Goal: Information Seeking & Learning: Learn about a topic

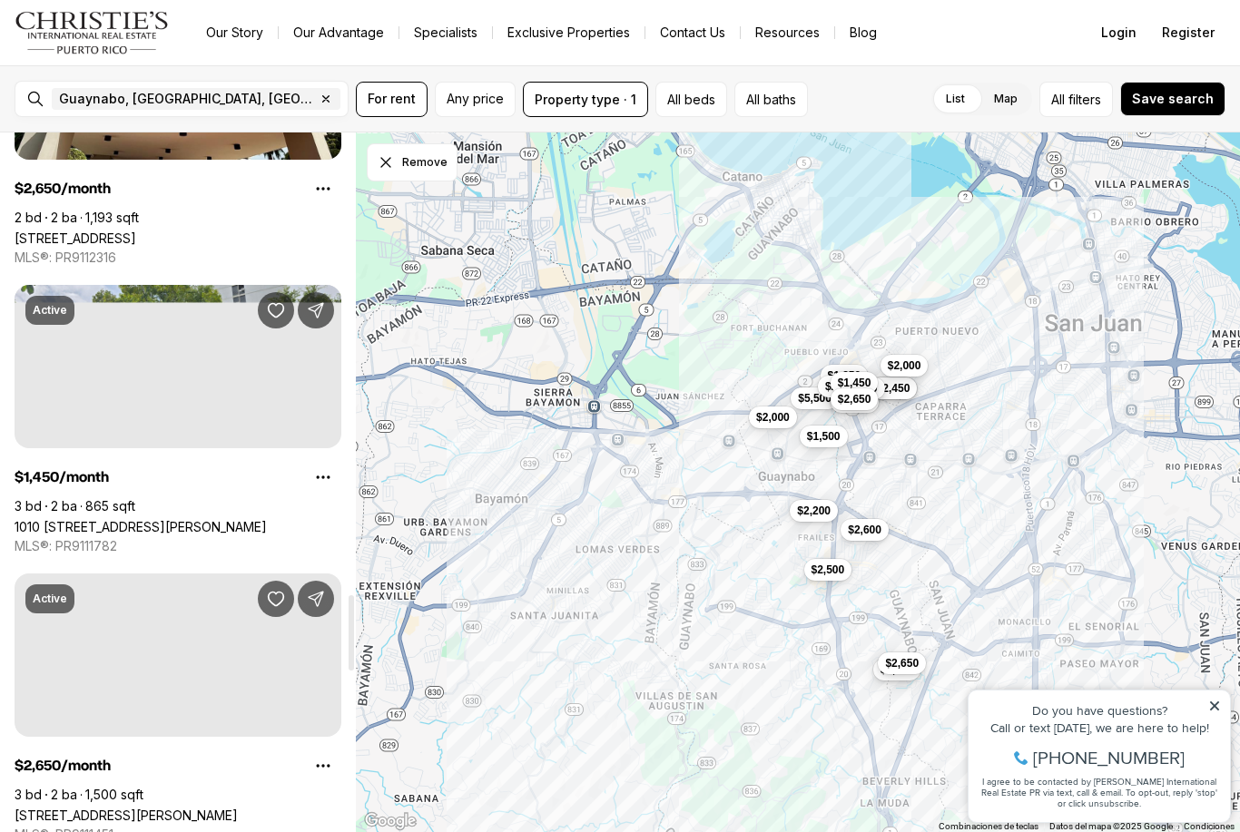
scroll to position [4264, 0]
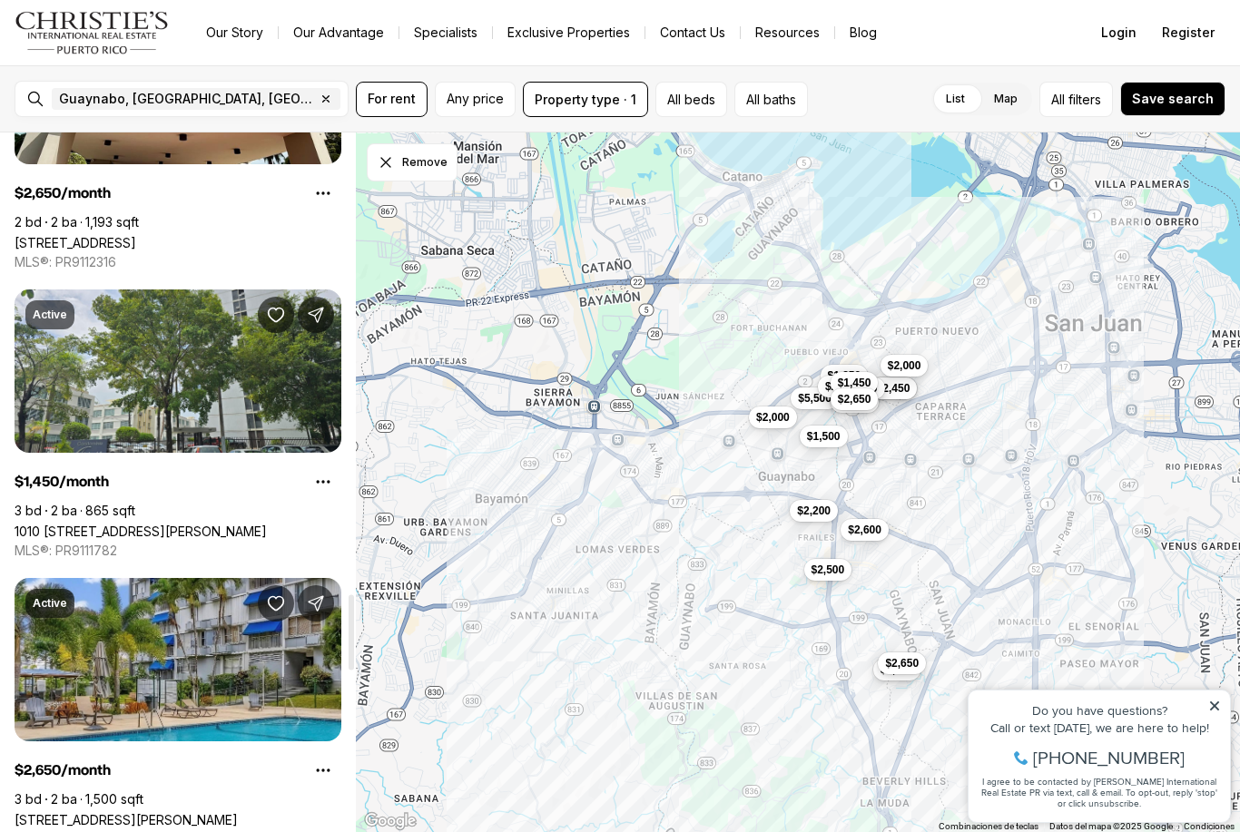
click at [267, 524] on link "1010 AVE LUIS VIGOREAUX #804, GUAYNABO PR, 00966" at bounding box center [141, 531] width 252 height 15
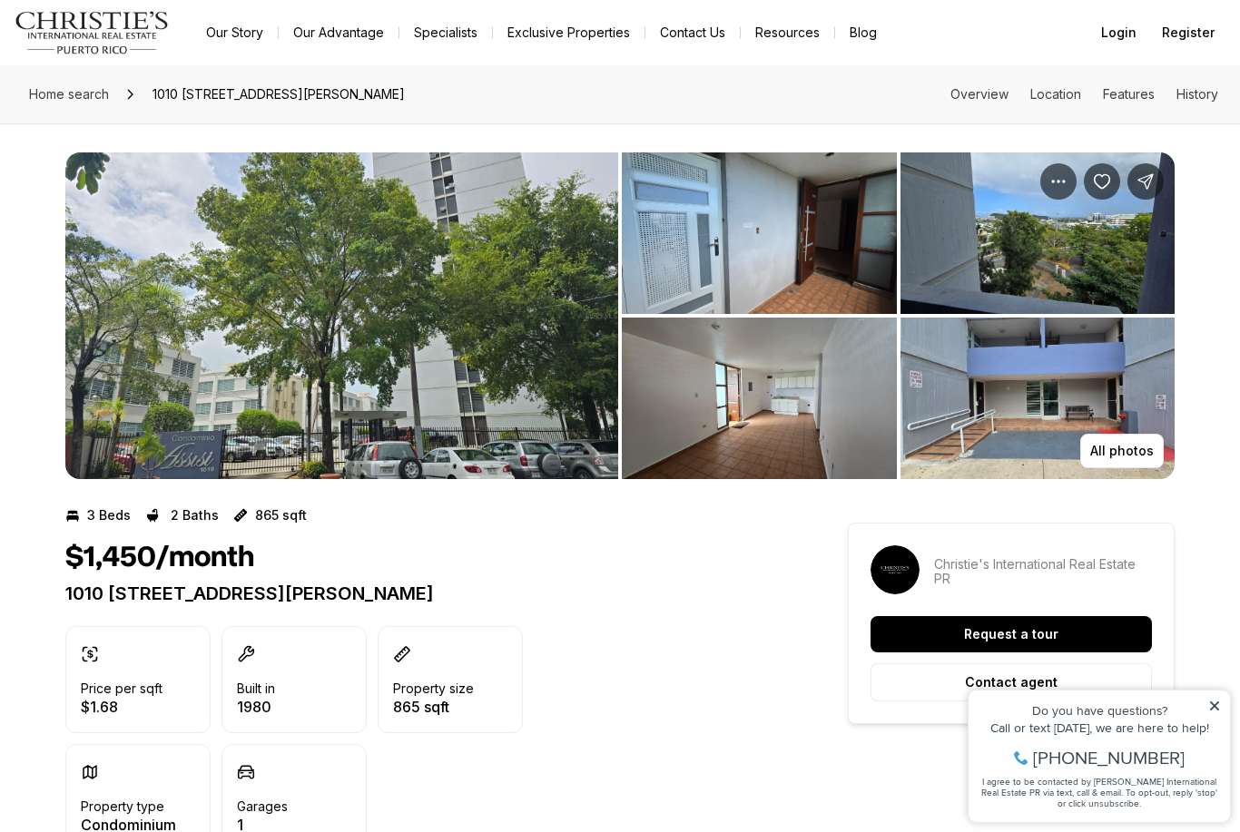
click at [727, 250] on img "View image gallery" at bounding box center [759, 233] width 275 height 162
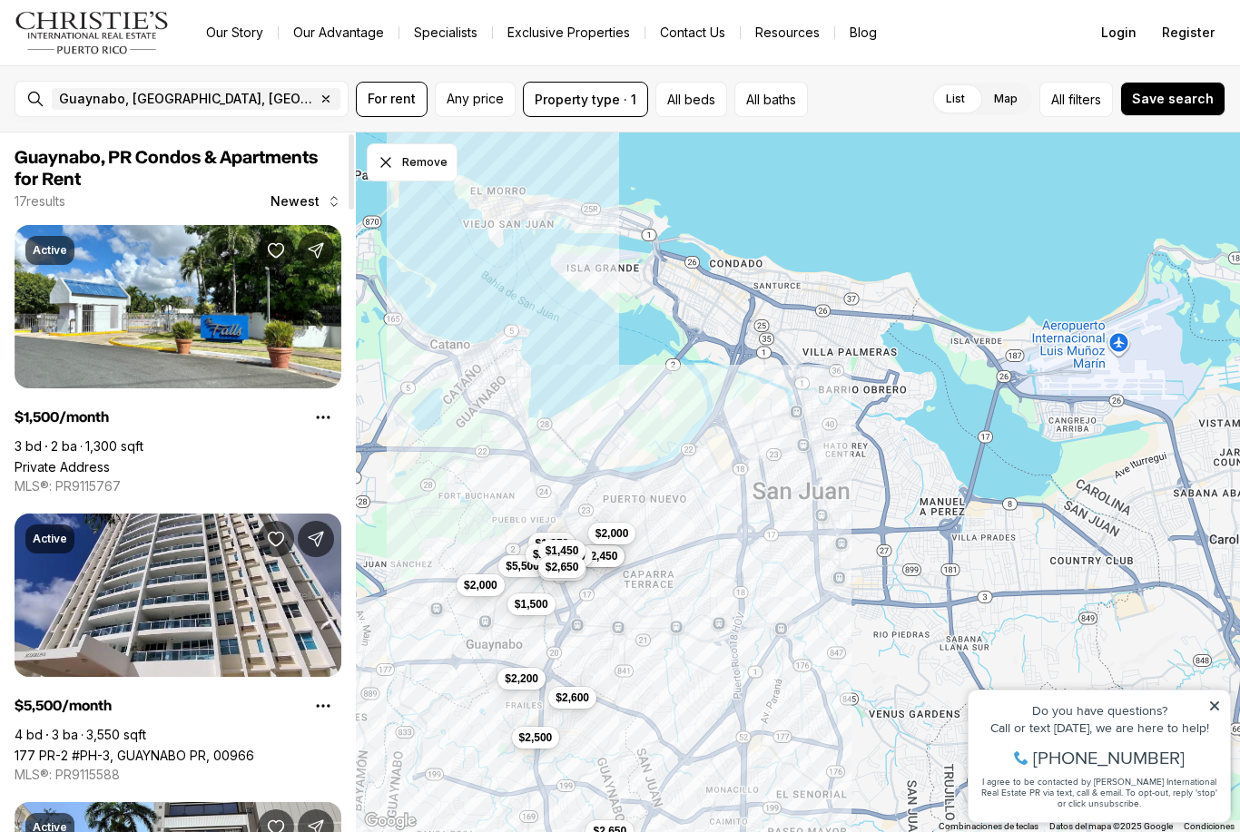
click at [319, 97] on icon "button" at bounding box center [326, 99] width 15 height 15
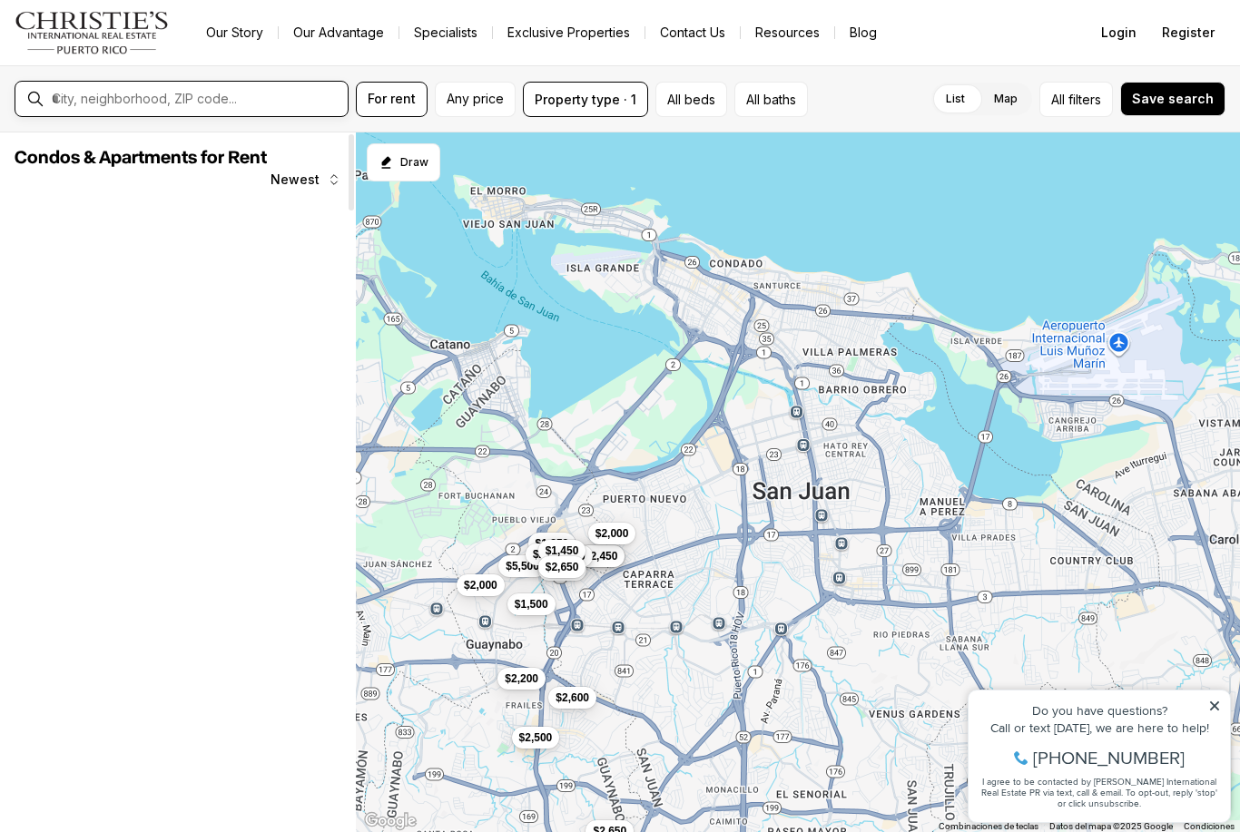
click at [292, 103] on input "text" at bounding box center [196, 99] width 289 height 16
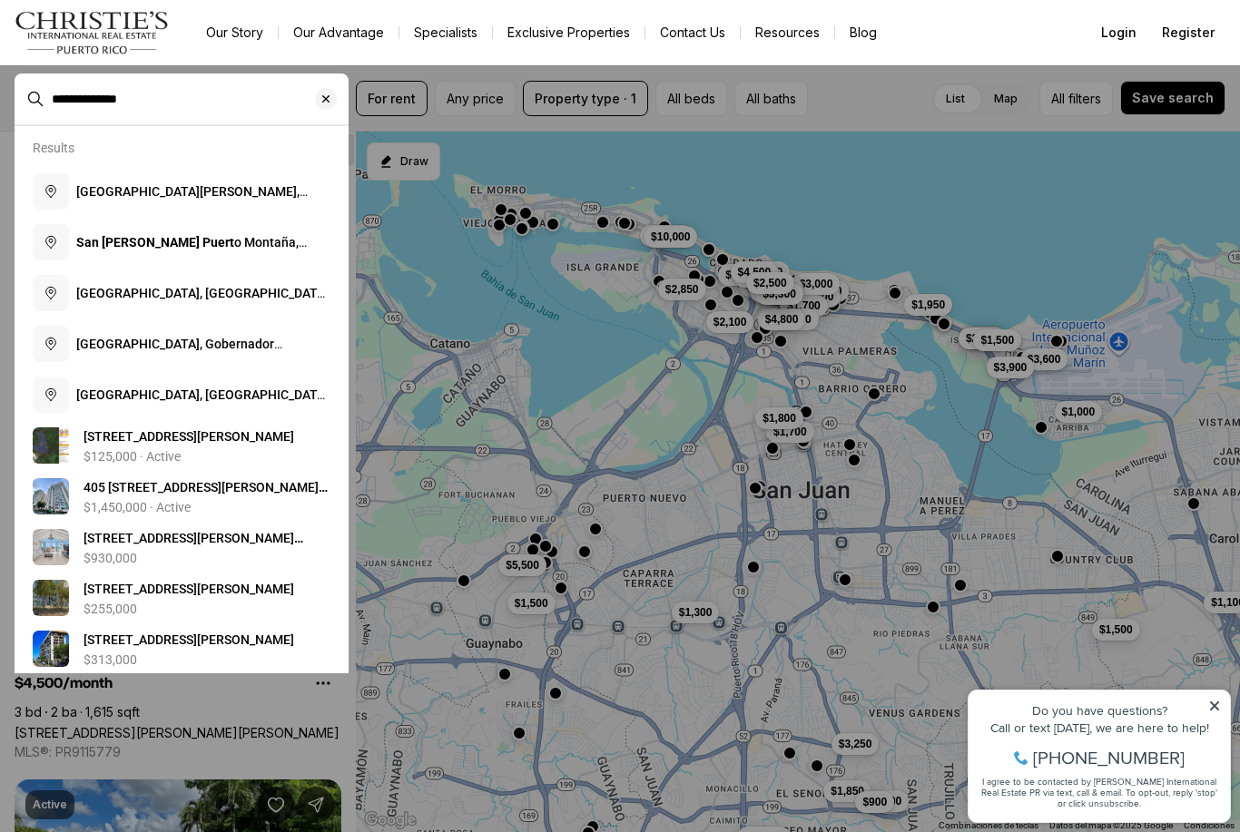
type input "**********"
click at [192, 193] on span "San Juan, Puerto Rico" at bounding box center [191, 200] width 231 height 33
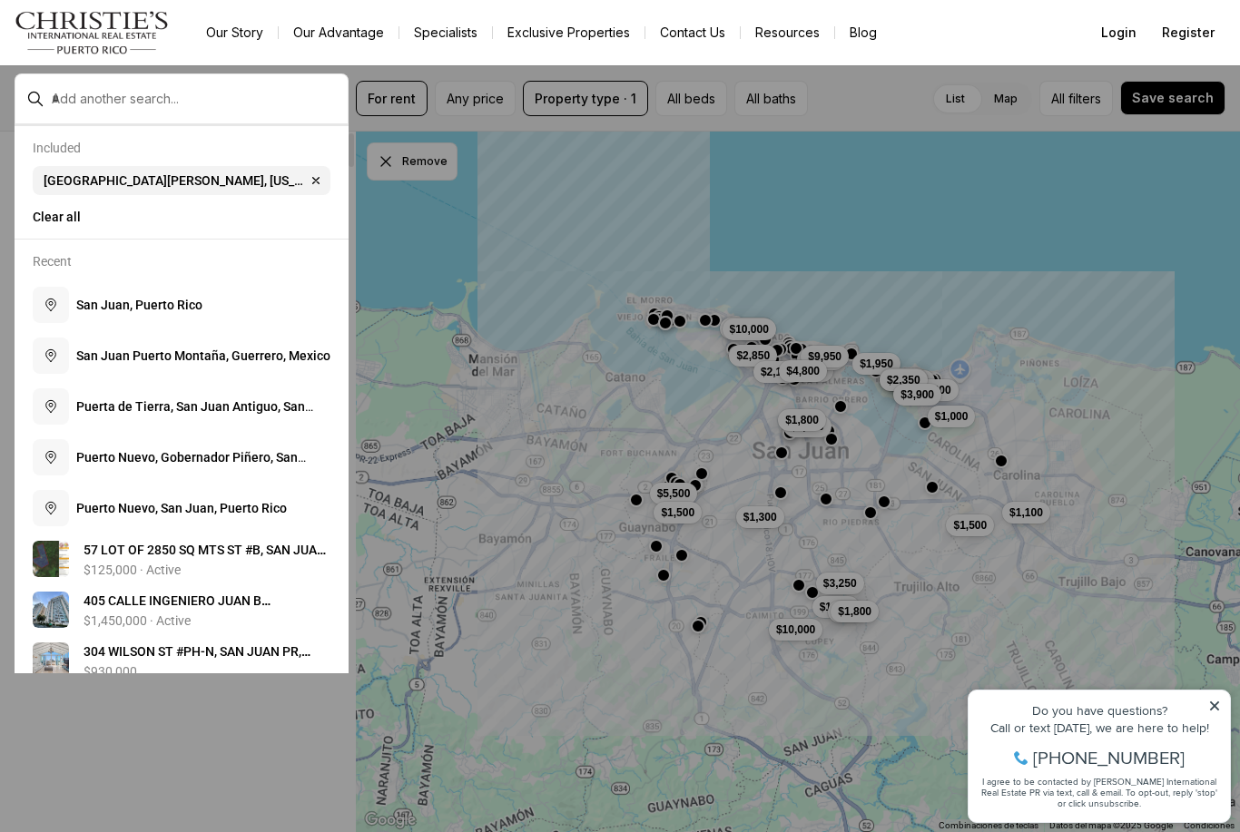
click at [552, 250] on div at bounding box center [620, 416] width 1240 height 832
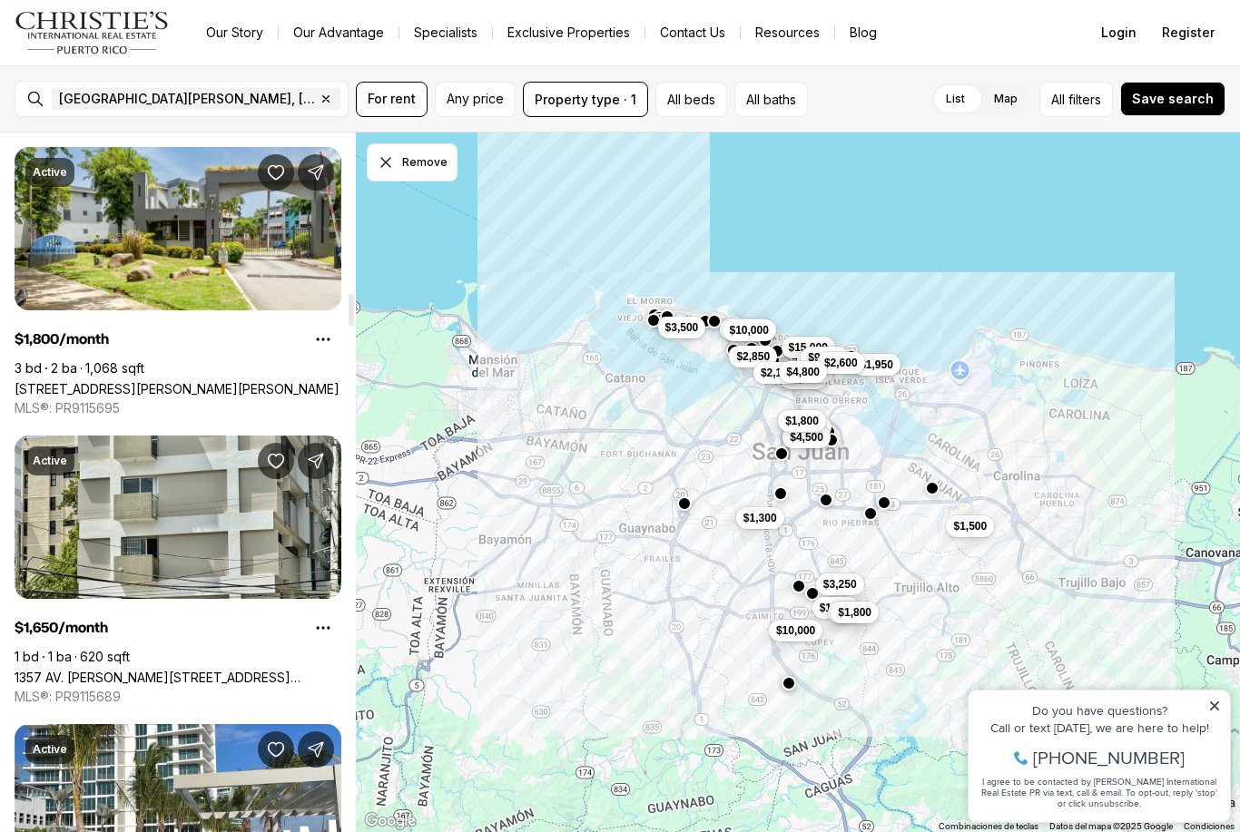
scroll to position [3541, 0]
click at [195, 670] on link "1357 AV. WILSON #602, SAN JUAN PR, 00907" at bounding box center [178, 677] width 327 height 15
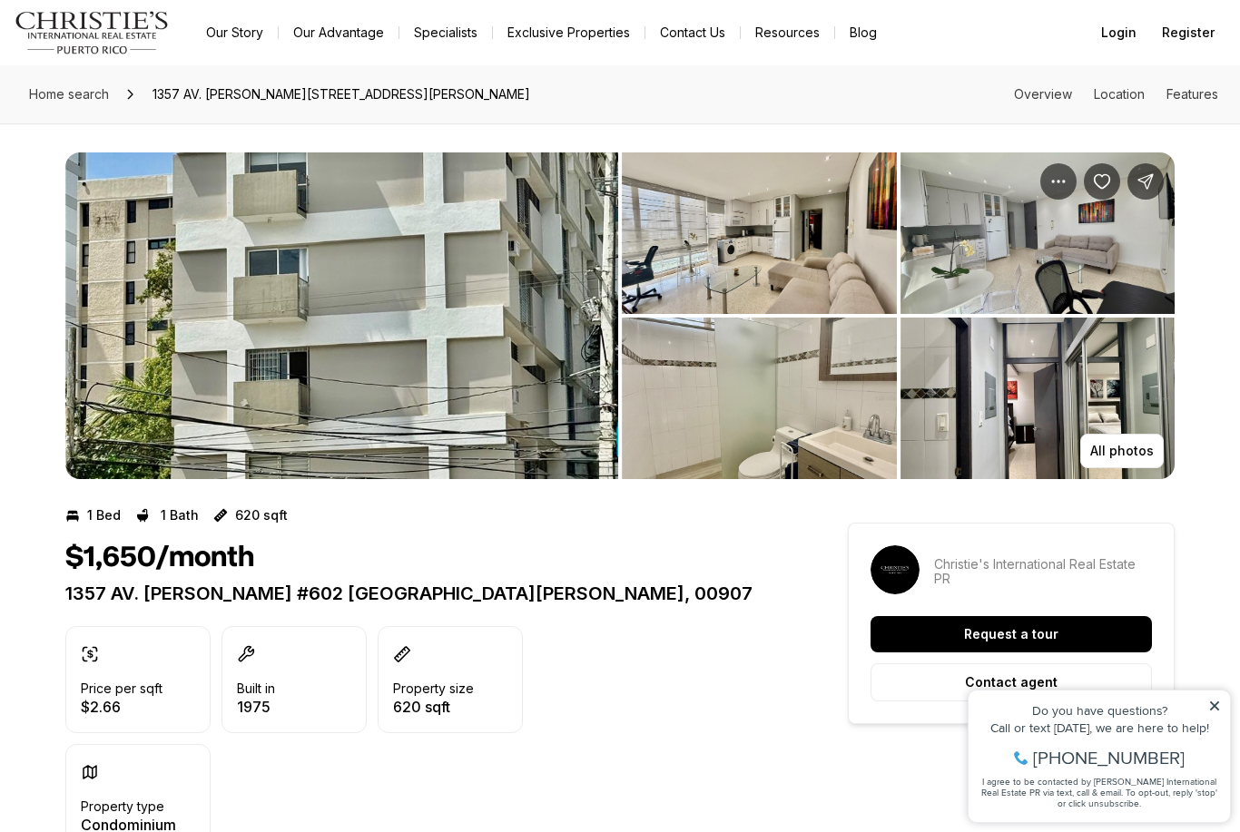
click at [839, 309] on img "View image gallery" at bounding box center [759, 233] width 275 height 162
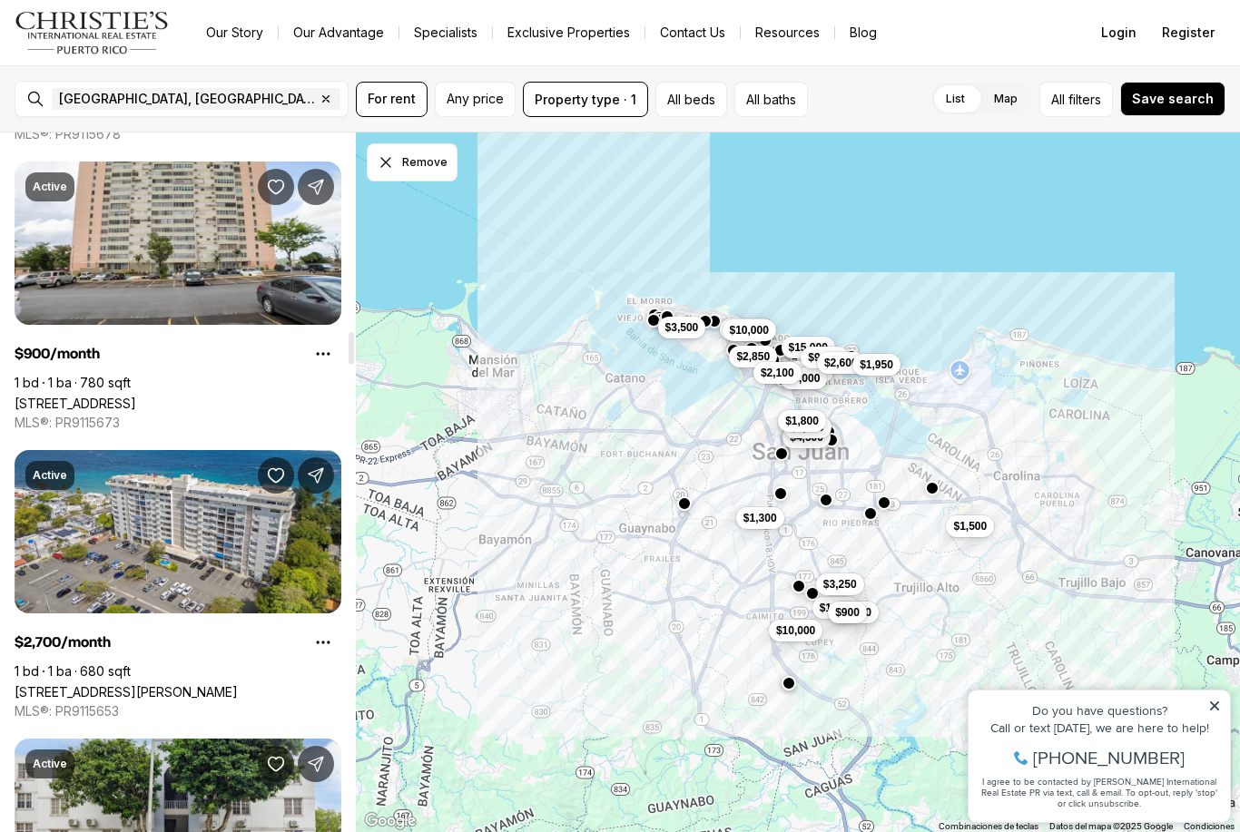
scroll to position [4393, 0]
click at [136, 395] on link "1 CALLE 11 #803, CUPEY PR, 00926" at bounding box center [76, 402] width 122 height 15
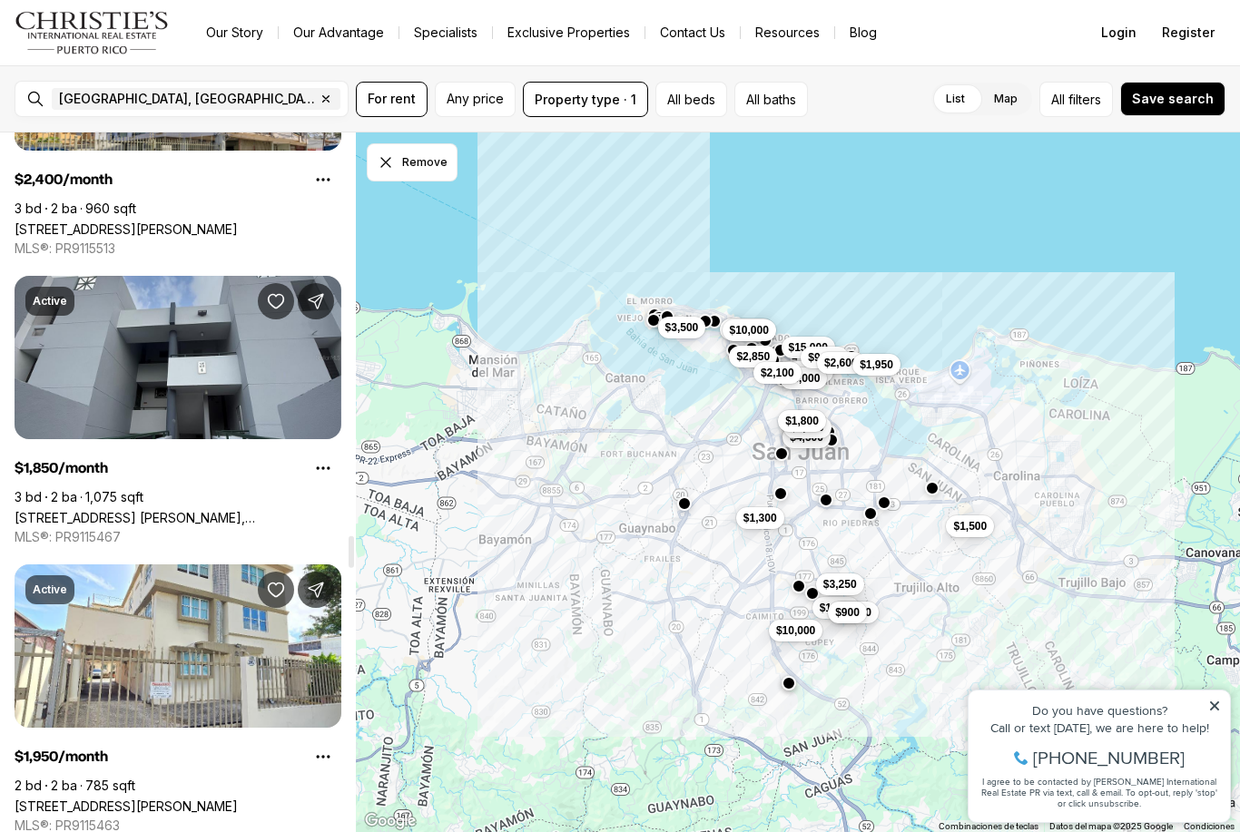
scroll to position [8924, 0]
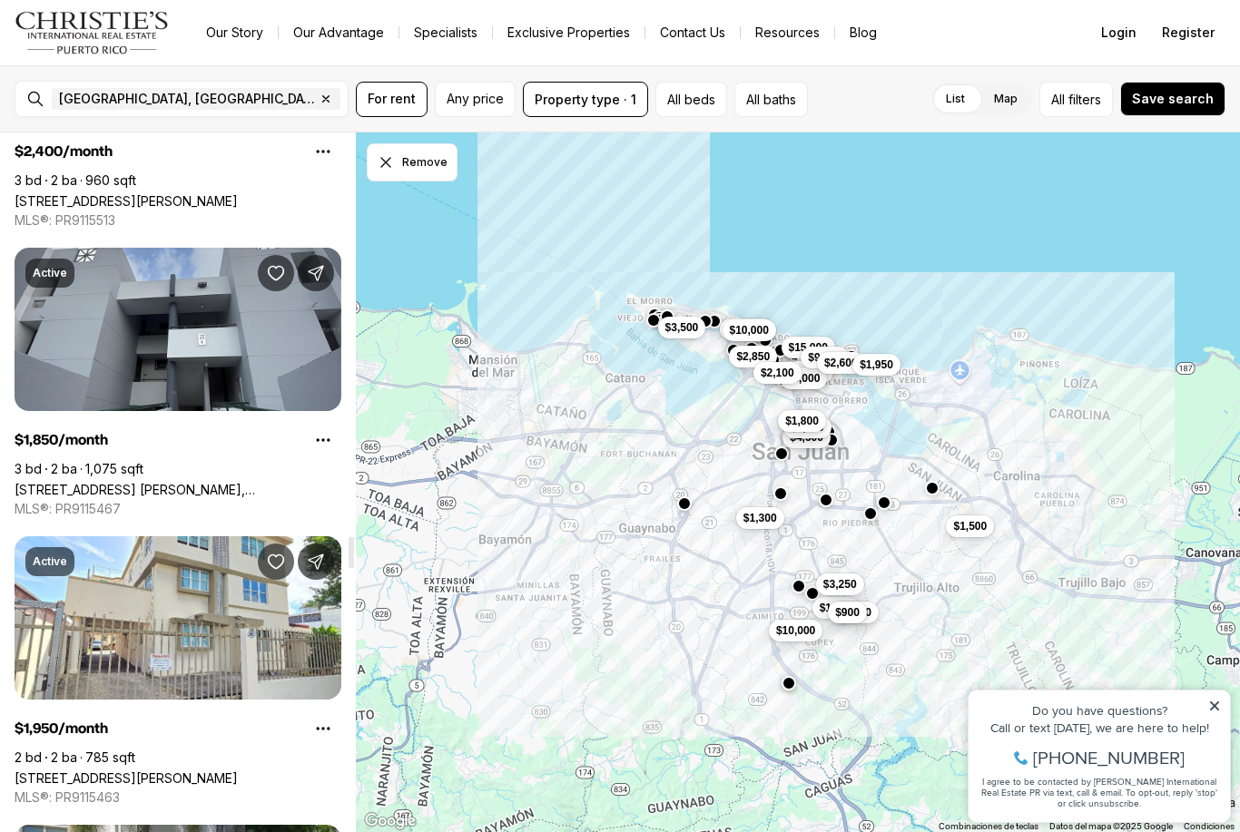
click at [288, 482] on link "176 AVE. VICTOR M LABIOSA, SAN JUAN PR, 00926" at bounding box center [178, 489] width 327 height 15
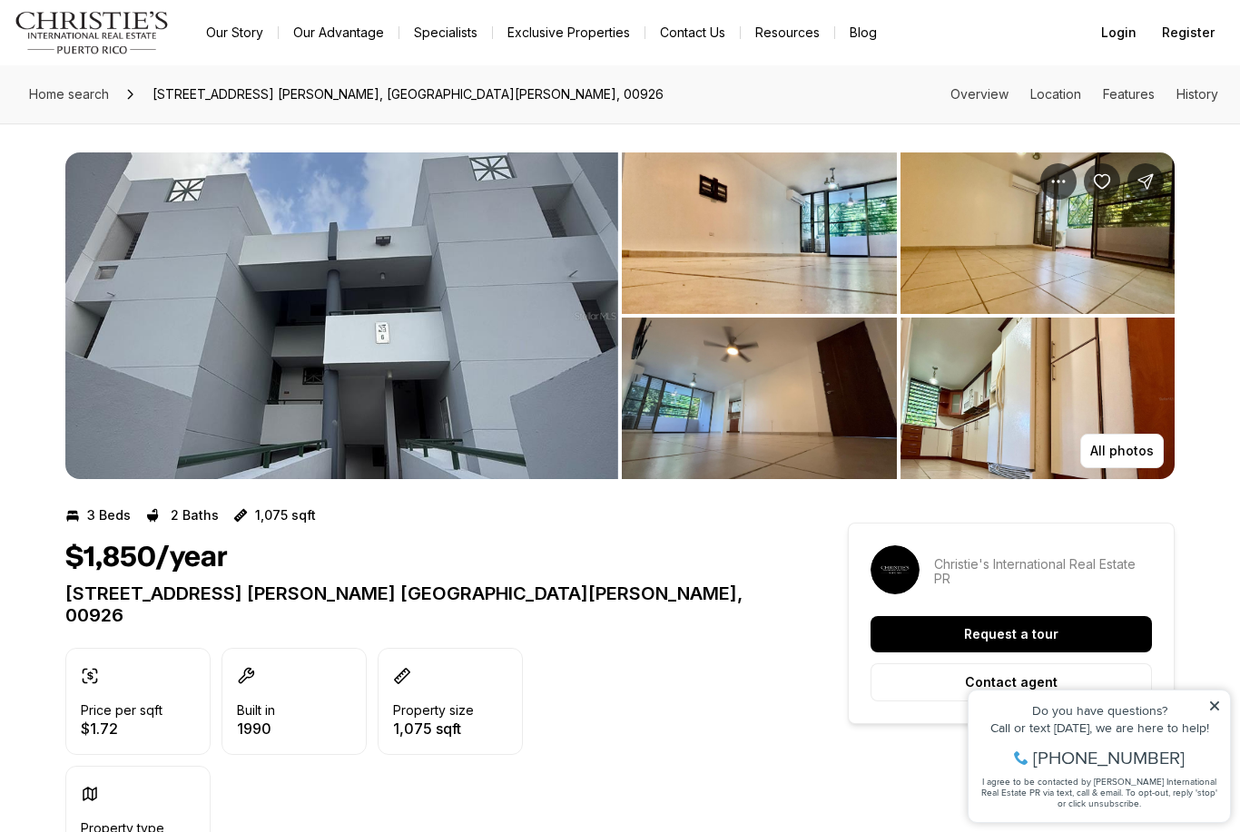
click at [853, 256] on img "View image gallery" at bounding box center [759, 233] width 275 height 162
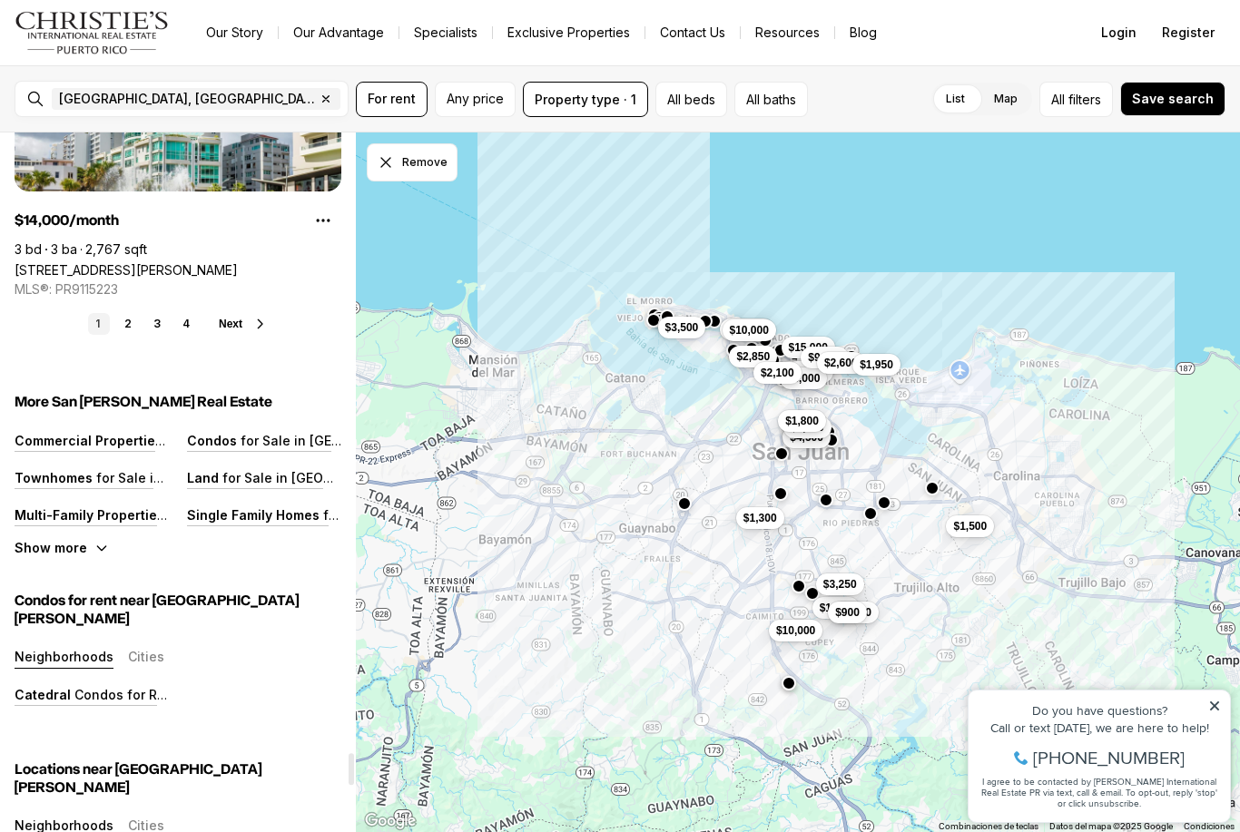
scroll to position [13772, 0]
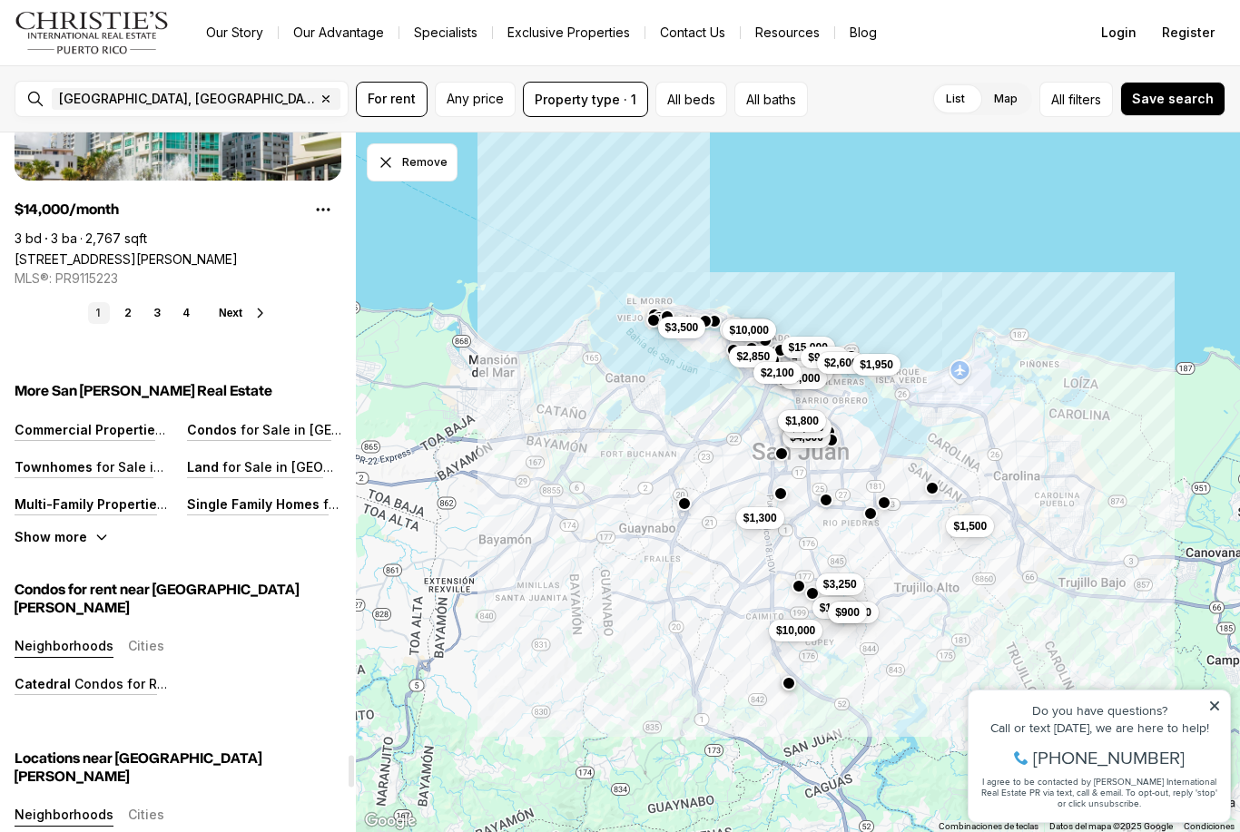
click at [131, 303] on link "2" at bounding box center [128, 313] width 22 height 22
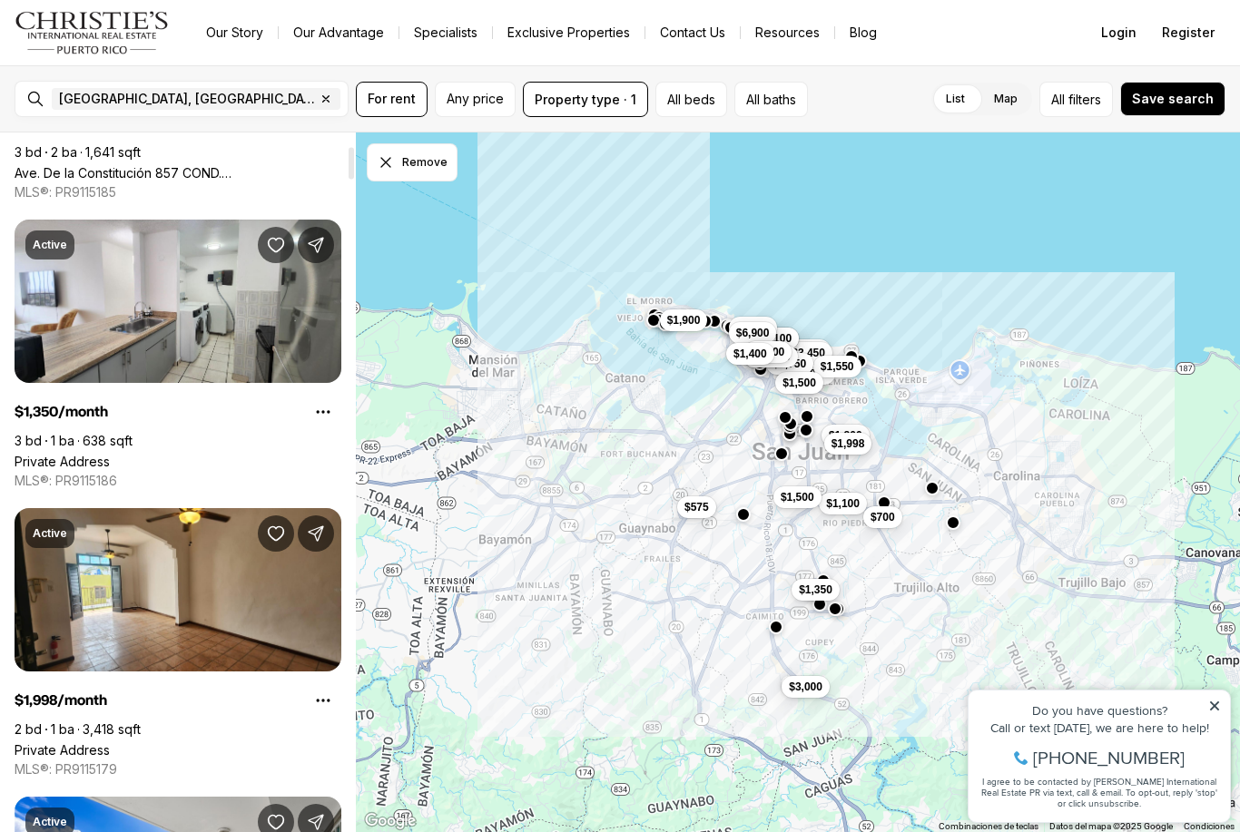
scroll to position [294, 0]
click at [110, 454] on link "Private Address" at bounding box center [62, 461] width 95 height 15
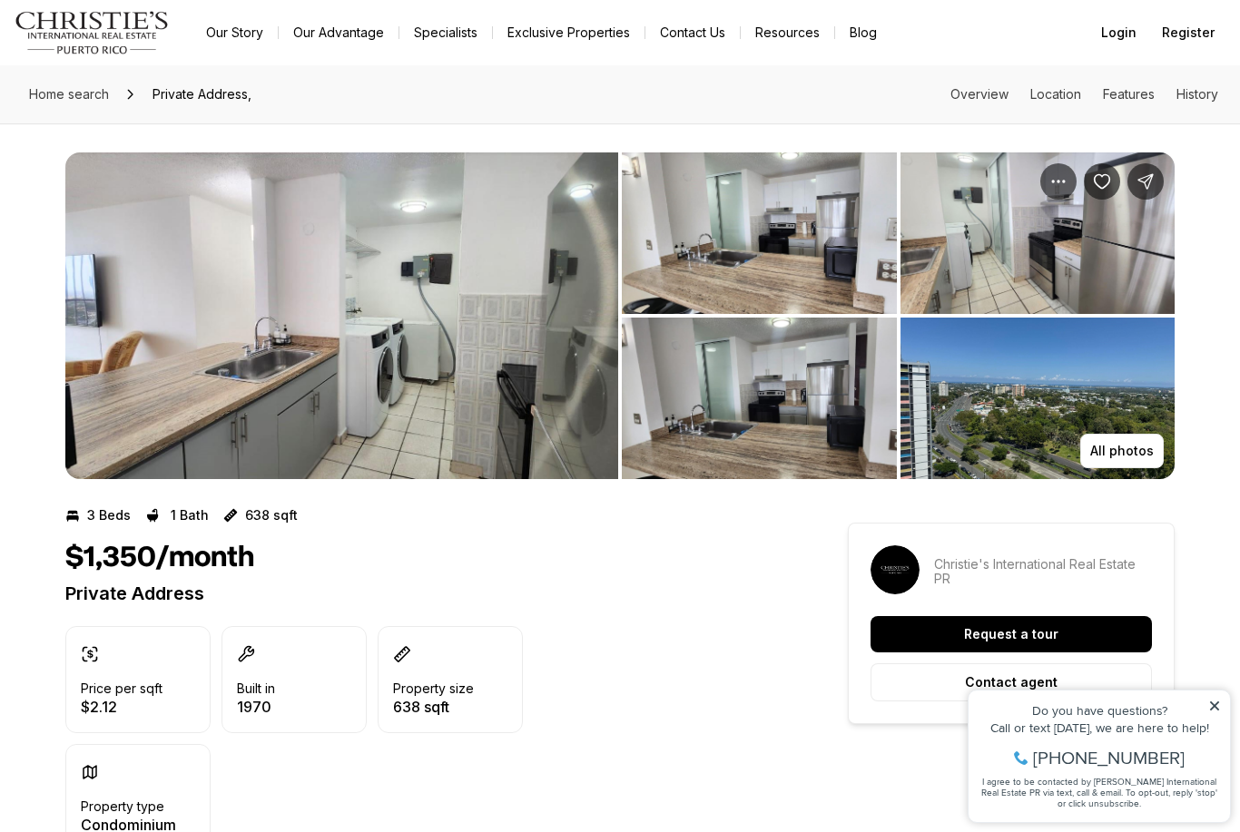
click at [453, 388] on img "View image gallery" at bounding box center [341, 315] width 553 height 327
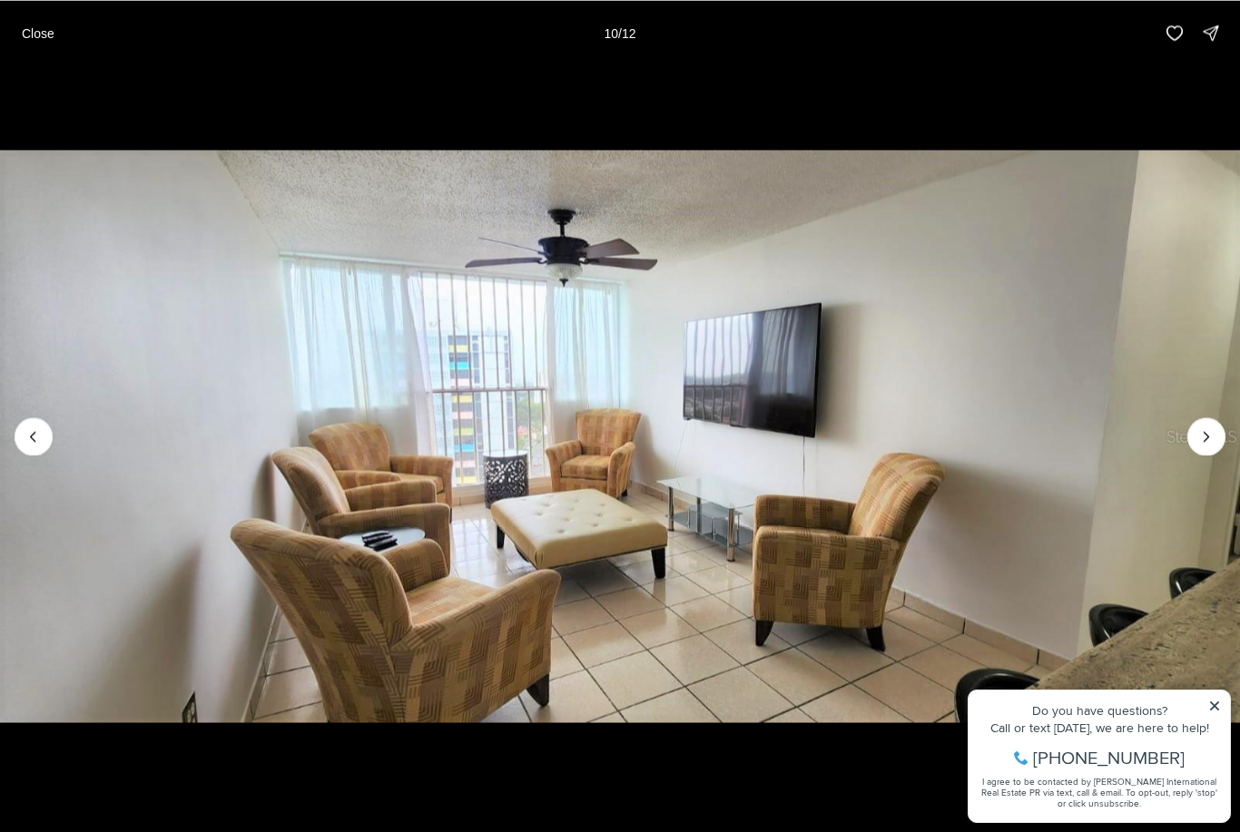
click at [34, 29] on p "Close" at bounding box center [38, 32] width 33 height 15
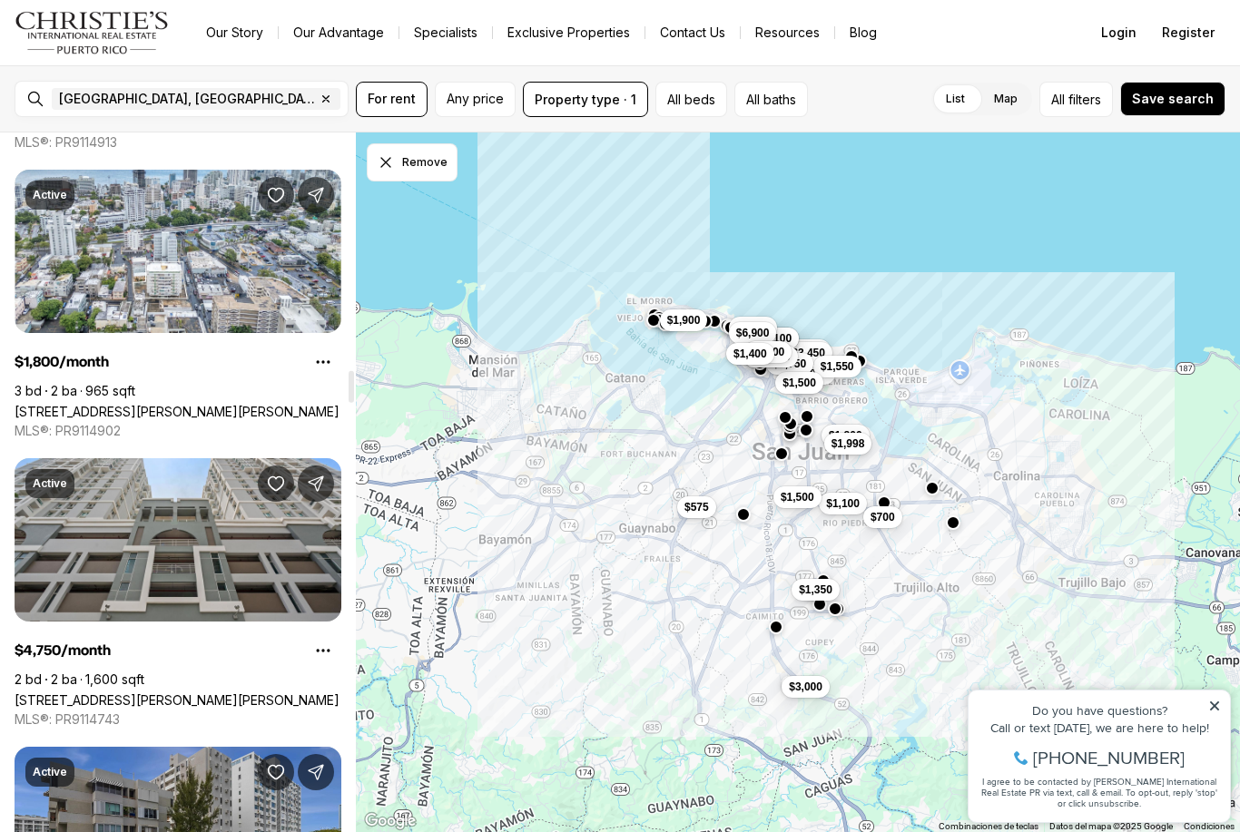
scroll to position [5257, 0]
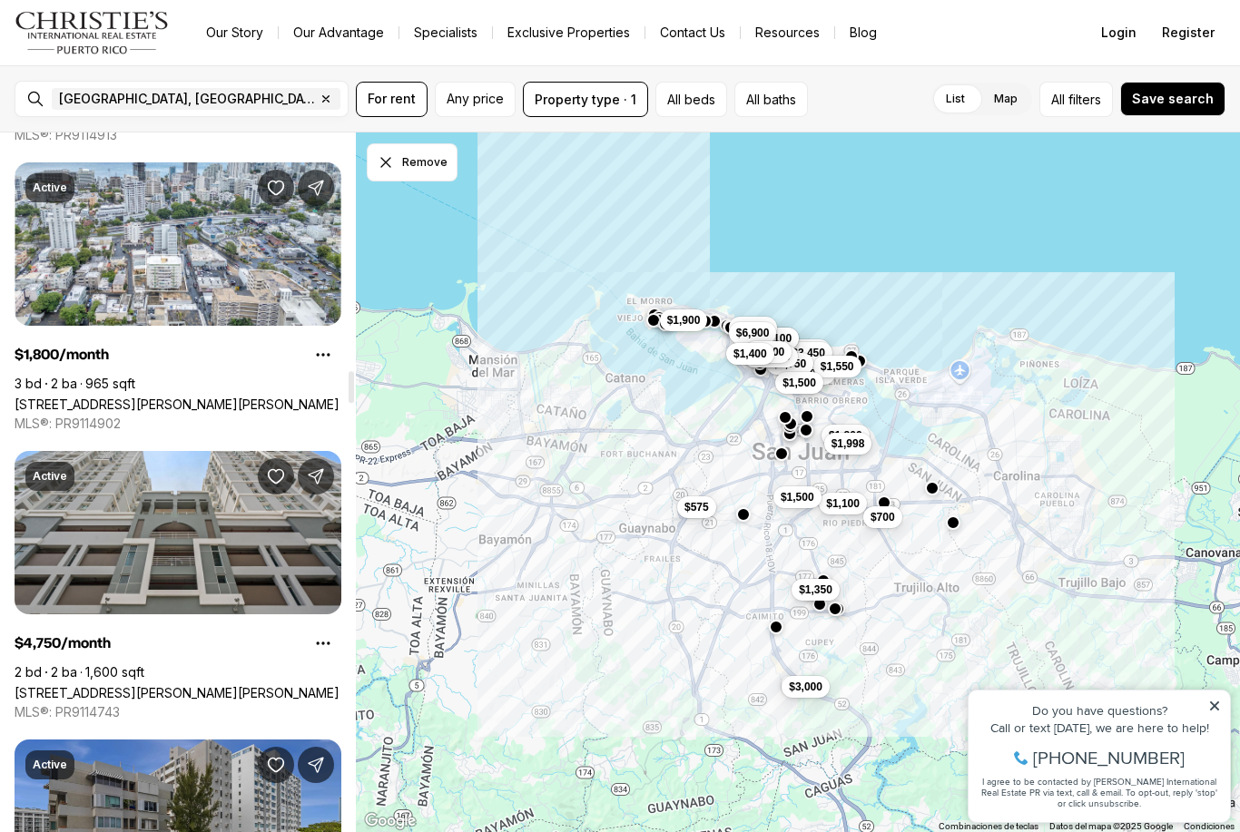
click at [305, 397] on link "[STREET_ADDRESS][PERSON_NAME][PERSON_NAME]" at bounding box center [177, 404] width 325 height 15
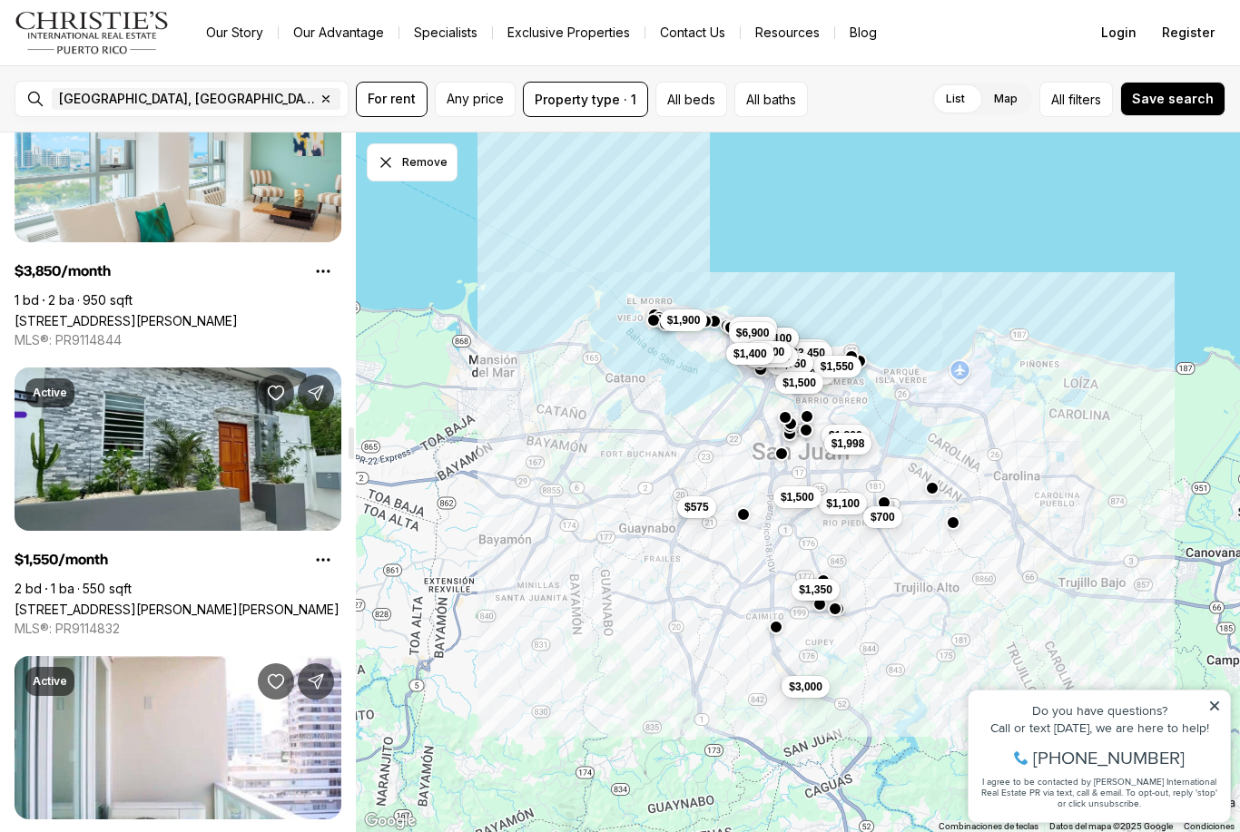
scroll to position [6499, 0]
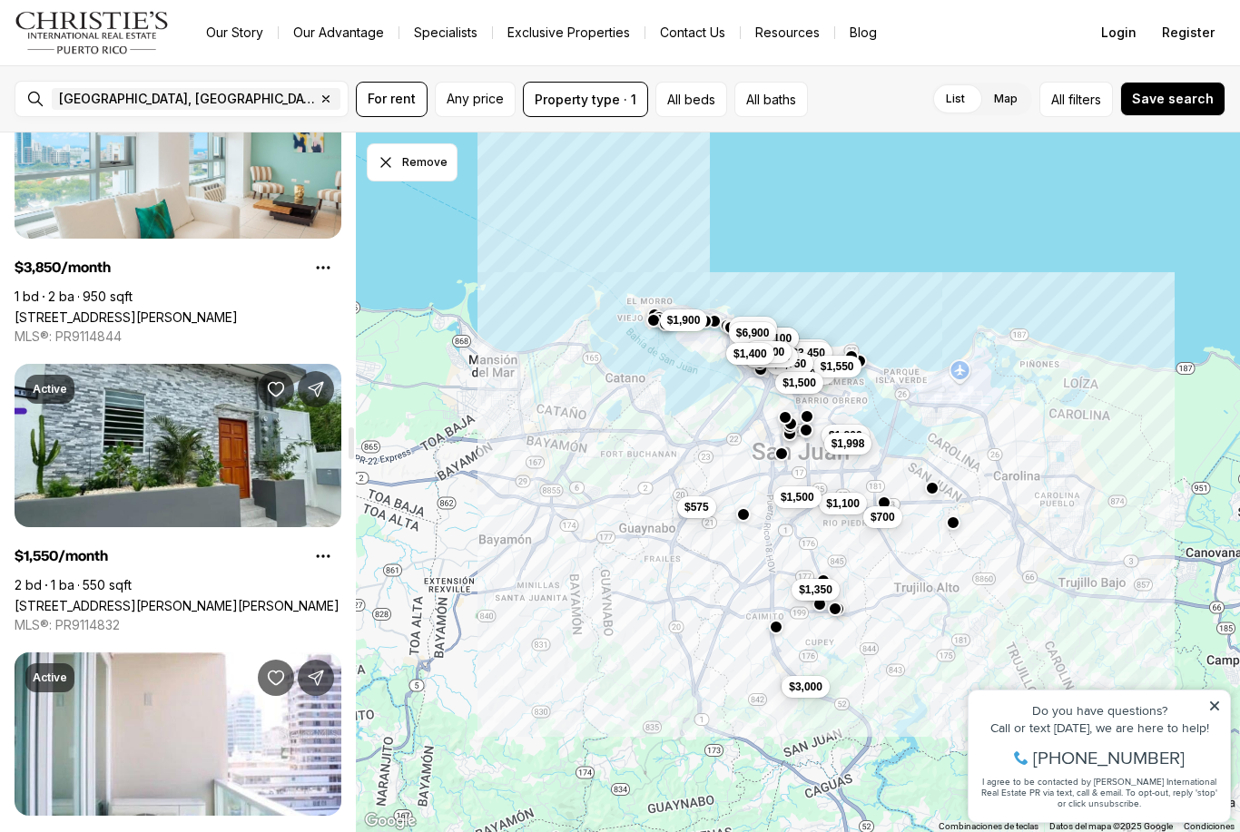
click at [273, 598] on link "119 SANTA CECILIA, SAN JUAN PR, 00911" at bounding box center [177, 605] width 325 height 15
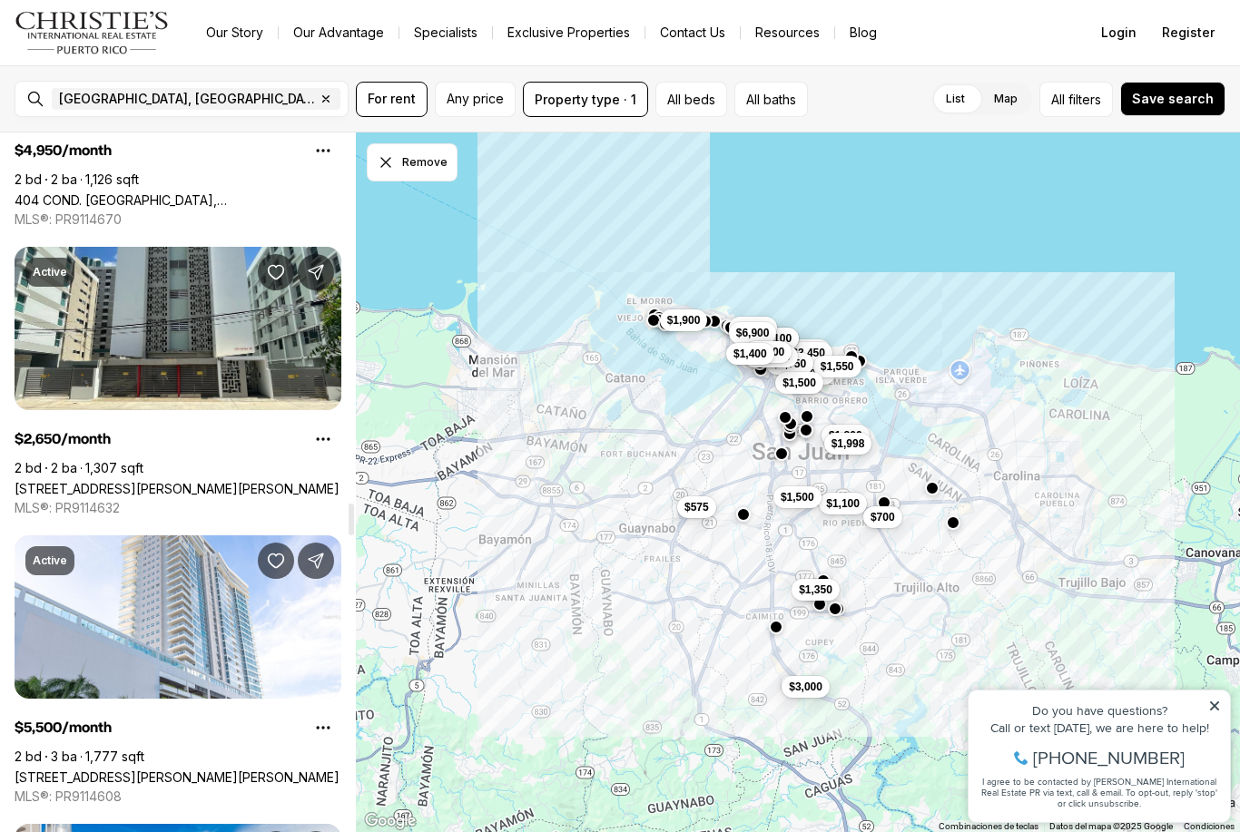
scroll to position [8364, 0]
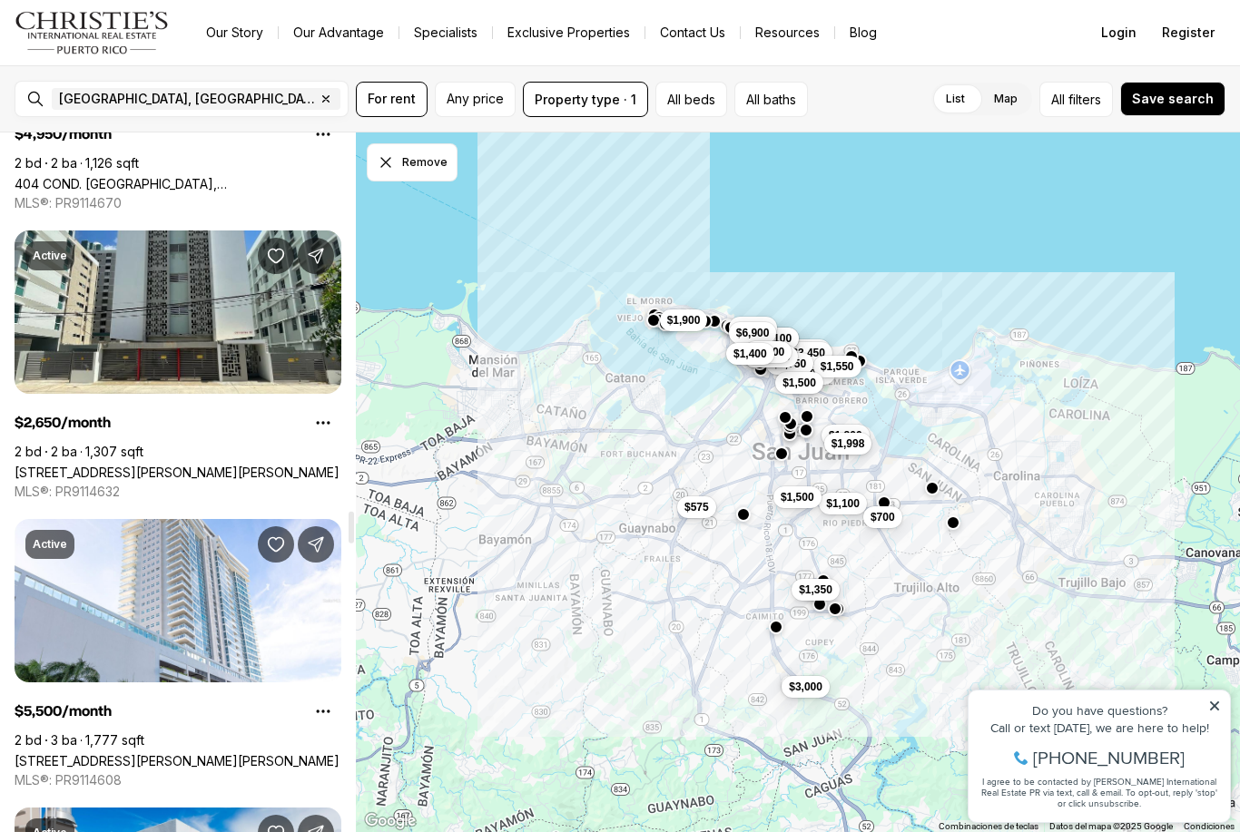
click at [293, 465] on link "83 CERVANTES #4, SAN JUAN PR, 00907" at bounding box center [177, 472] width 325 height 15
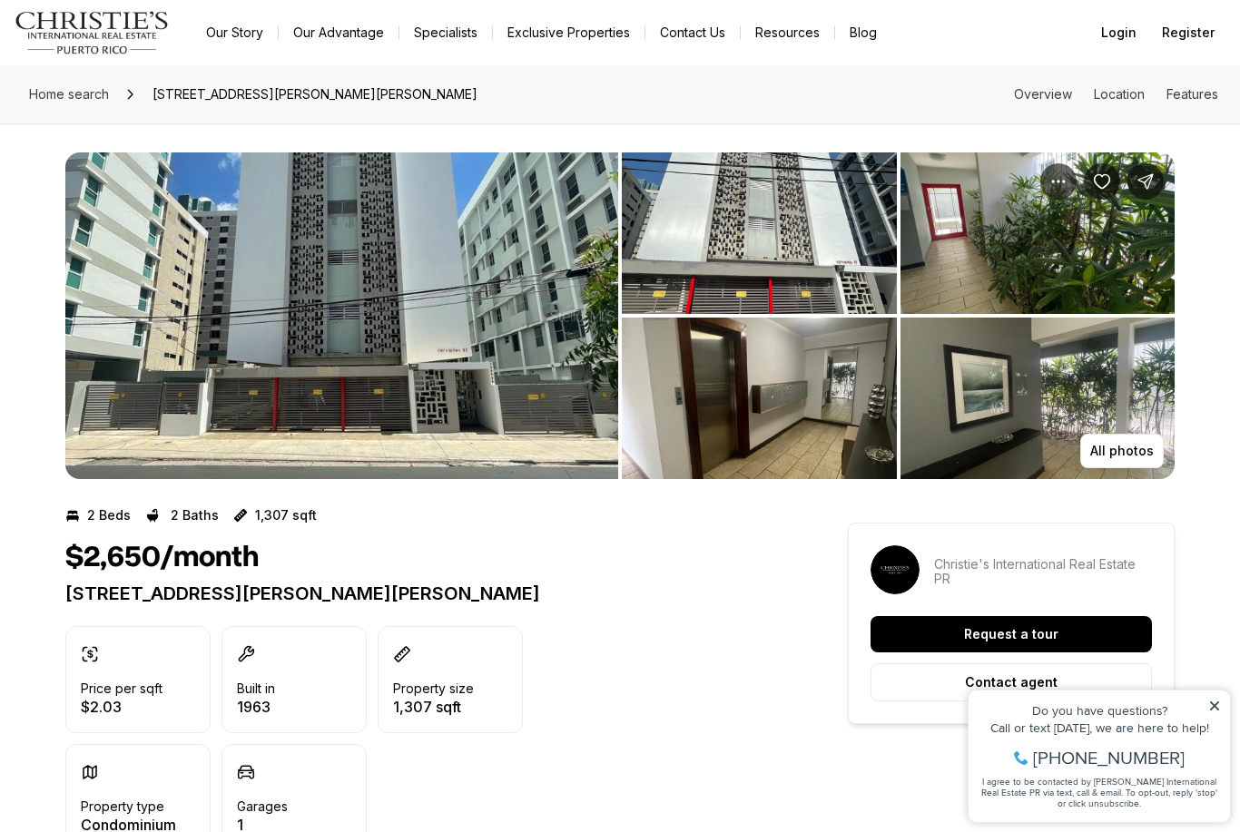
click at [511, 347] on img "View image gallery" at bounding box center [341, 315] width 553 height 327
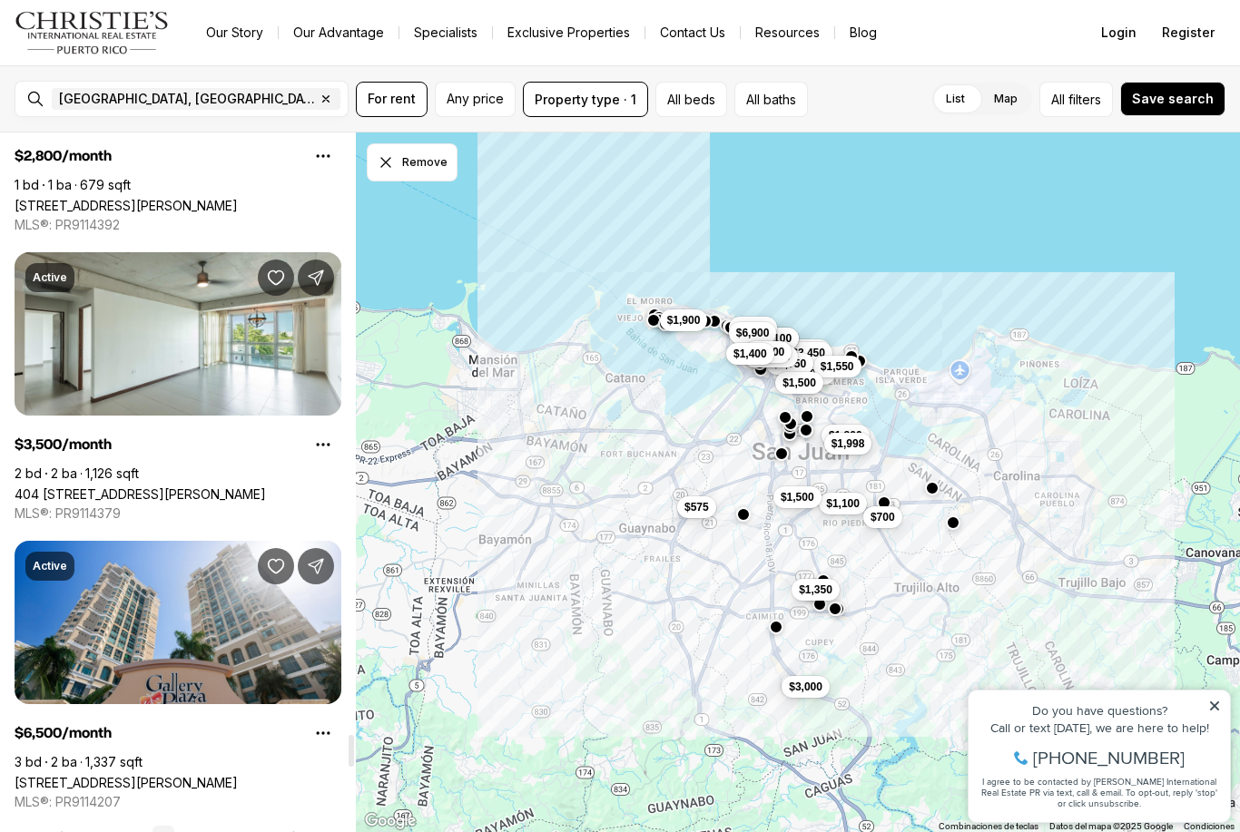
scroll to position [13381, 0]
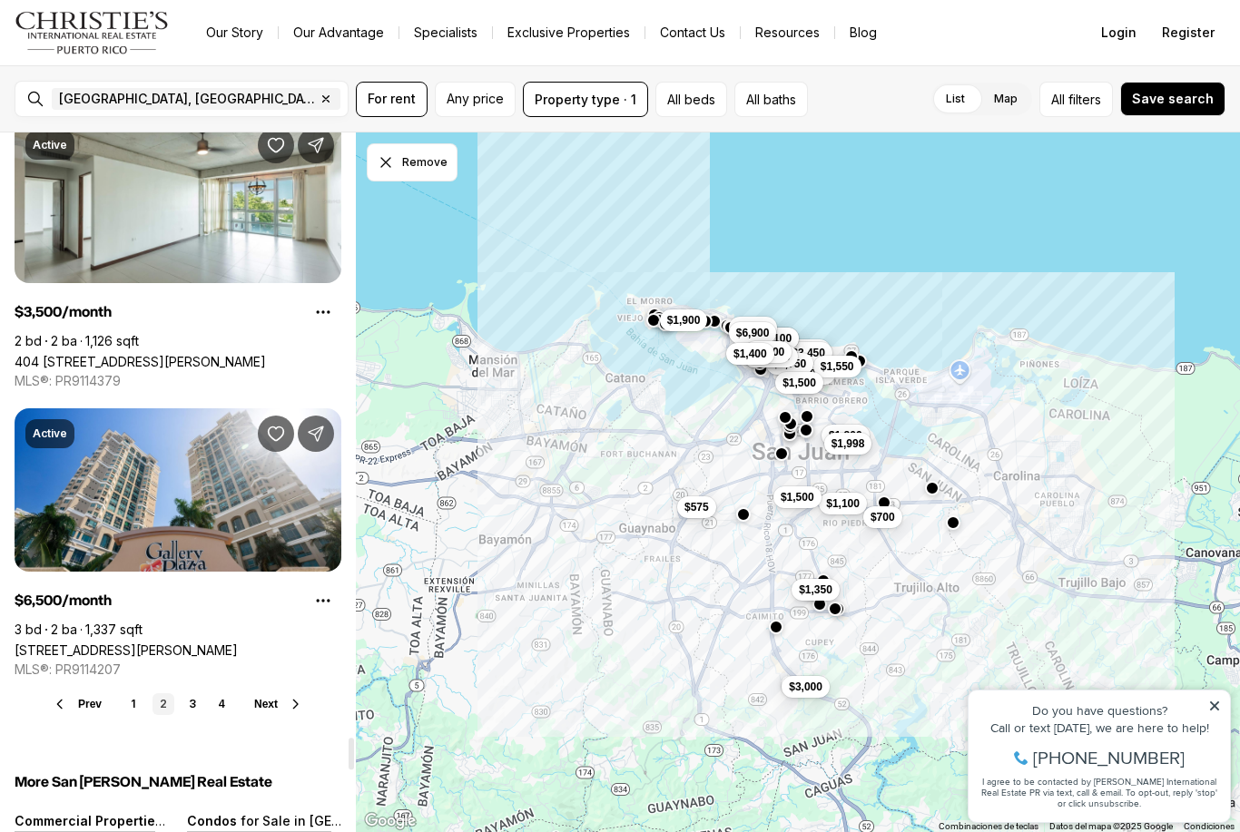
click at [193, 712] on link "3" at bounding box center [193, 704] width 22 height 22
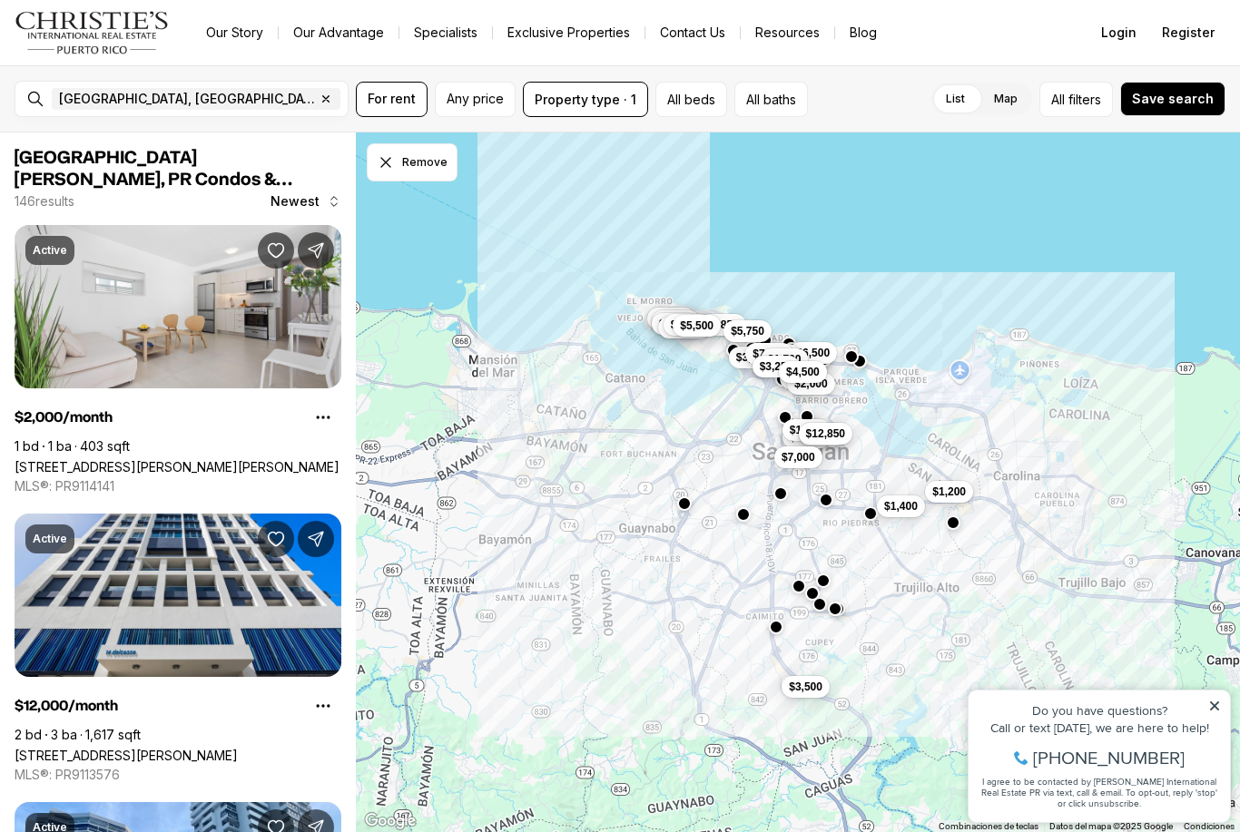
click at [313, 459] on link "[STREET_ADDRESS][PERSON_NAME][PERSON_NAME]" at bounding box center [177, 466] width 325 height 15
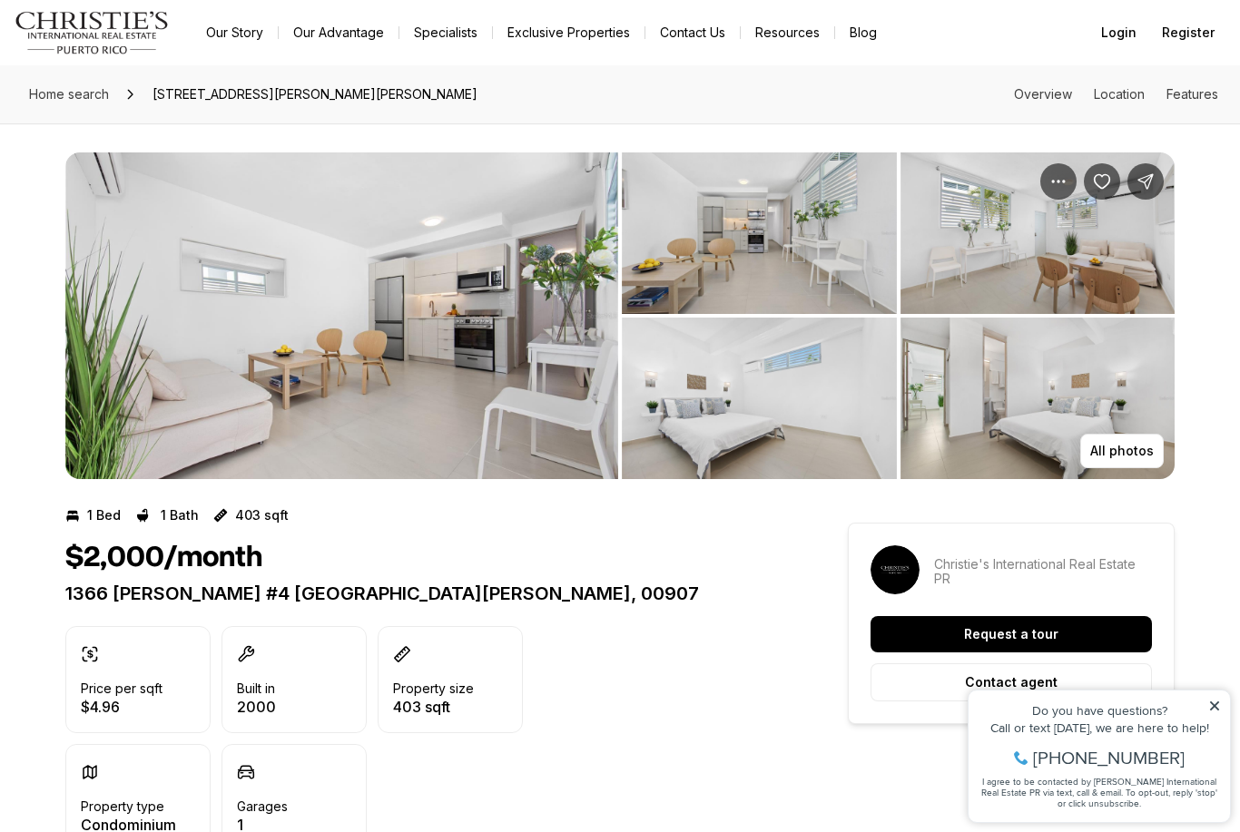
click at [454, 390] on img "View image gallery" at bounding box center [341, 315] width 553 height 327
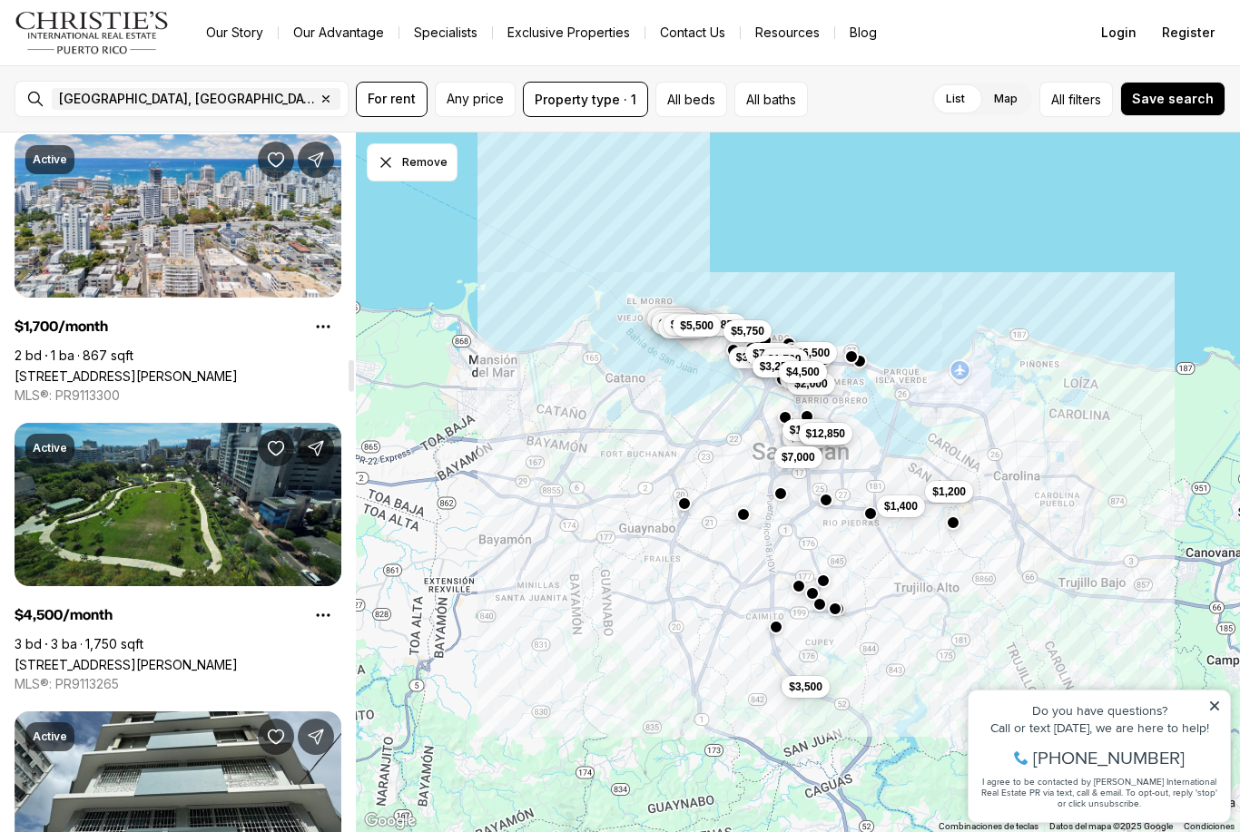
scroll to position [4999, 0]
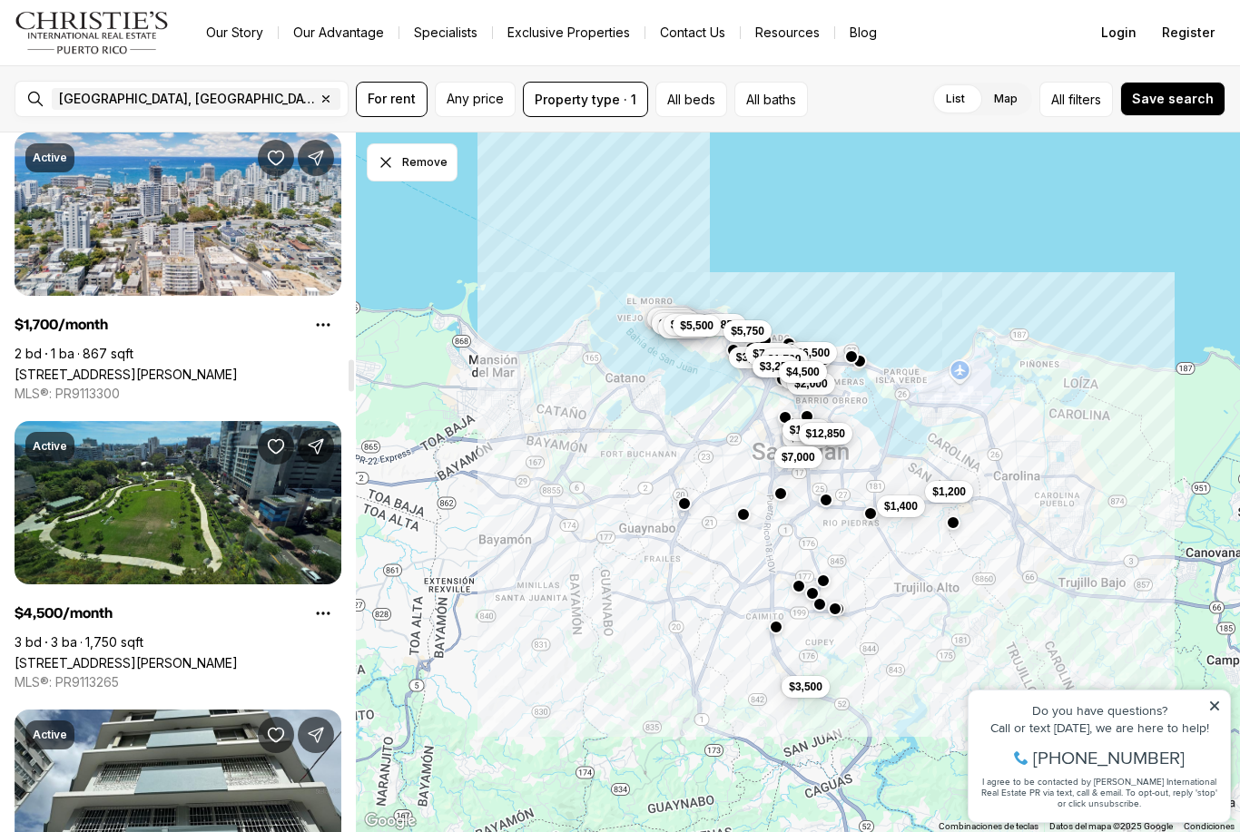
click at [238, 367] on link "[STREET_ADDRESS][PERSON_NAME]" at bounding box center [126, 374] width 223 height 15
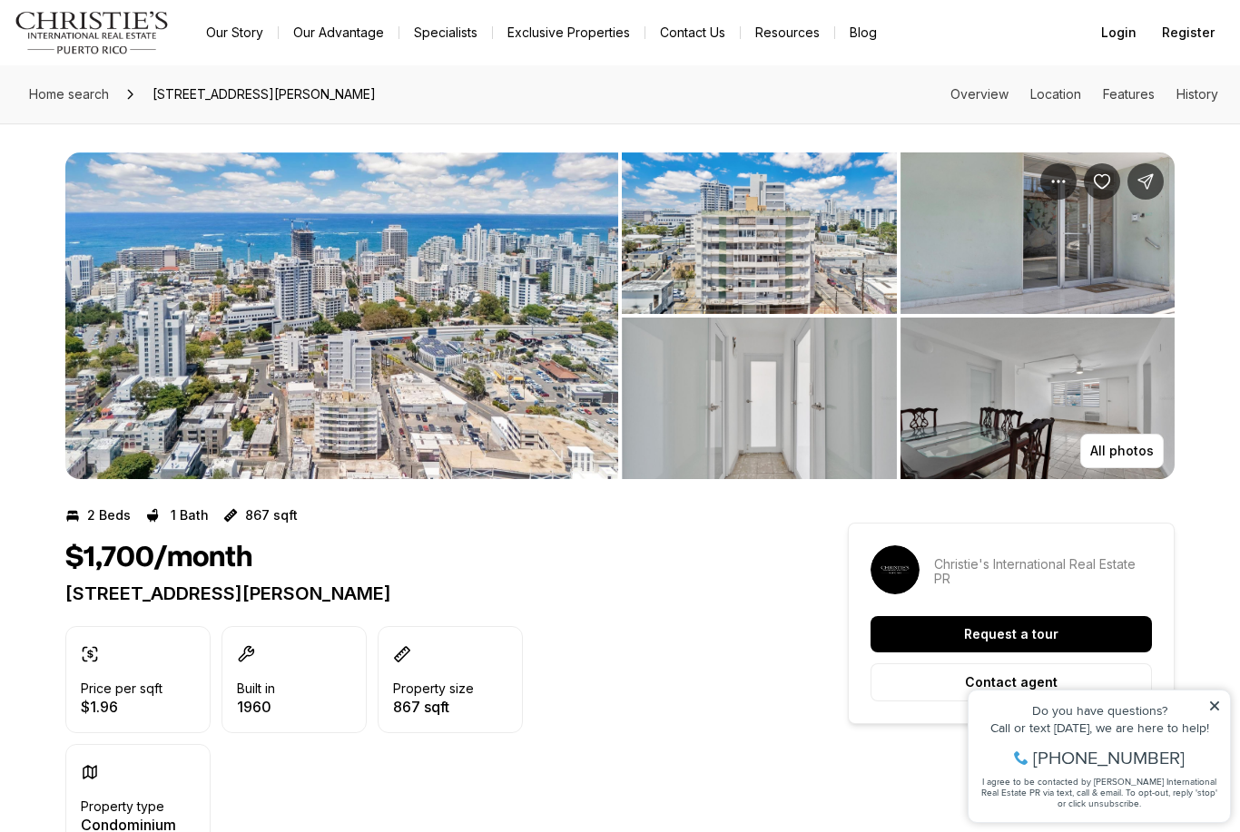
click at [494, 426] on img "View image gallery" at bounding box center [341, 315] width 553 height 327
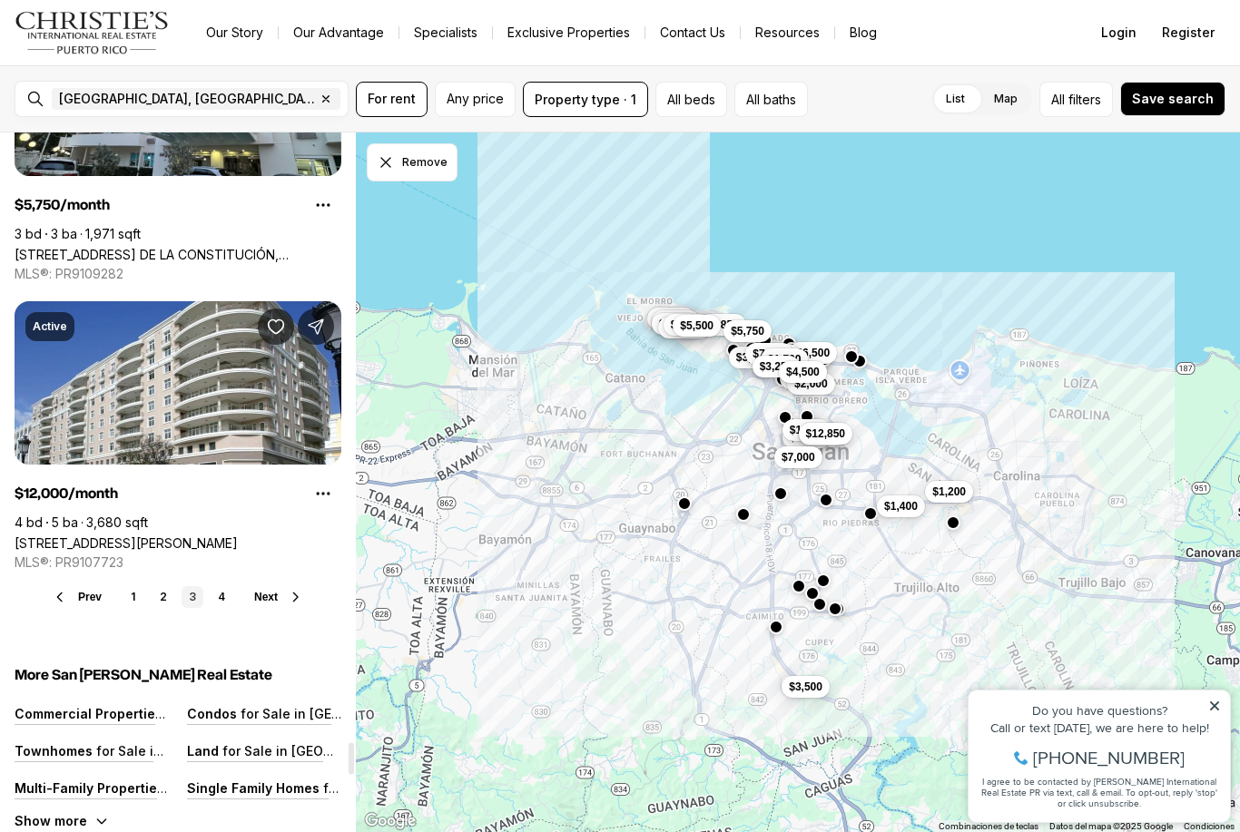
scroll to position [13470, 0]
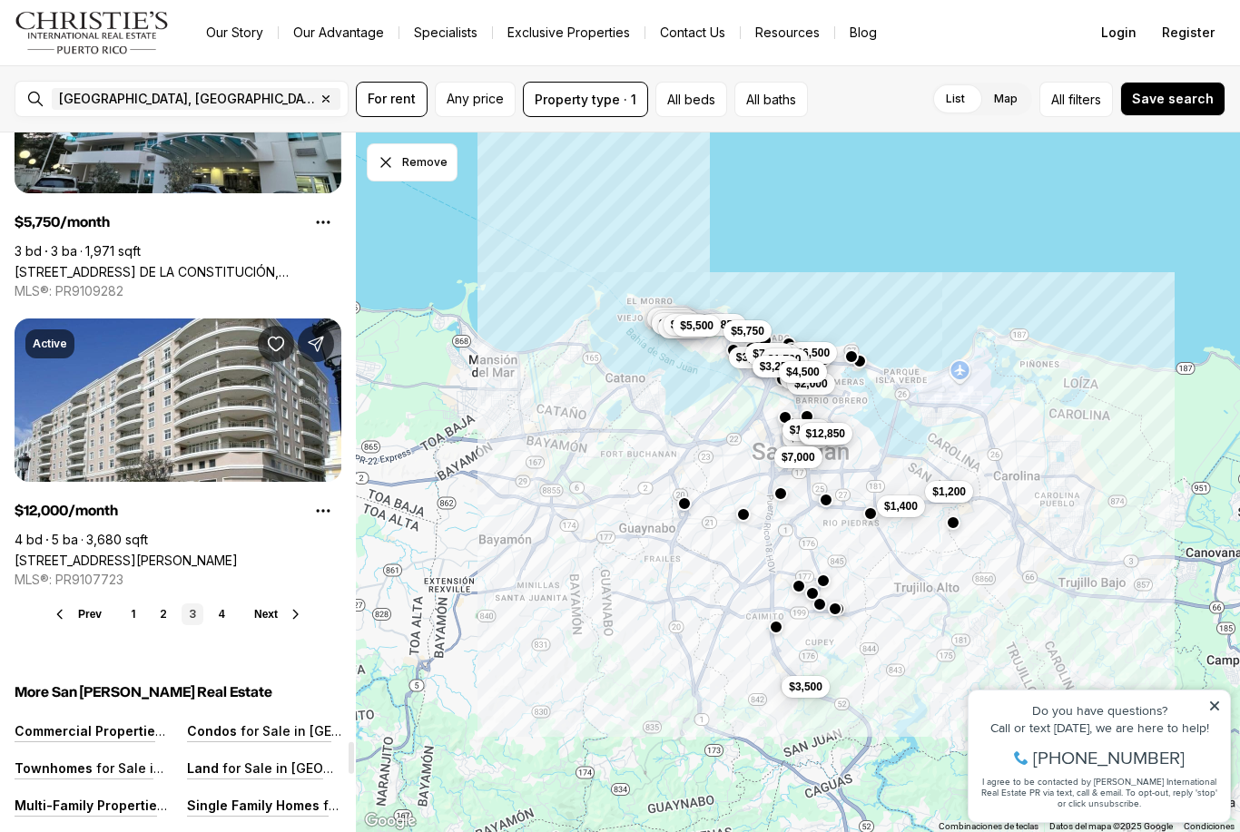
click at [220, 612] on link "4" at bounding box center [222, 615] width 22 height 22
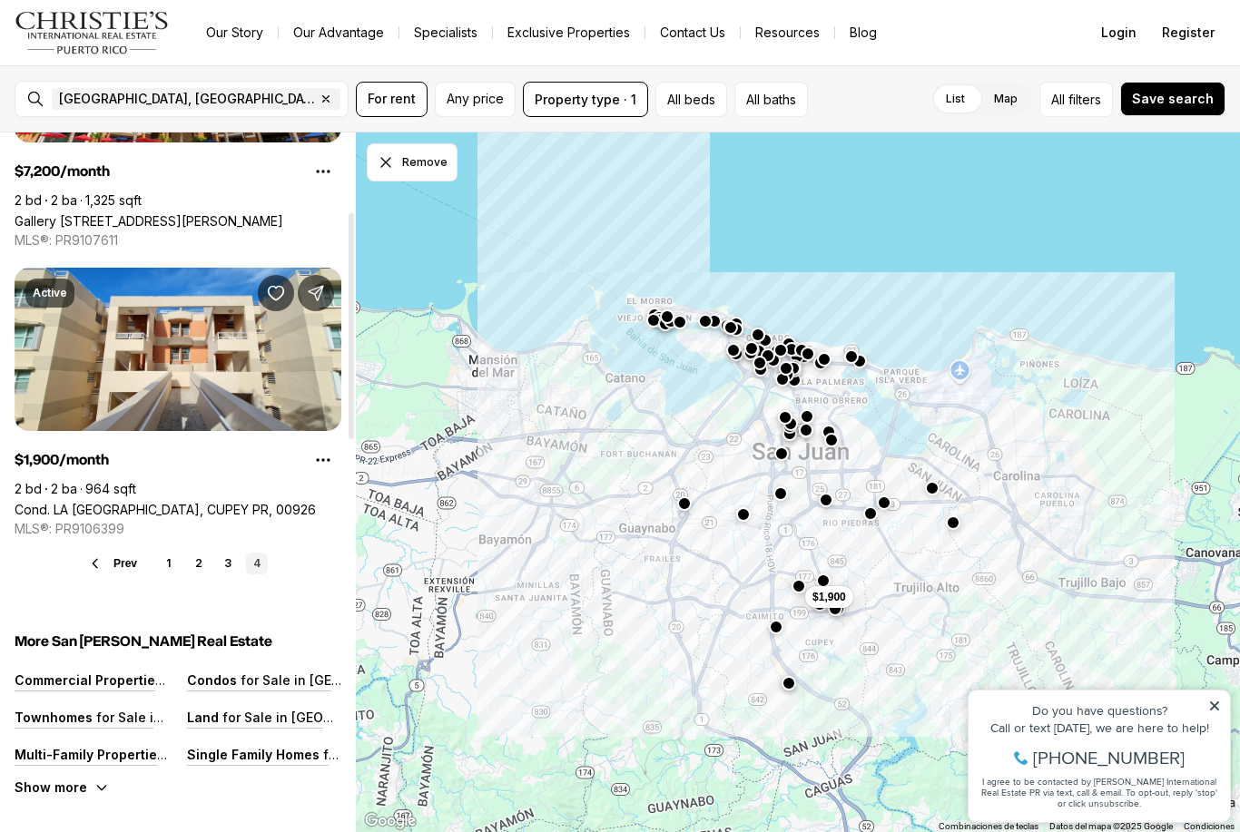
scroll to position [246, 0]
click at [306, 502] on link "Cond. LA SIERRA DEL MONTE, CUPEY PR, 00926" at bounding box center [165, 509] width 301 height 15
click at [319, 97] on icon "button" at bounding box center [326, 99] width 15 height 15
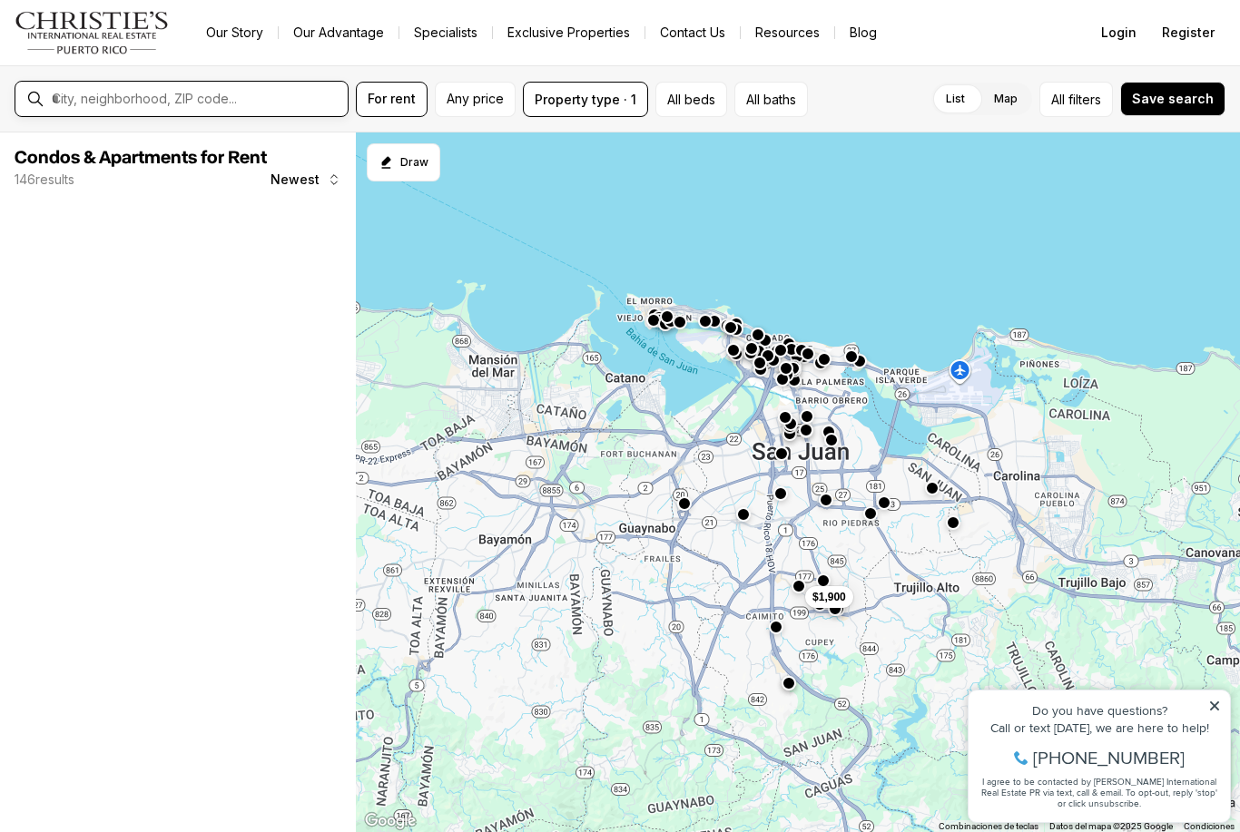
click at [270, 104] on input "text" at bounding box center [196, 99] width 289 height 16
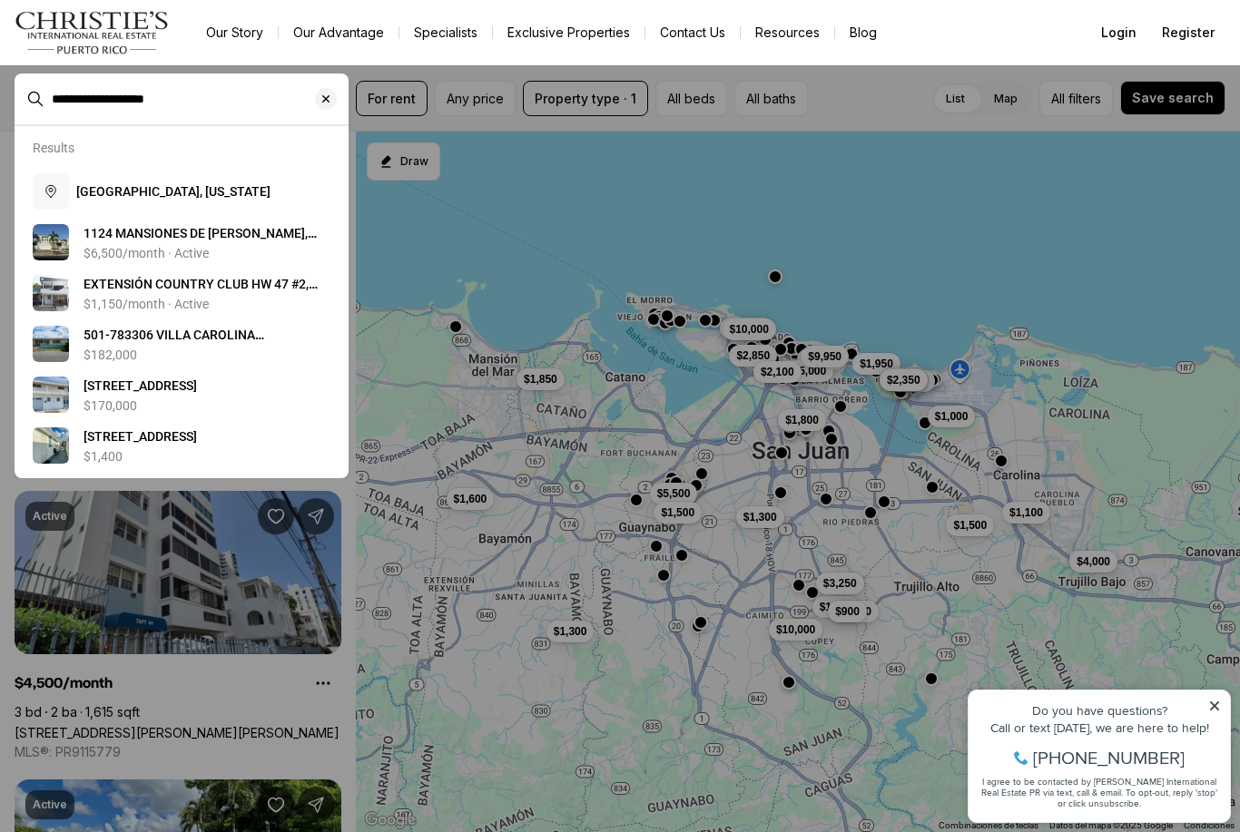
type input "**********"
click at [171, 204] on button "Carolina, Puerto Rico" at bounding box center [181, 191] width 312 height 51
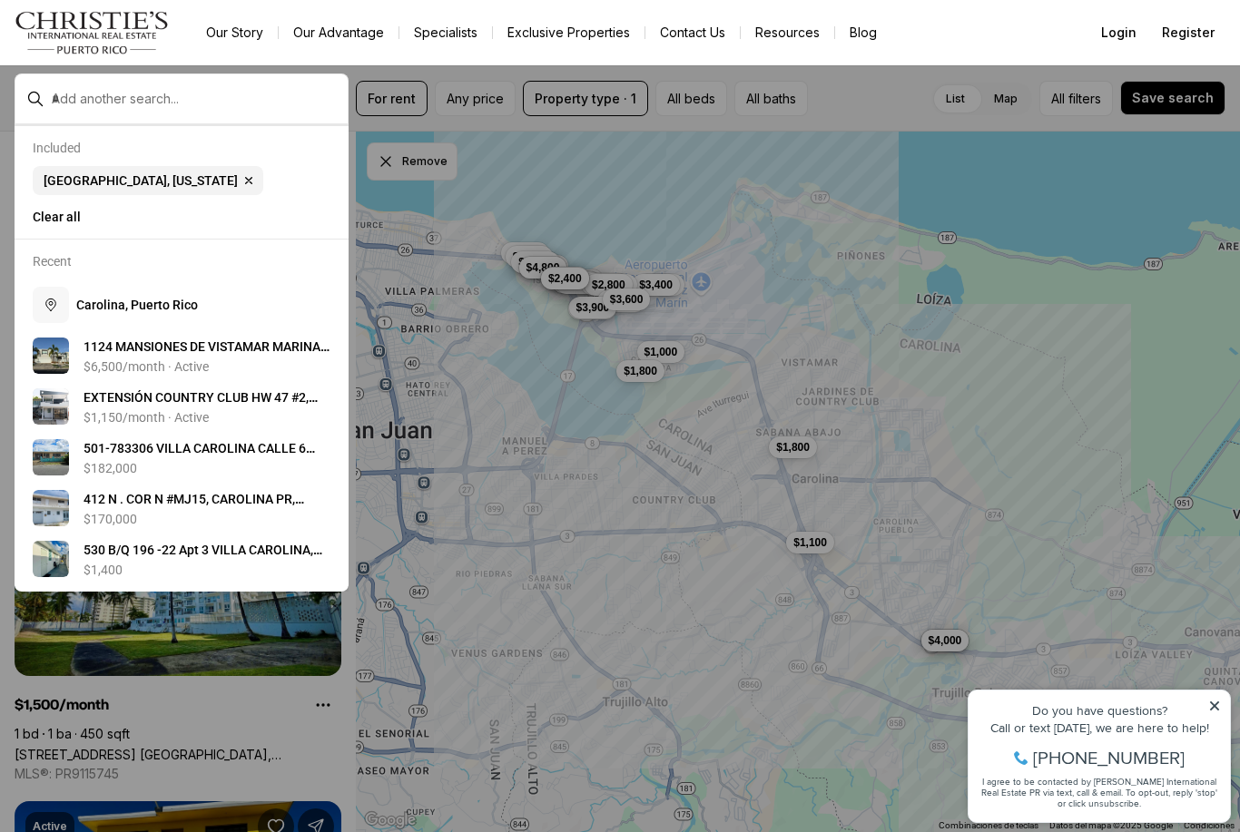
click at [177, 314] on span "C a r o l i n a , P u e r t o R i c o" at bounding box center [137, 305] width 122 height 18
click at [181, 325] on button "C a r o l i n a , P u e r t o R i c o" at bounding box center [181, 305] width 312 height 51
click at [176, 324] on button "C a r o l i n a , P u e r t o R i c o" at bounding box center [181, 305] width 312 height 51
click at [171, 312] on span "C a r o l i n a , P u e r t o R i c o" at bounding box center [137, 305] width 122 height 15
click at [55, 310] on icon "button" at bounding box center [51, 305] width 10 height 12
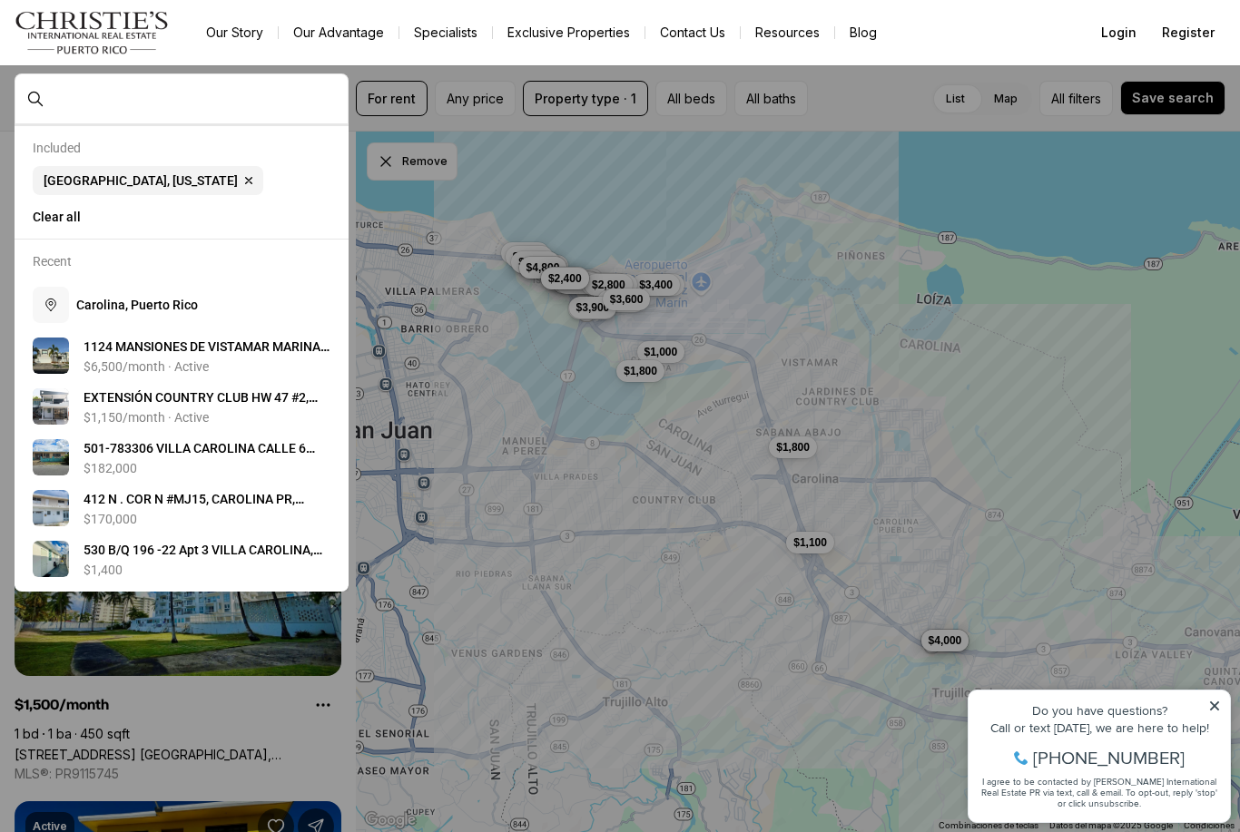
click at [1220, 712] on icon at bounding box center [1214, 706] width 13 height 13
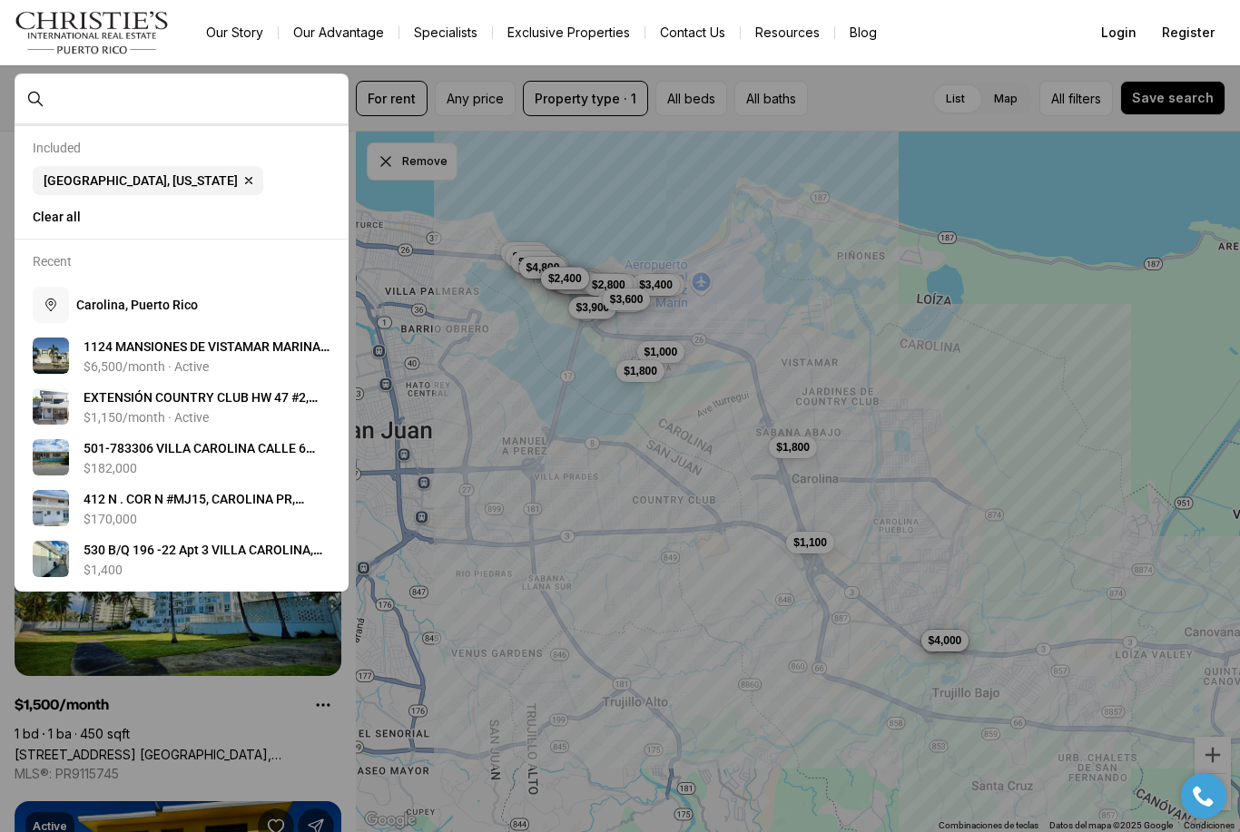
click at [1222, 713] on div at bounding box center [620, 416] width 1240 height 832
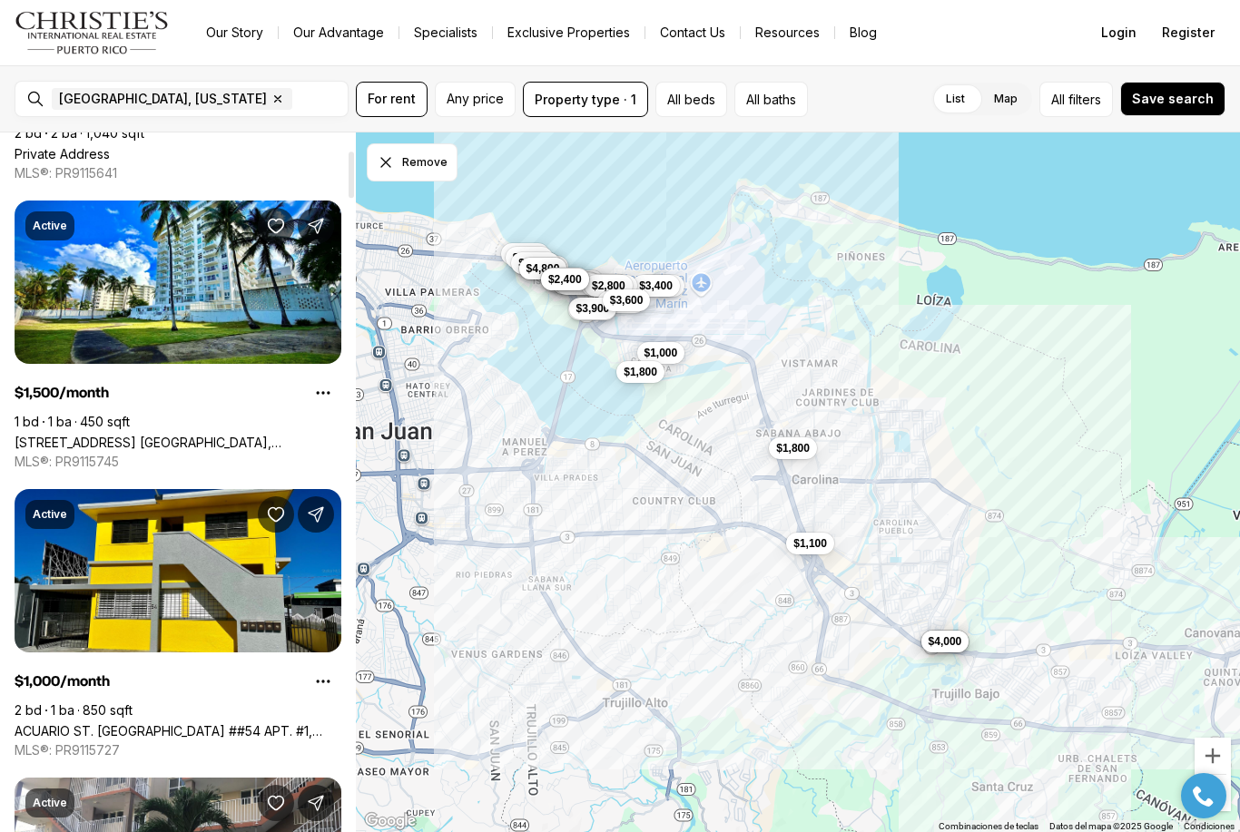
scroll to position [312, 0]
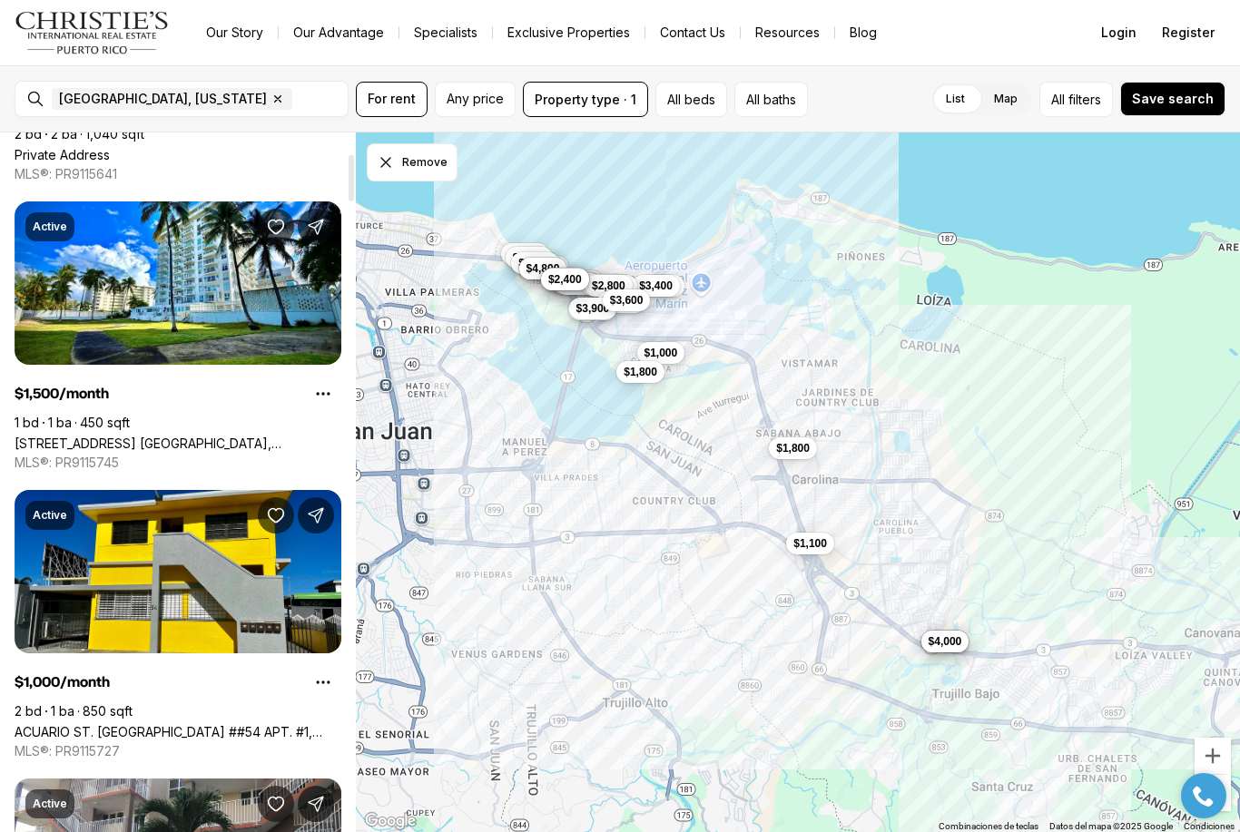
click at [302, 436] on link "[STREET_ADDRESS] [GEOGRAPHIC_DATA], [GEOGRAPHIC_DATA], 00979" at bounding box center [178, 443] width 327 height 15
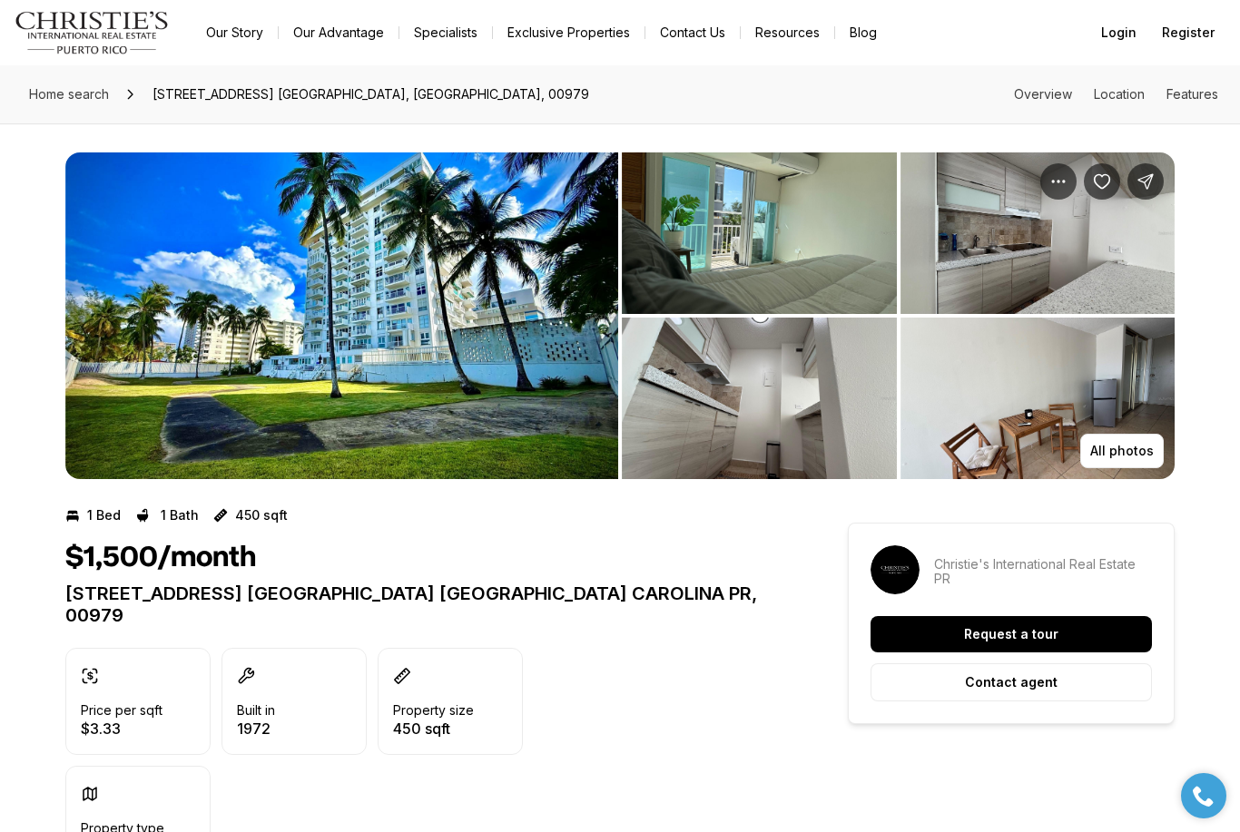
click at [482, 442] on img "View image gallery" at bounding box center [341, 315] width 553 height 327
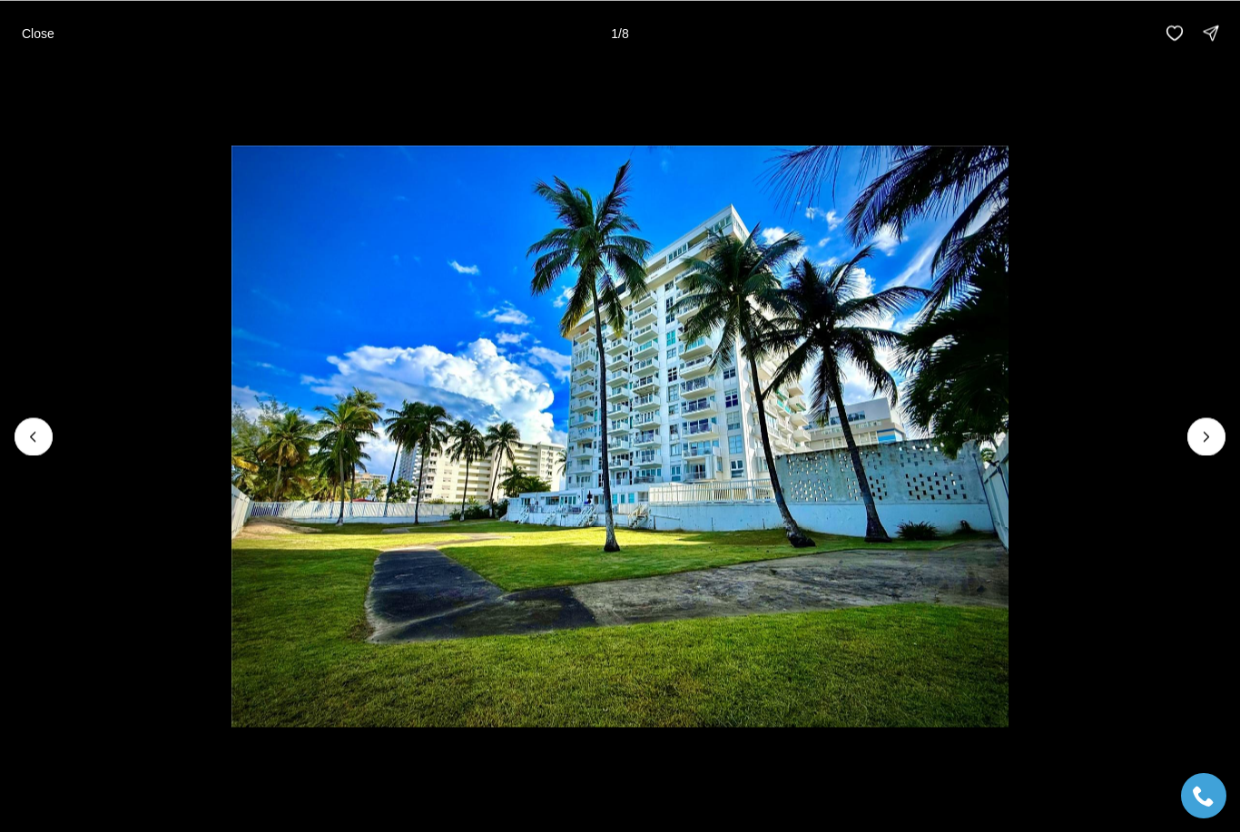
click at [1213, 432] on icon "Next slide" at bounding box center [1206, 436] width 18 height 18
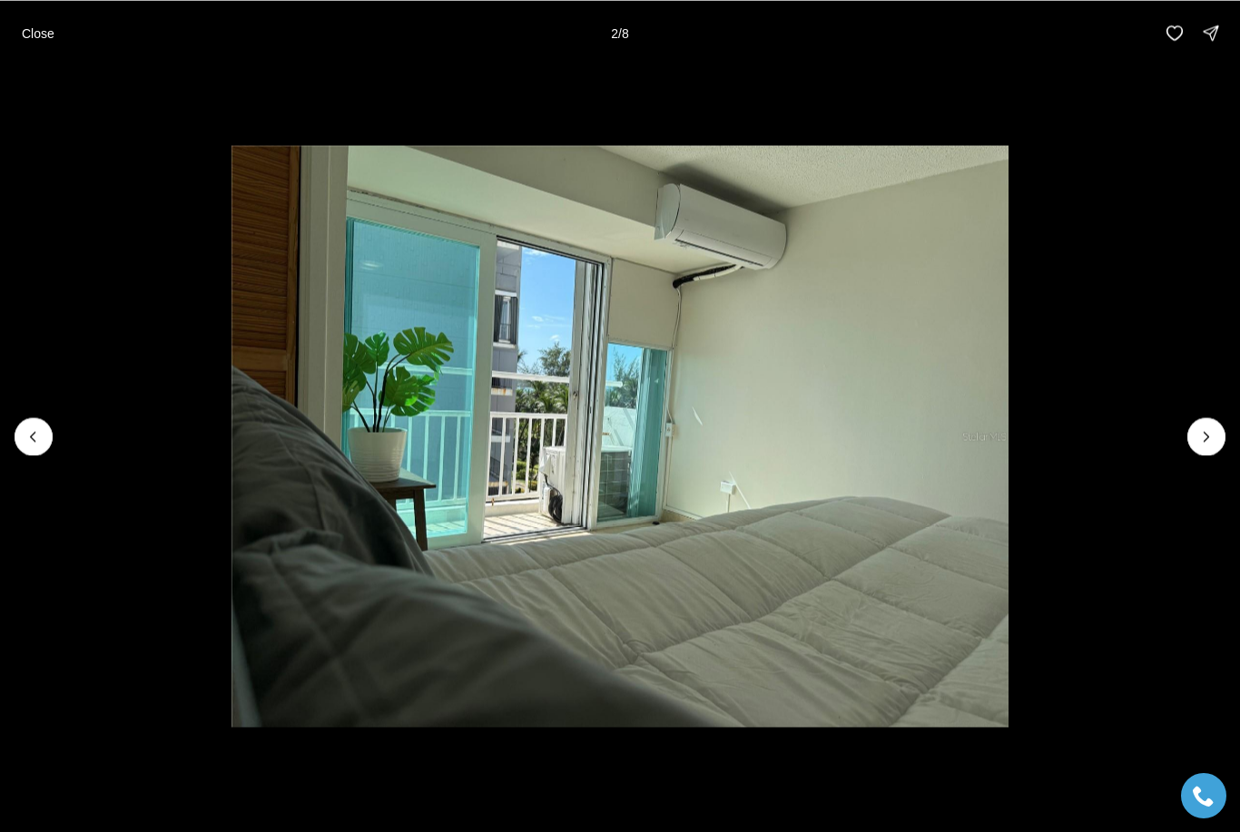
click at [1193, 449] on button "Next slide" at bounding box center [1206, 436] width 38 height 38
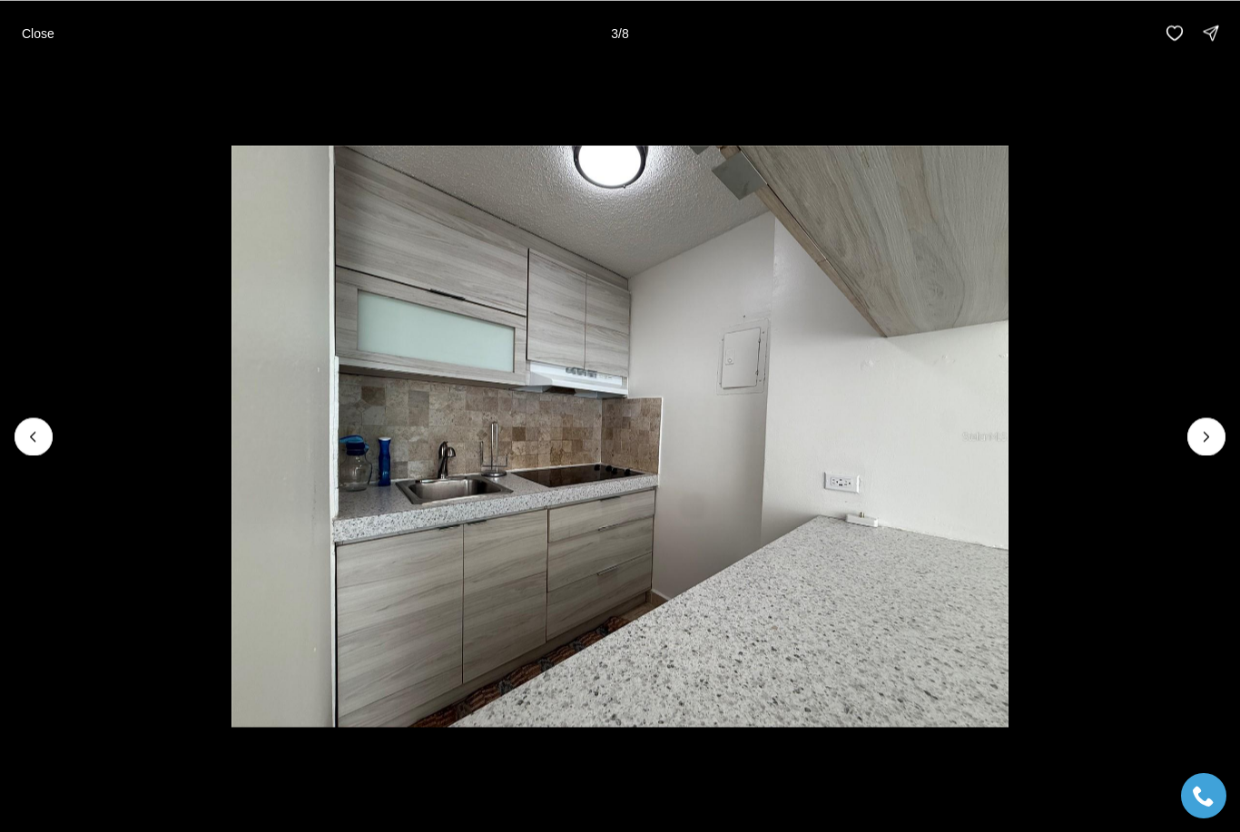
click at [1008, 453] on img "3 of 8" at bounding box center [619, 436] width 777 height 583
click at [1198, 451] on button "Next slide" at bounding box center [1206, 436] width 38 height 38
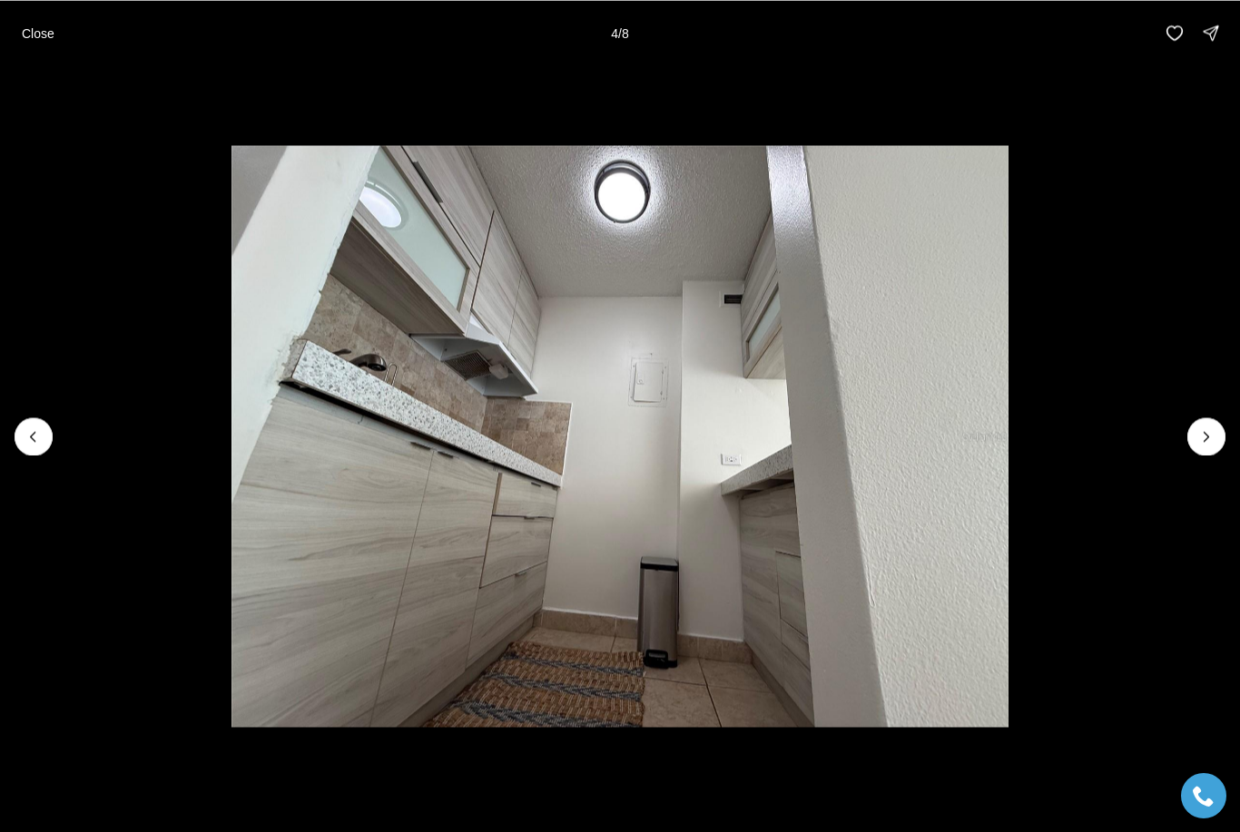
click at [1203, 453] on button "Next slide" at bounding box center [1206, 436] width 38 height 38
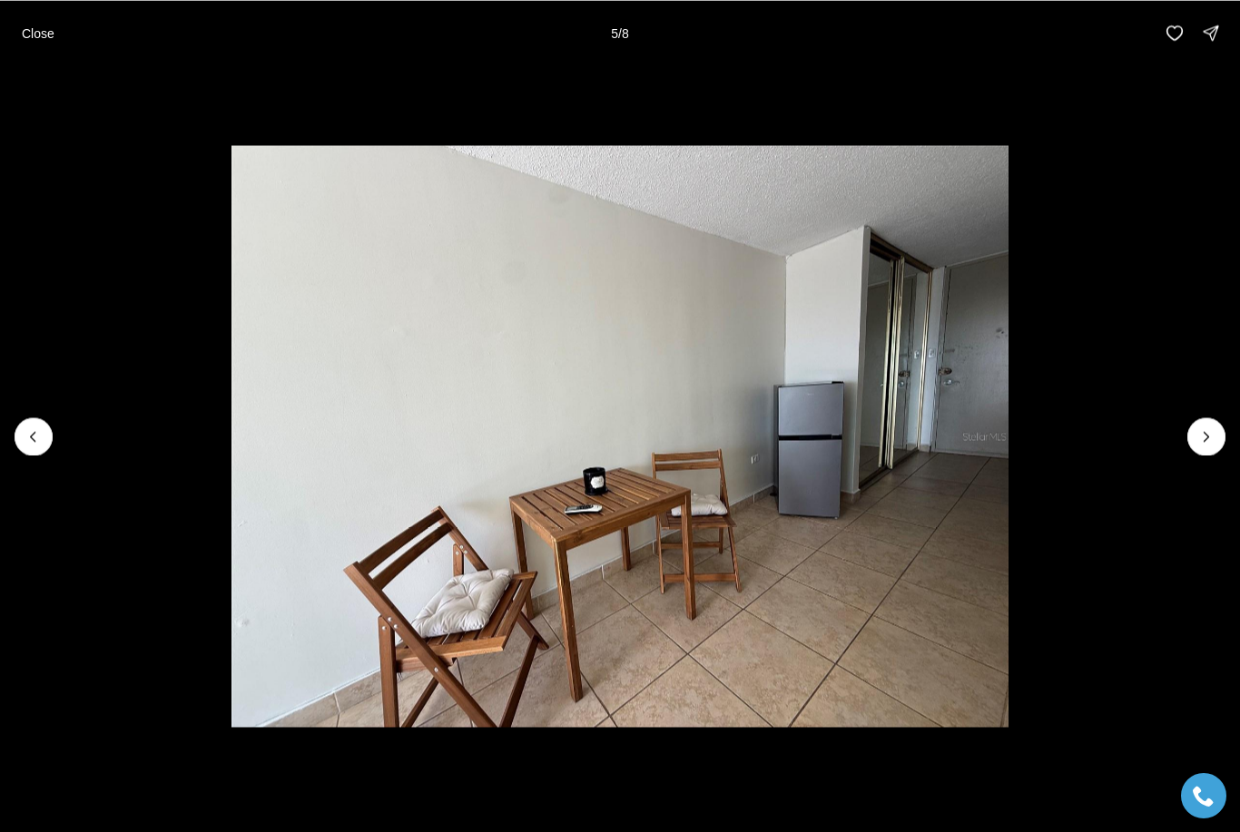
click at [1008, 466] on img "5 of 8" at bounding box center [619, 436] width 777 height 583
click at [1202, 444] on icon "Next slide" at bounding box center [1206, 436] width 18 height 18
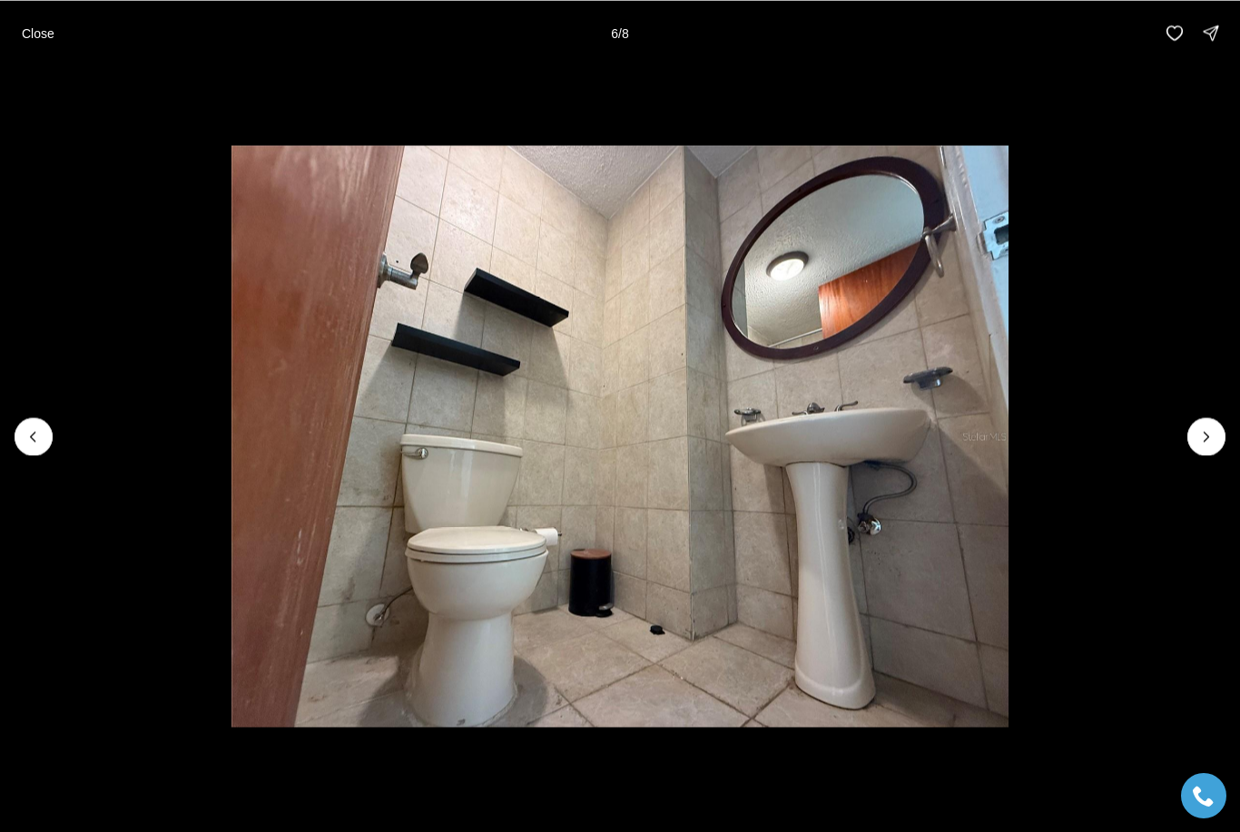
click at [1199, 442] on icon "Next slide" at bounding box center [1206, 436] width 18 height 18
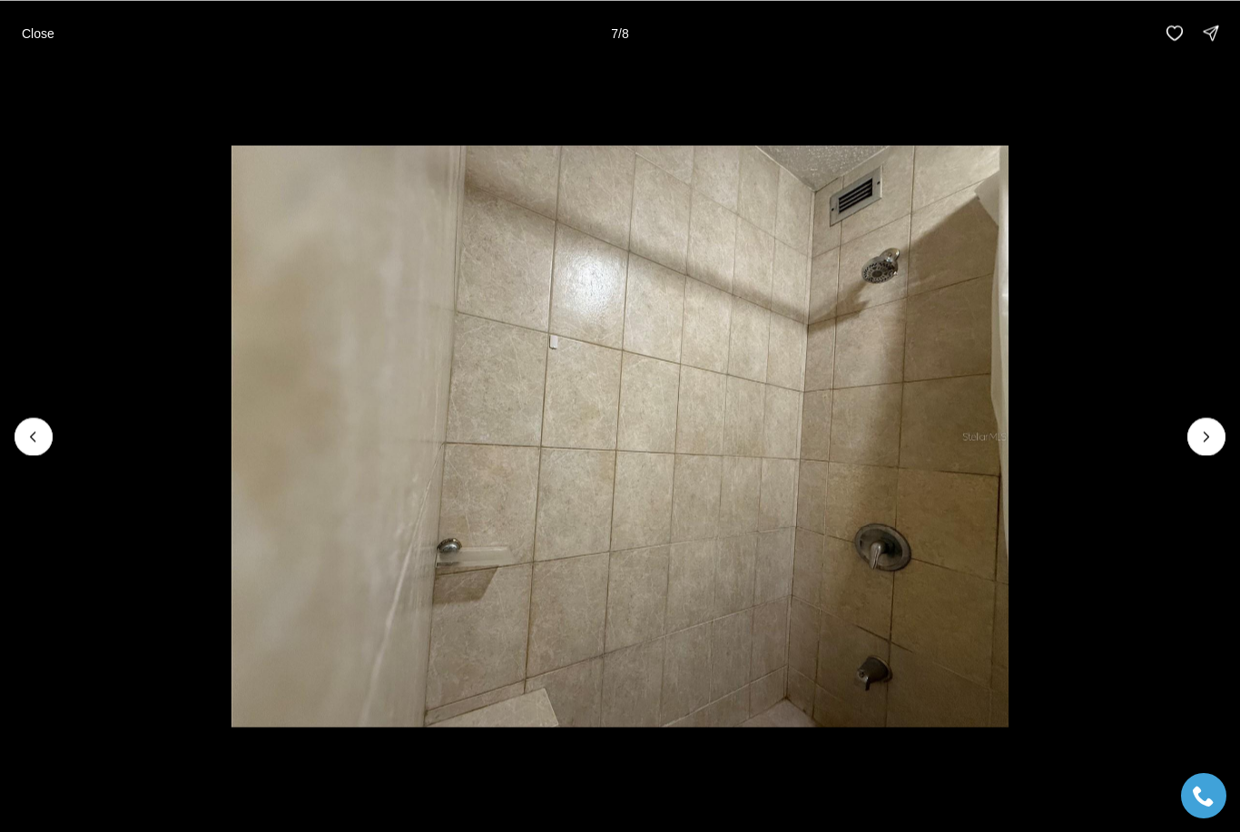
click at [1201, 443] on icon "Next slide" at bounding box center [1206, 436] width 18 height 18
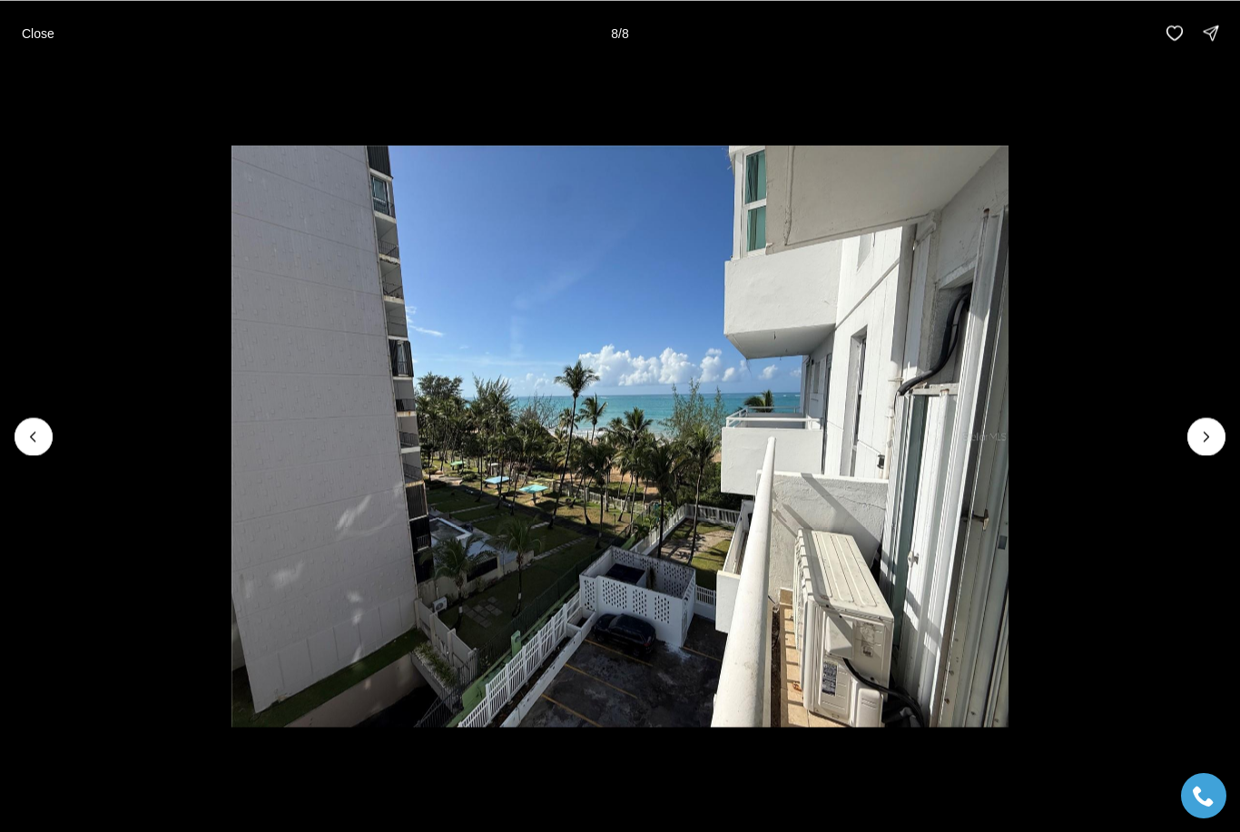
click at [1008, 466] on img "8 of 8" at bounding box center [619, 436] width 777 height 583
click at [34, 27] on p "Close" at bounding box center [38, 32] width 33 height 15
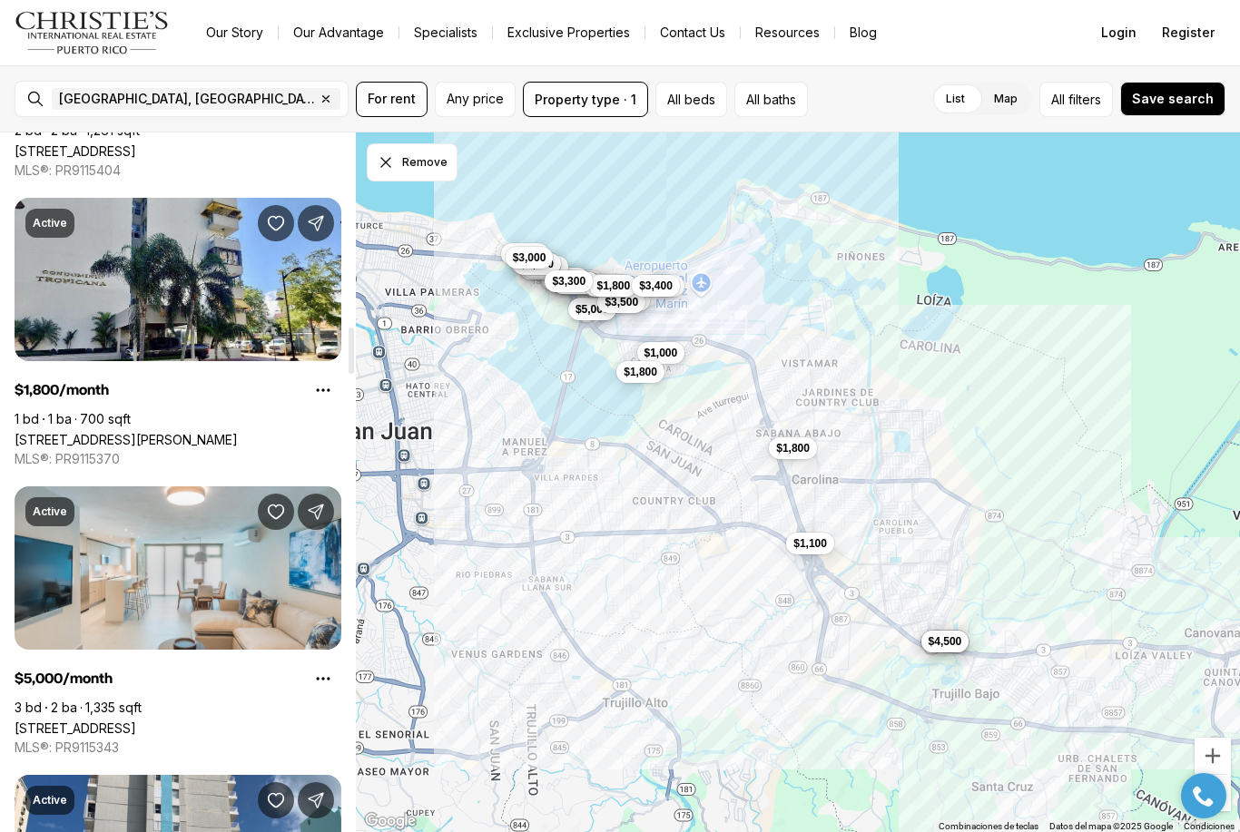
scroll to position [2910, 0]
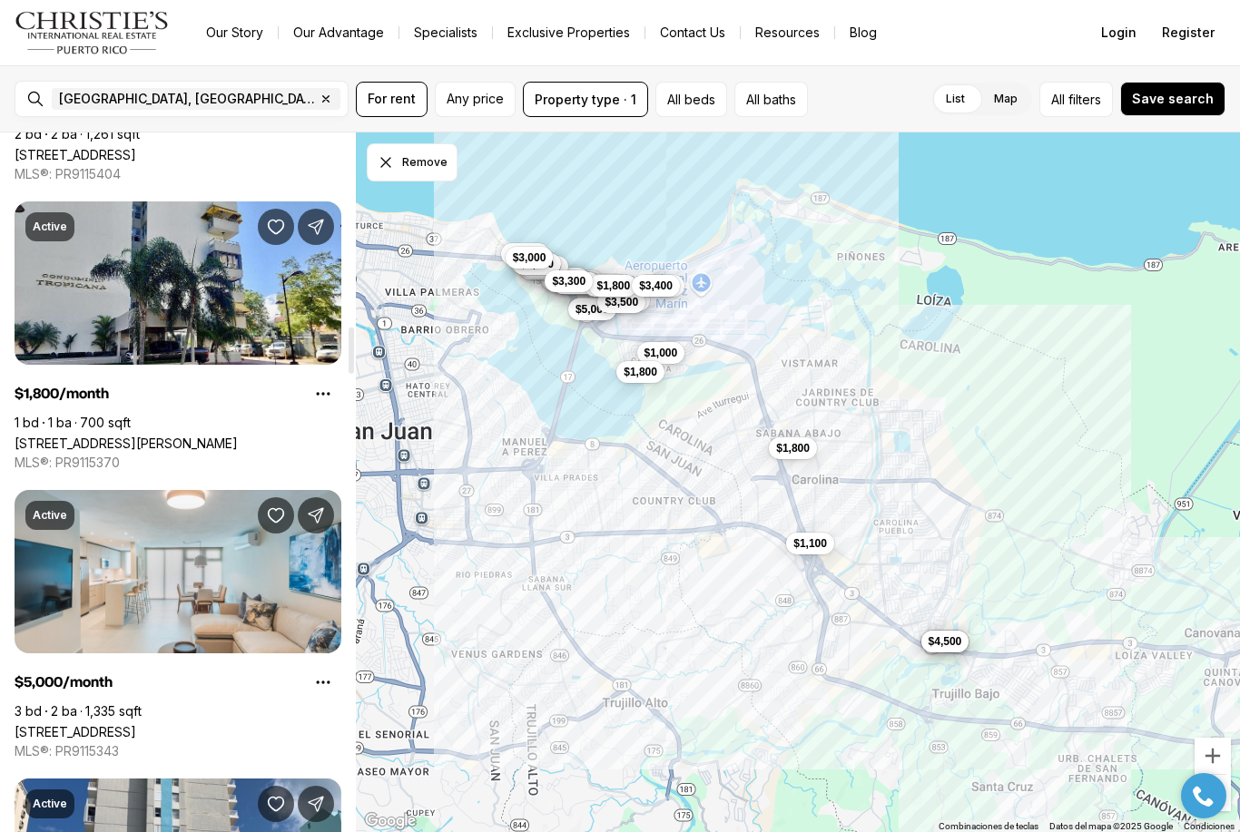
click at [238, 436] on link "[STREET_ADDRESS][PERSON_NAME]" at bounding box center [126, 443] width 223 height 15
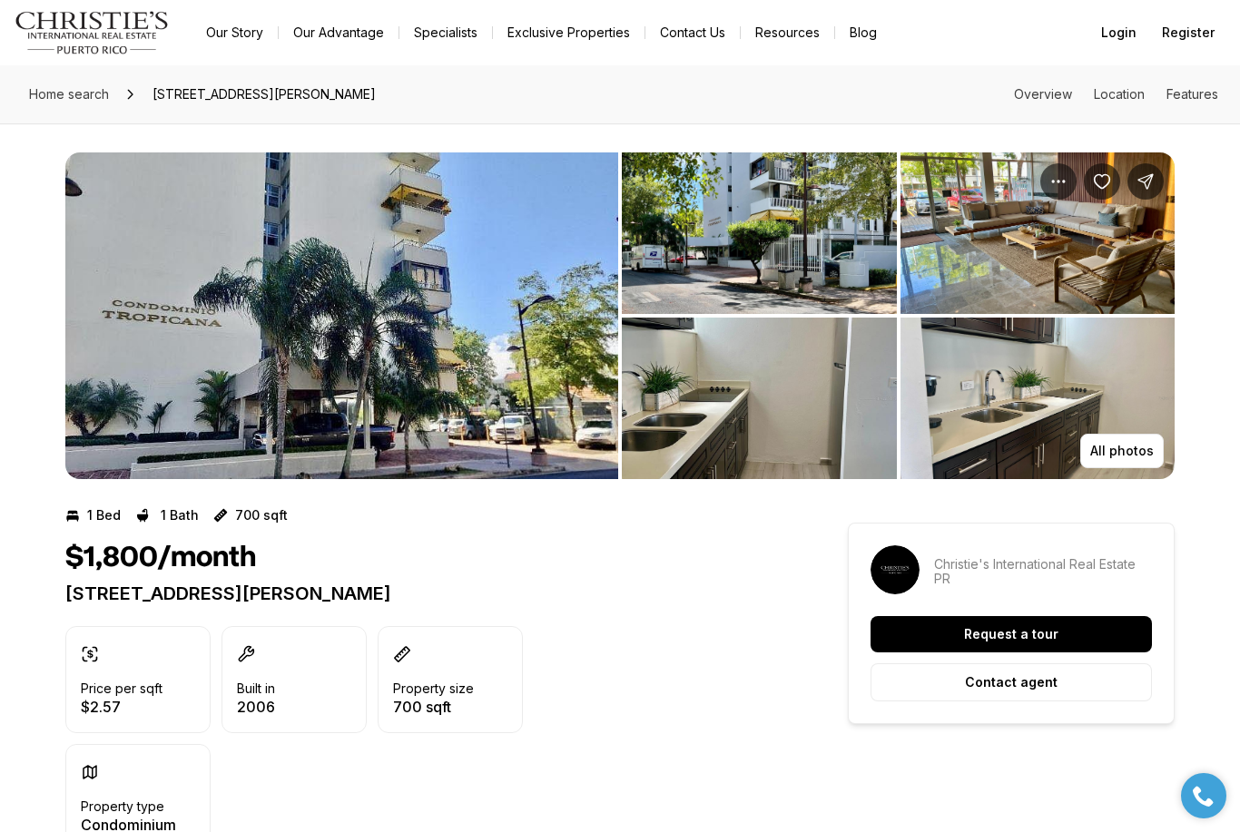
click at [397, 300] on img "View image gallery" at bounding box center [341, 315] width 553 height 327
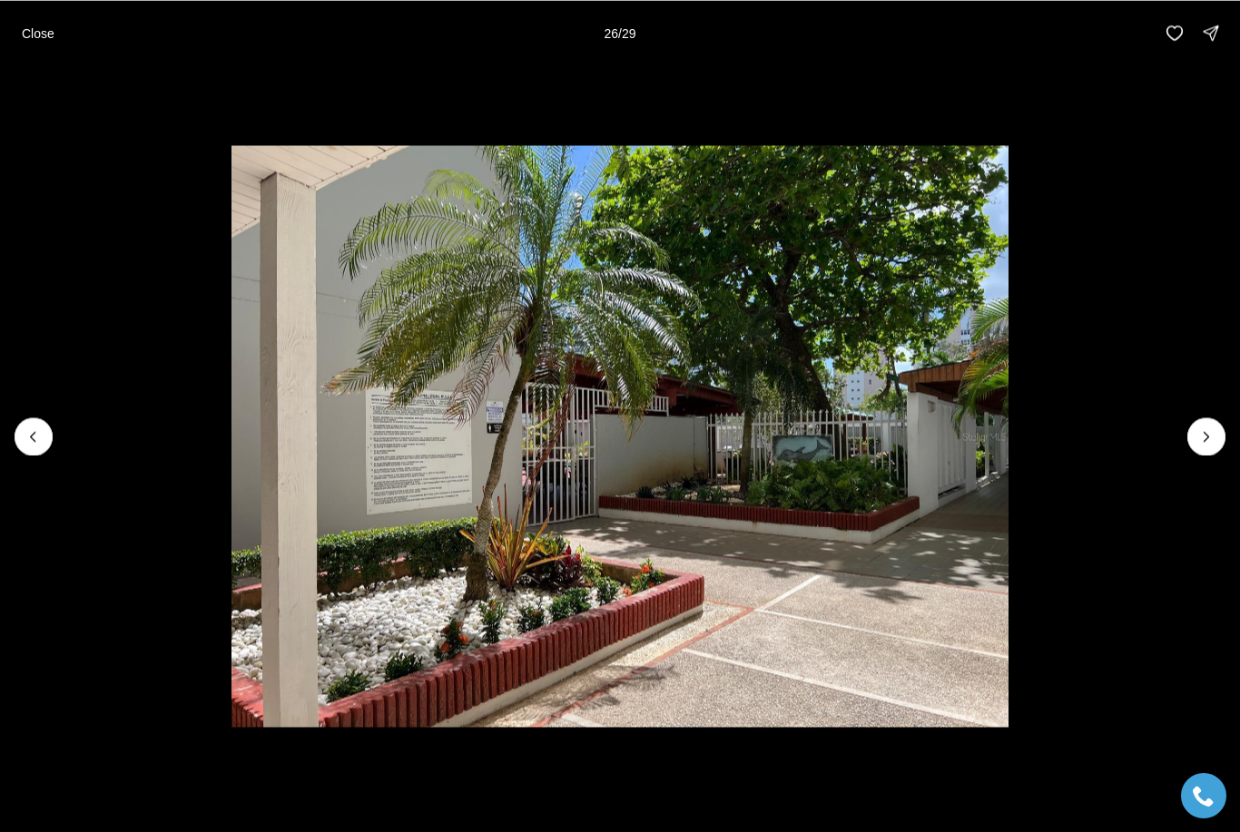
click at [44, 32] on p "Close" at bounding box center [38, 32] width 33 height 15
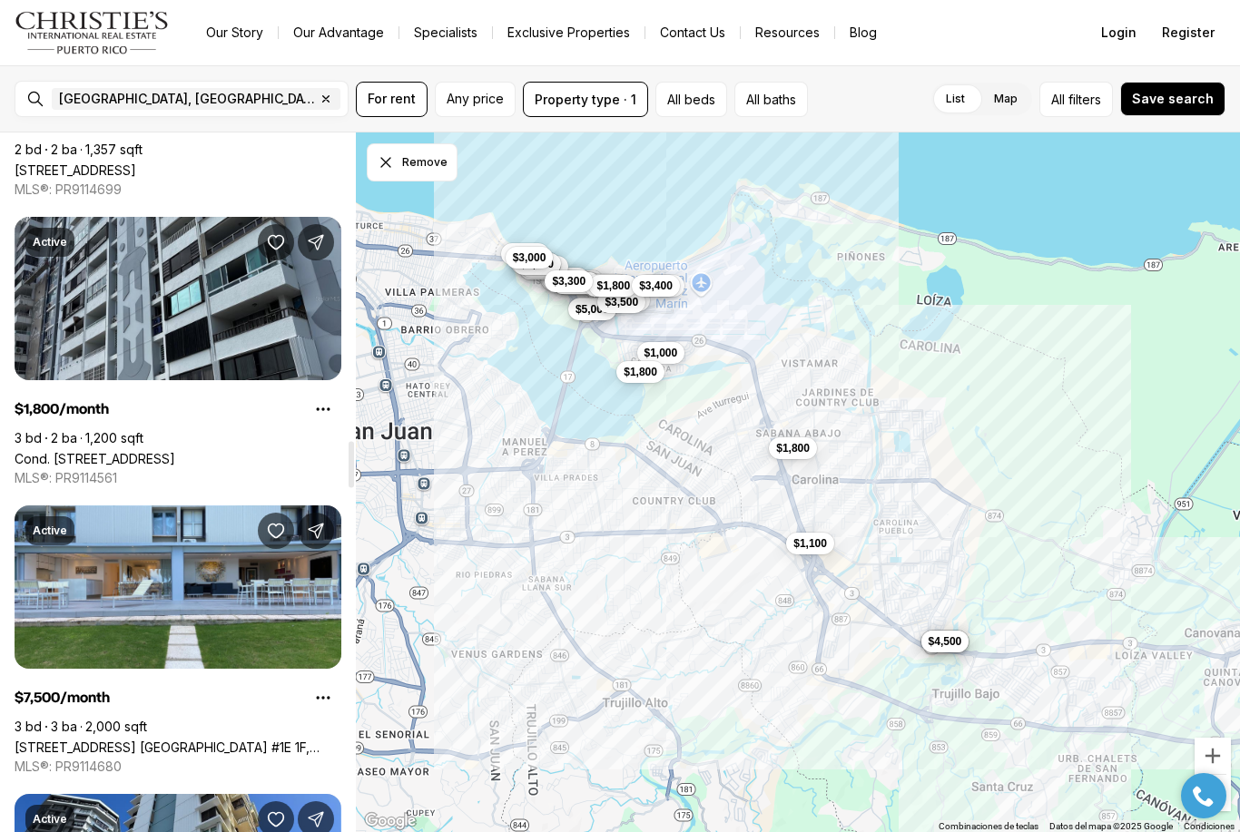
scroll to position [4626, 0]
click at [175, 451] on link "Cond. [STREET_ADDRESS]" at bounding box center [95, 458] width 161 height 15
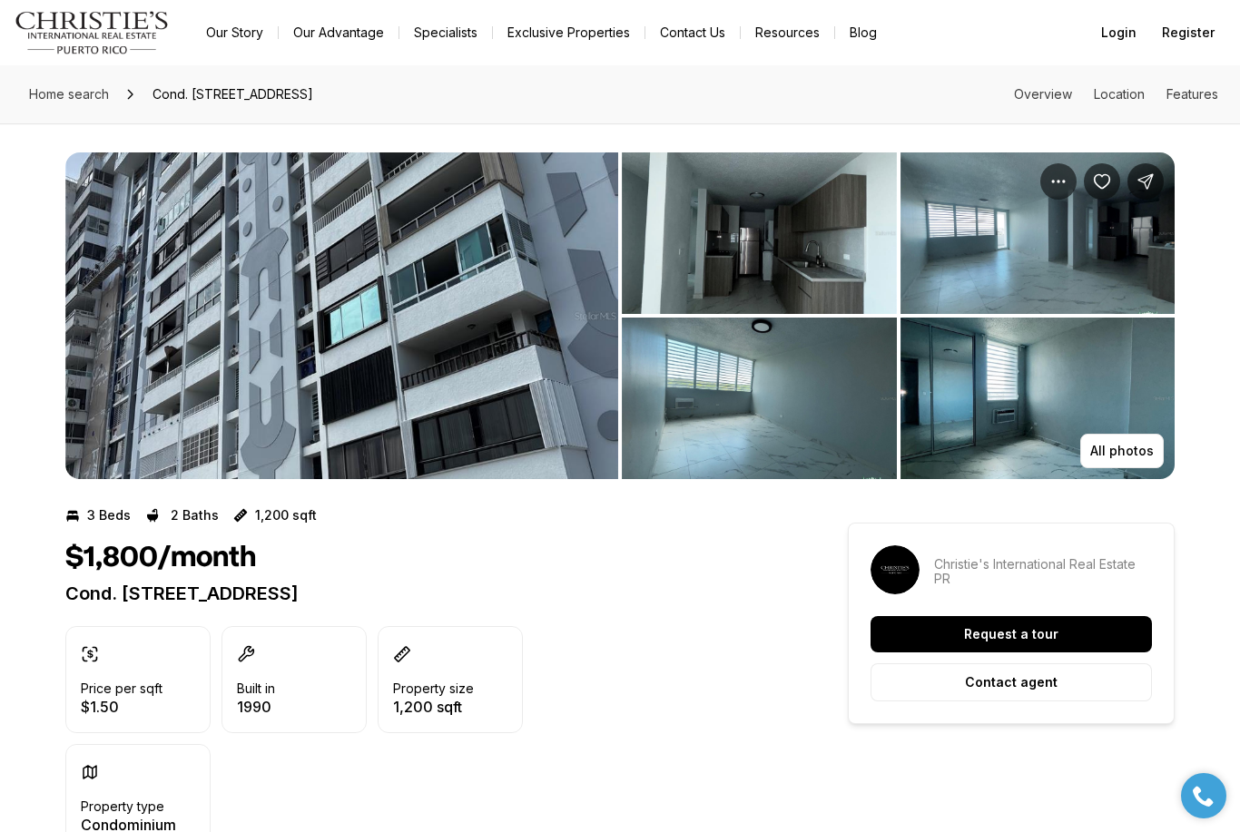
click at [705, 448] on img "View image gallery" at bounding box center [759, 399] width 275 height 162
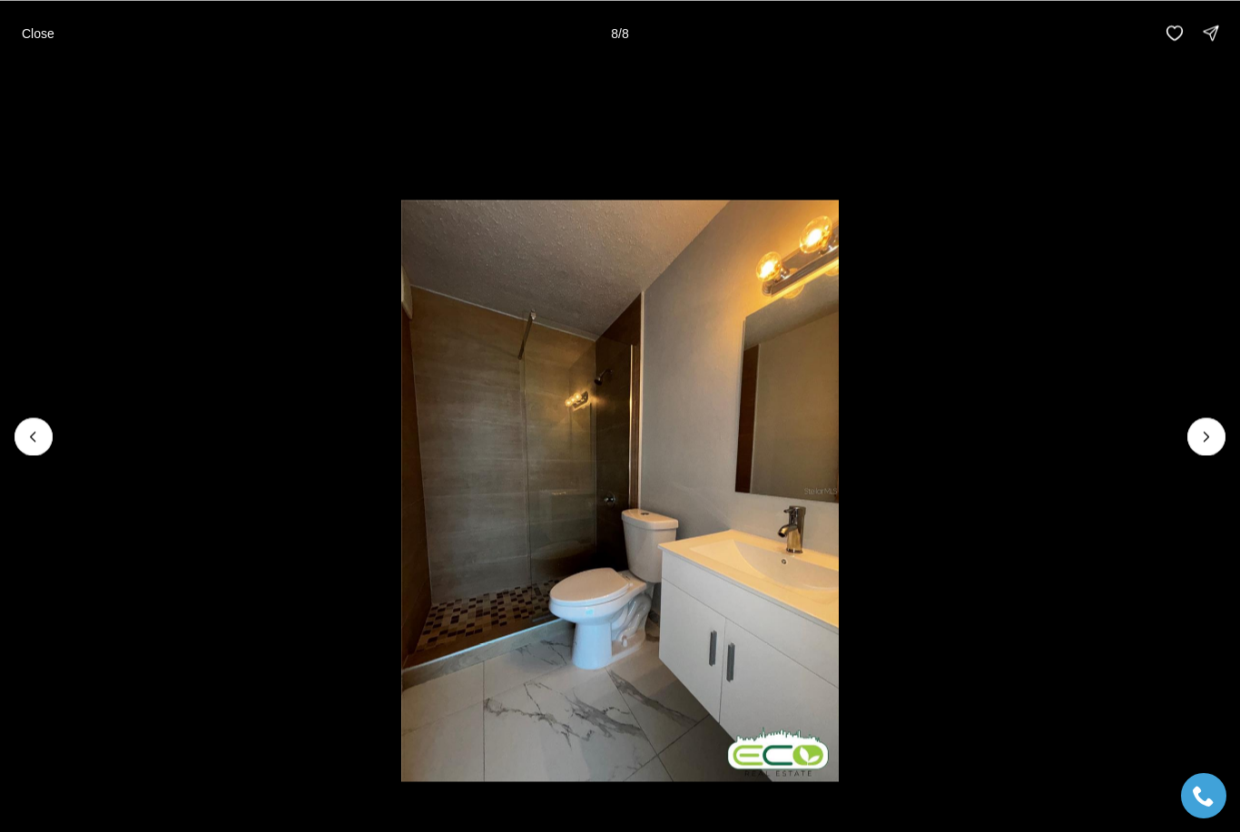
click at [36, 29] on p "Close" at bounding box center [38, 32] width 33 height 15
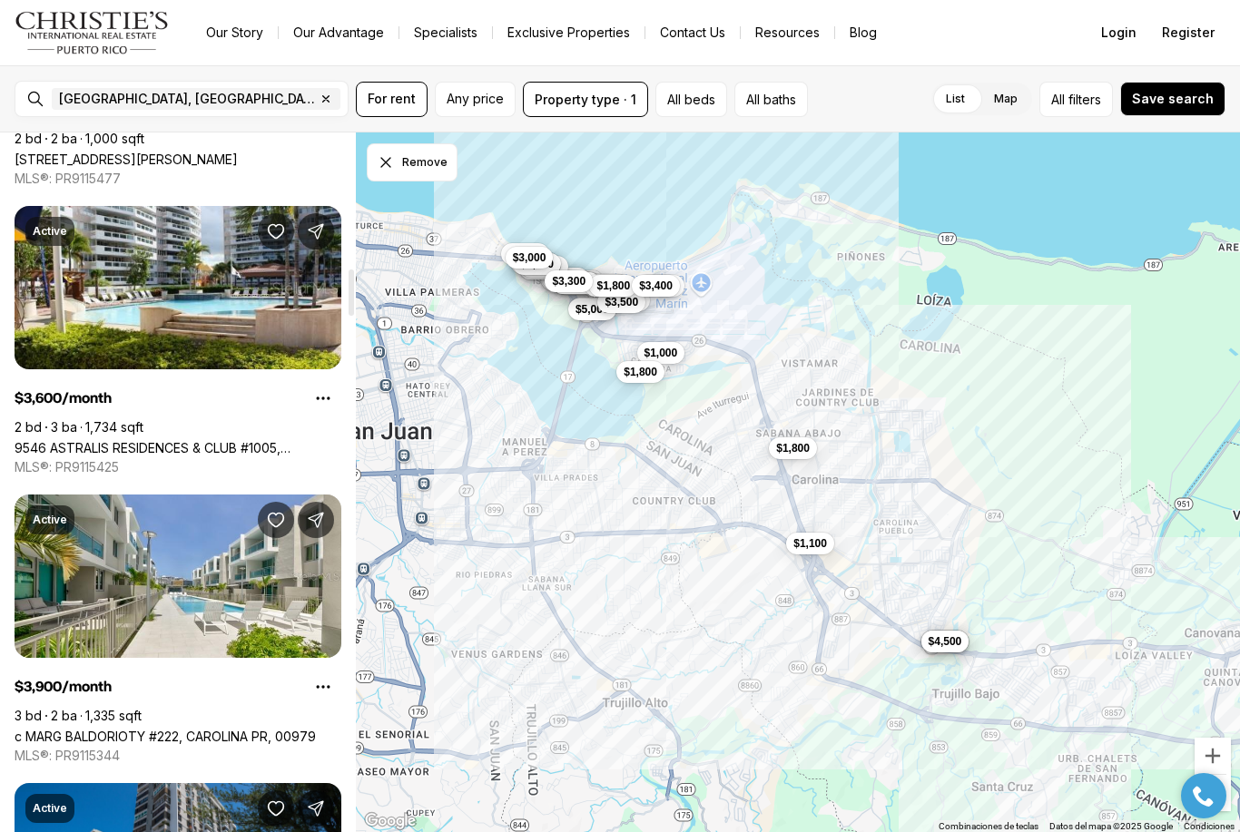
scroll to position [2037, 0]
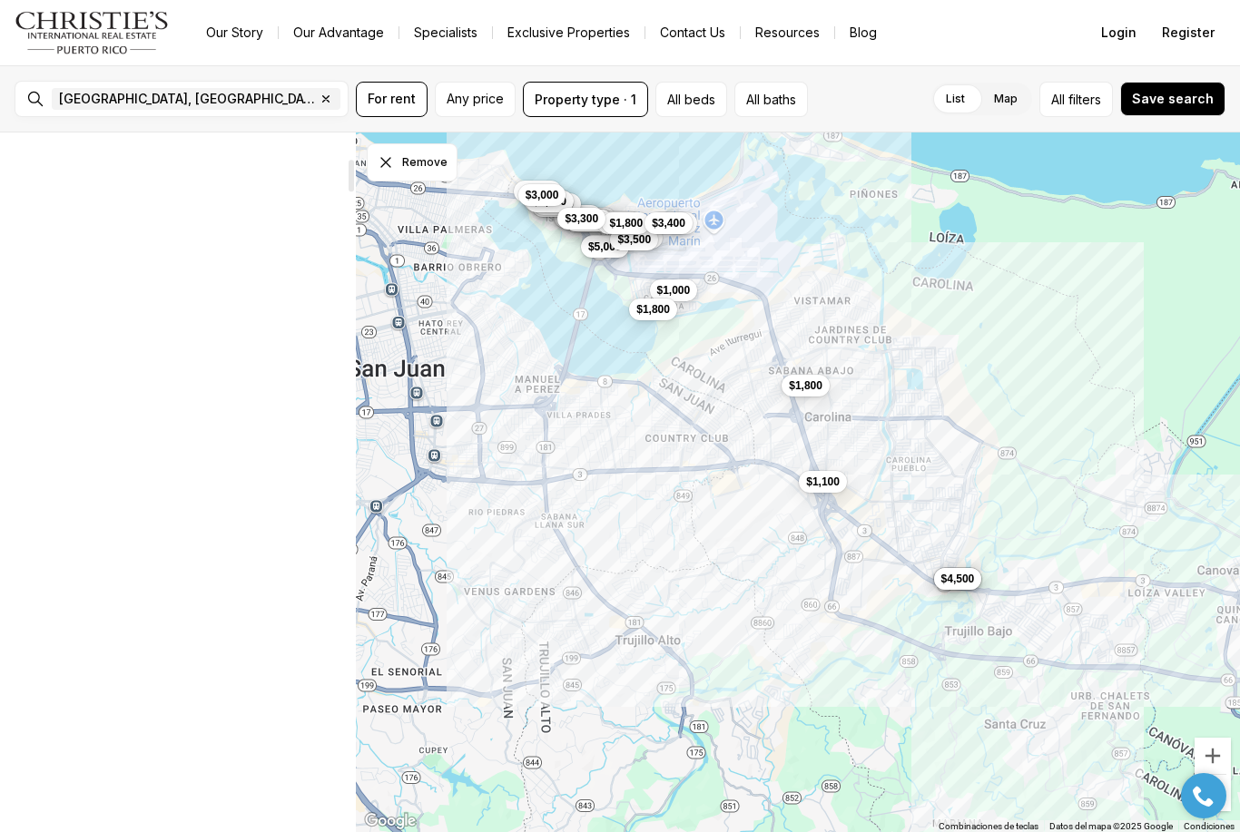
scroll to position [122, 0]
click at [319, 102] on icon "button" at bounding box center [326, 99] width 15 height 15
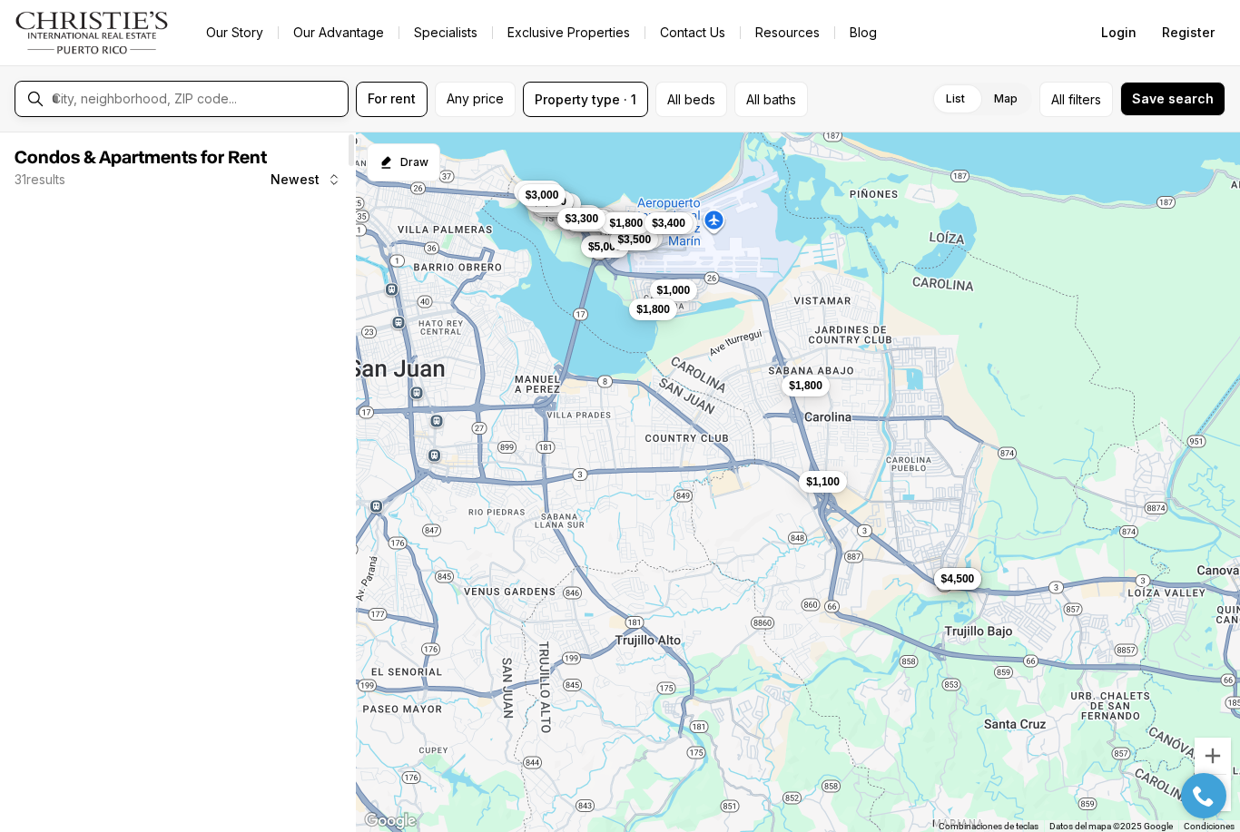
click at [223, 101] on input "text" at bounding box center [196, 99] width 289 height 16
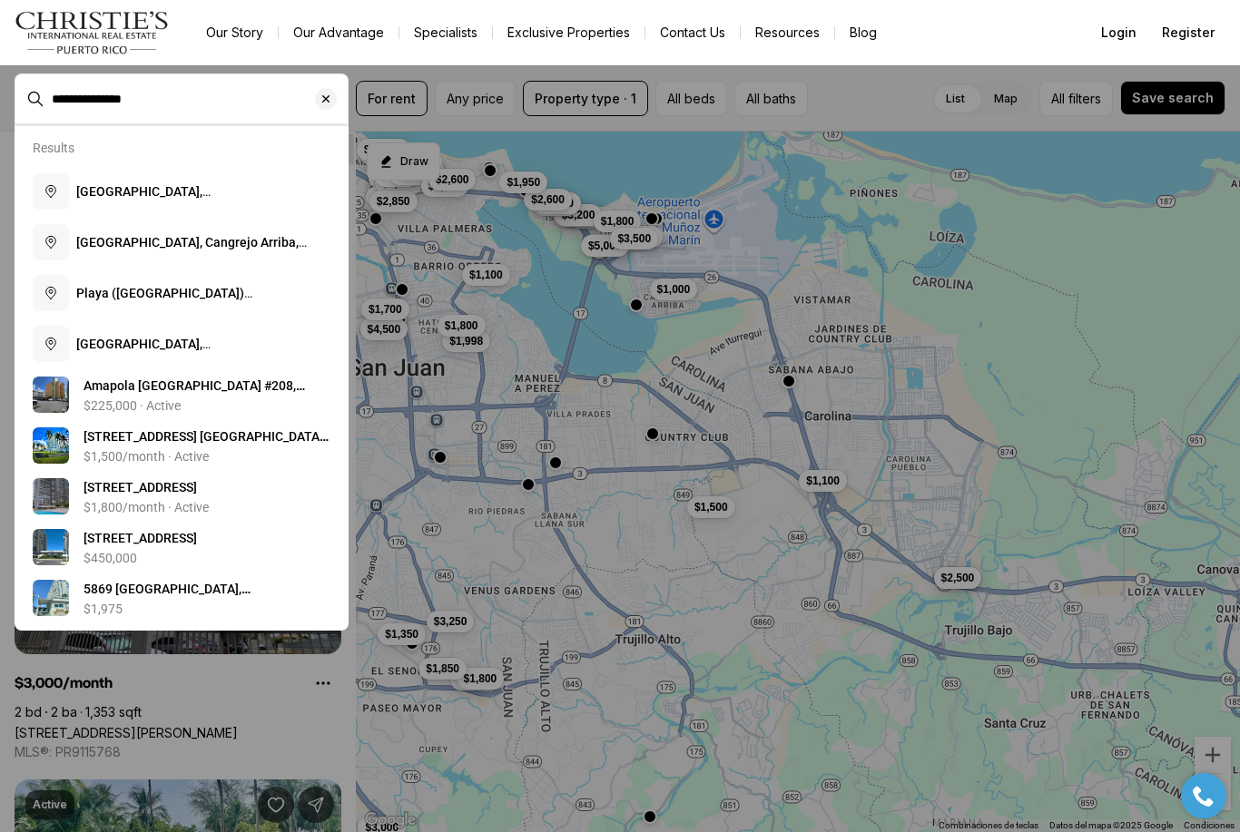
click at [260, 188] on span "Isla Verde, Carolina, Puerto Rico" at bounding box center [173, 200] width 194 height 33
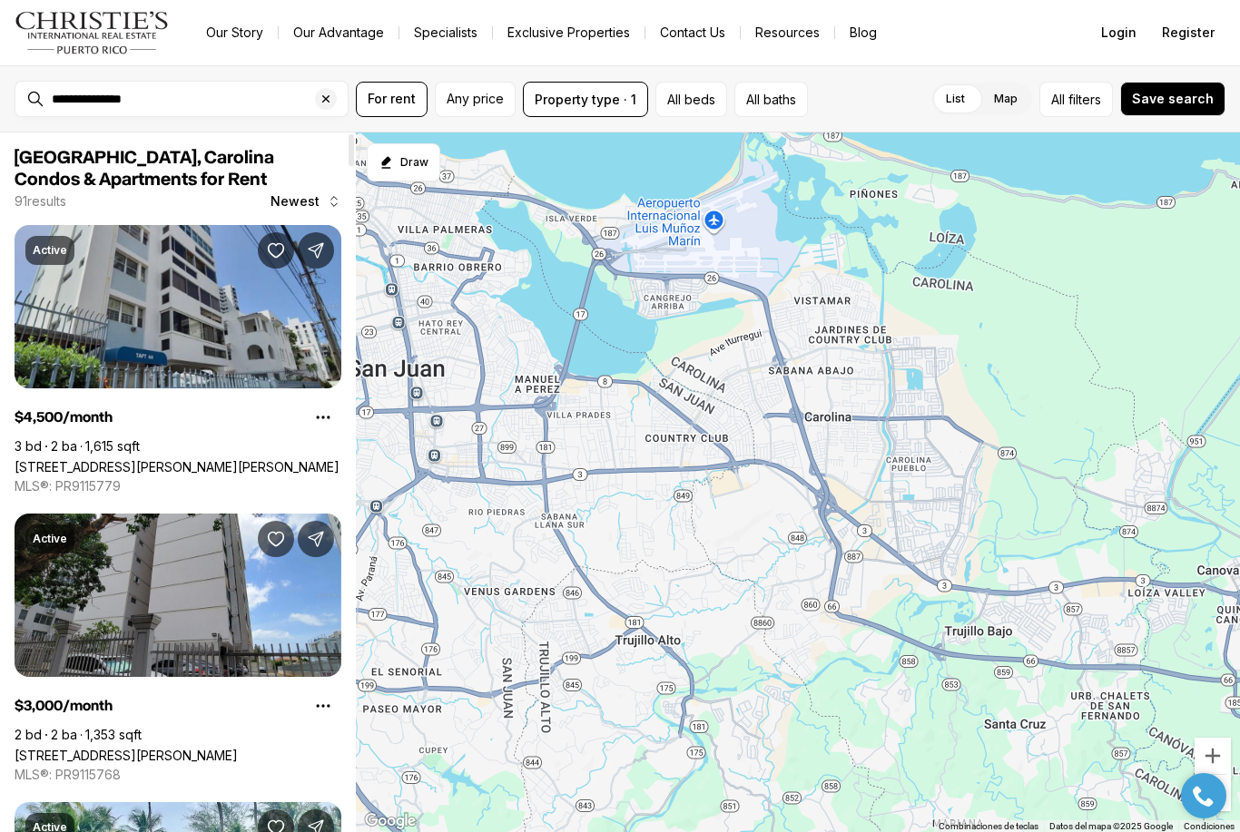
type input "**********"
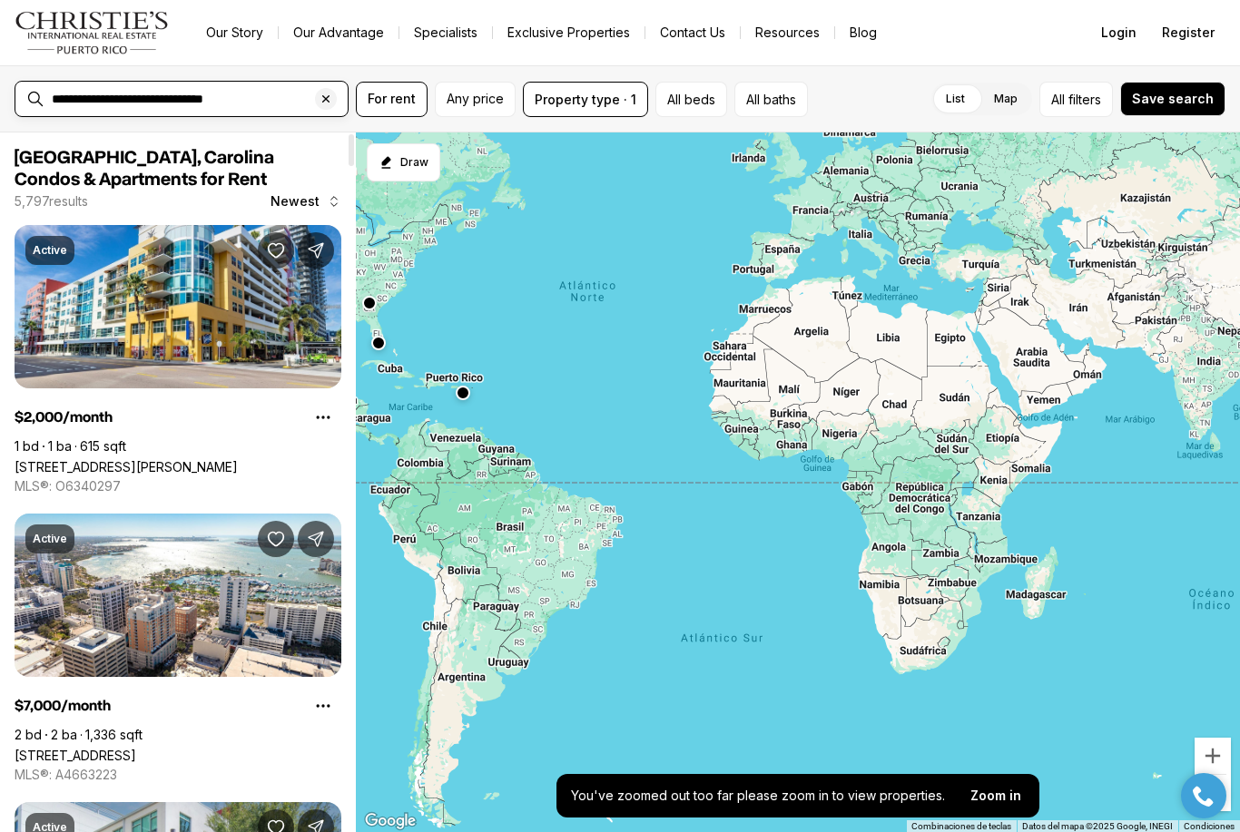
click at [266, 107] on input "**********" at bounding box center [196, 99] width 289 height 16
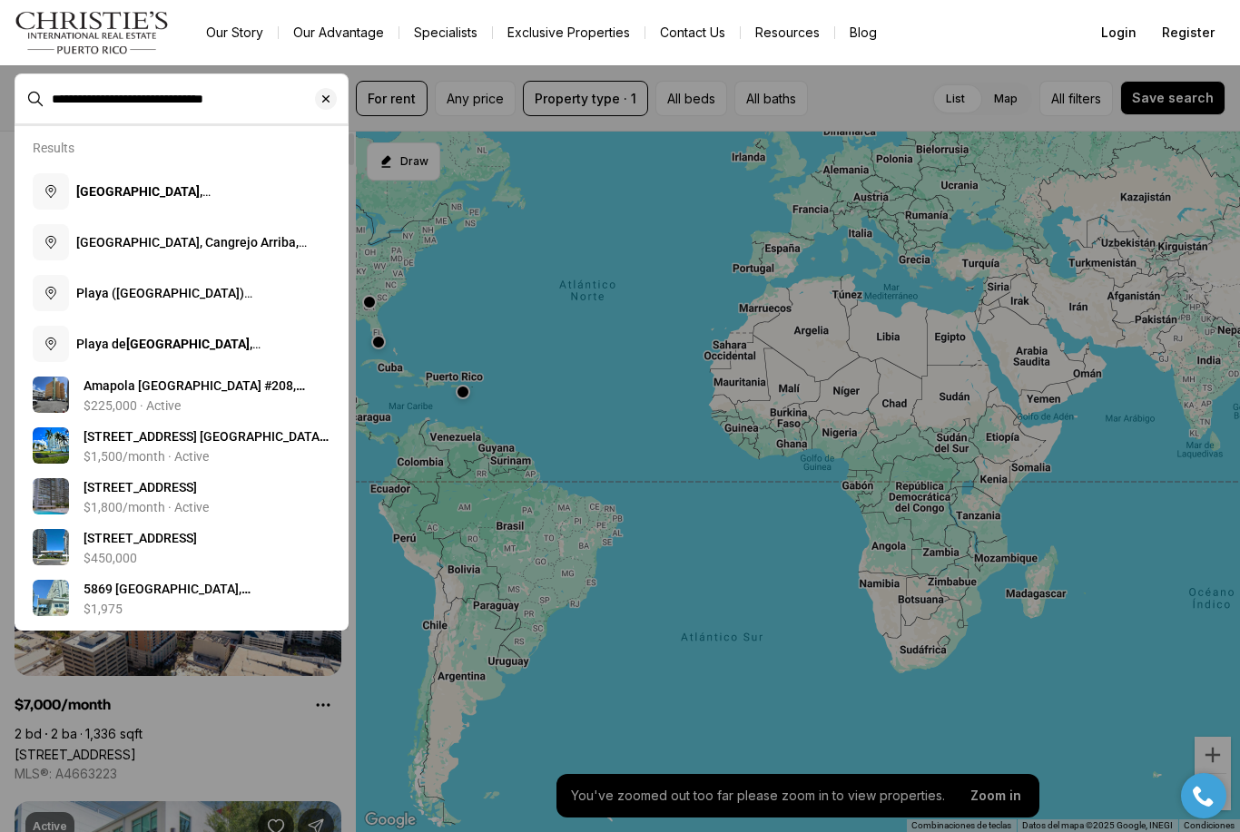
click at [265, 195] on b "Isla Verde, Carolina, Puerto Rico" at bounding box center [174, 200] width 196 height 33
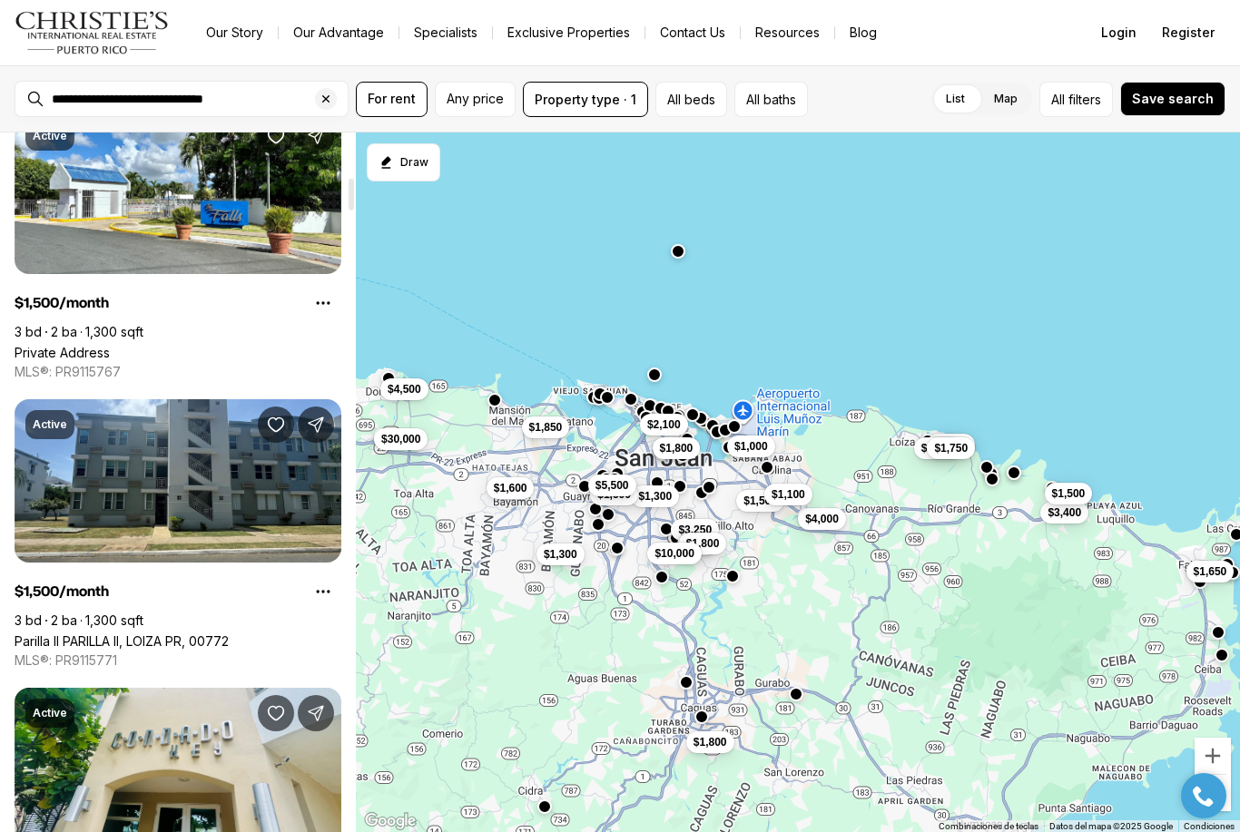
scroll to position [980, 0]
click at [229, 633] on link "Parilla II PARILLA II, LOIZA PR, 00772" at bounding box center [122, 640] width 214 height 15
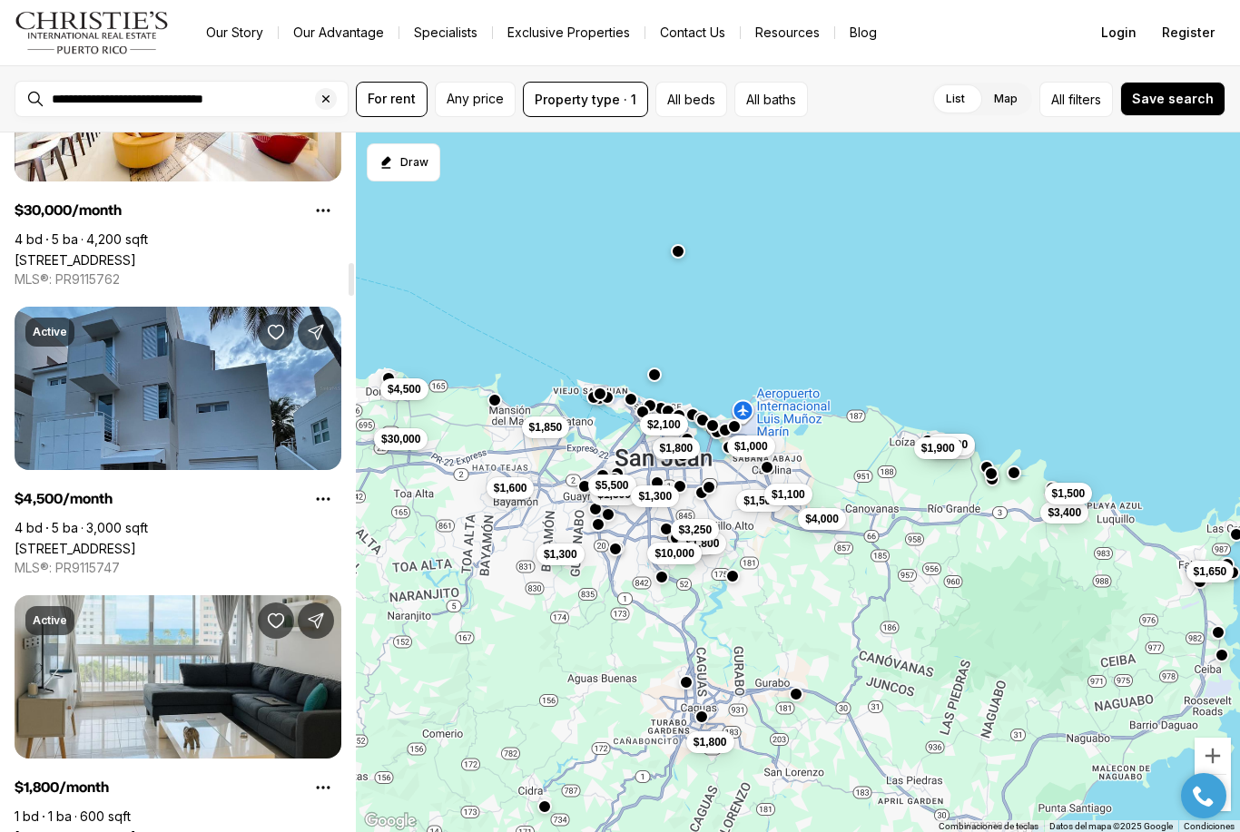
scroll to position [2804, 0]
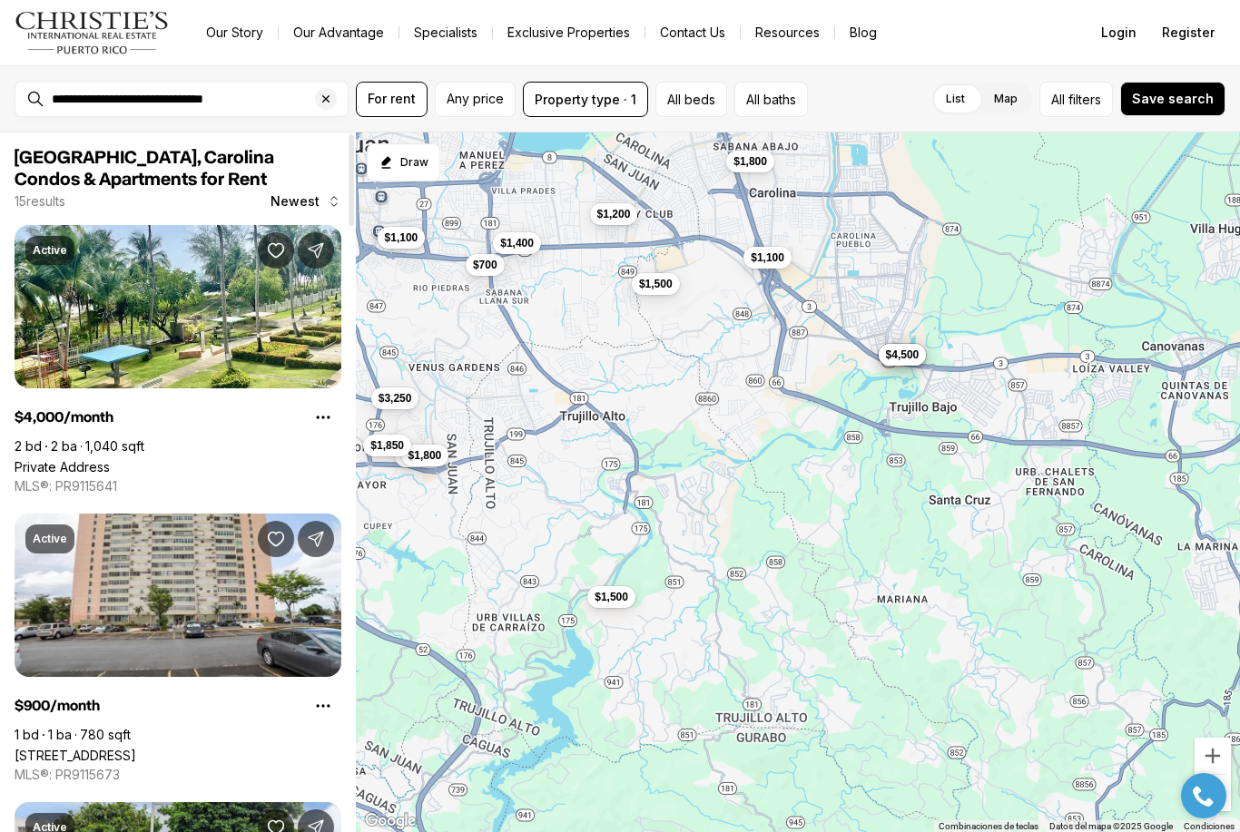
click at [325, 105] on icon "Clear search input" at bounding box center [326, 99] width 15 height 15
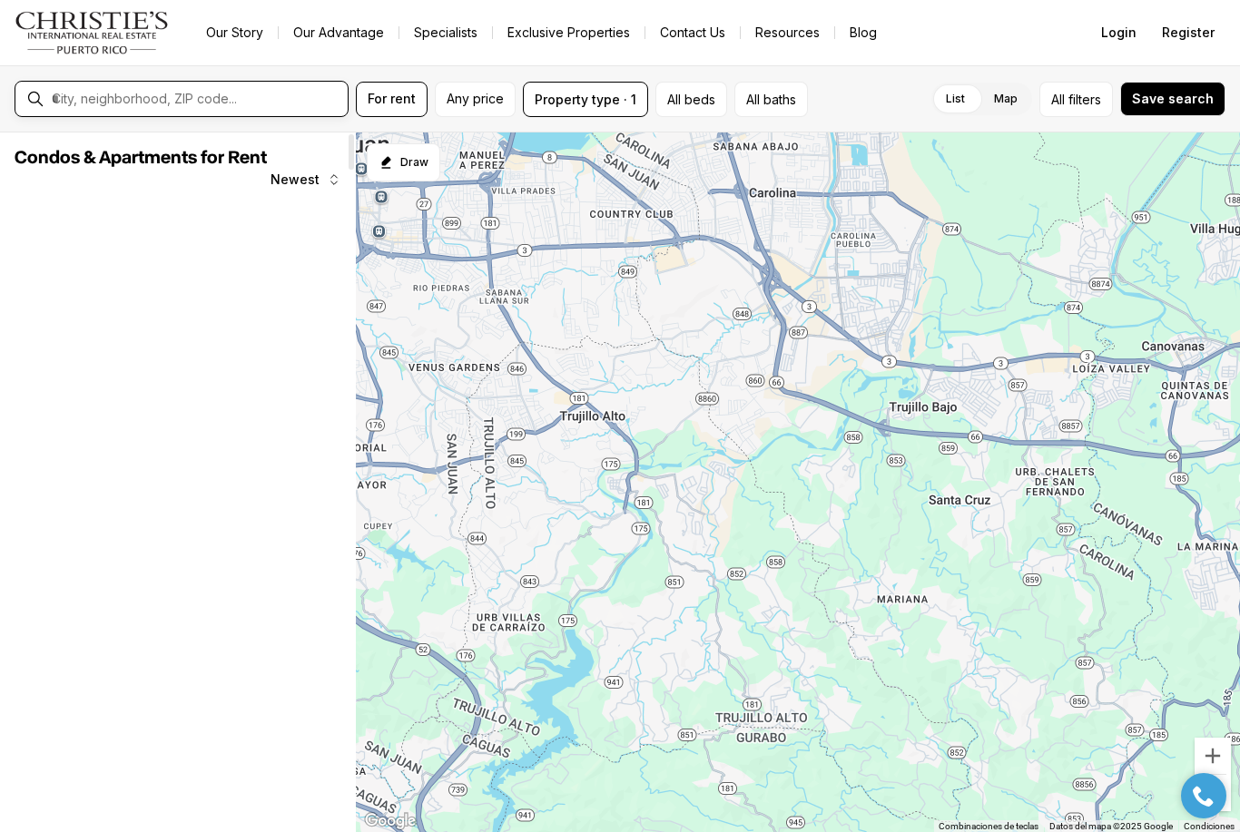
click at [289, 100] on input "text" at bounding box center [196, 99] width 289 height 16
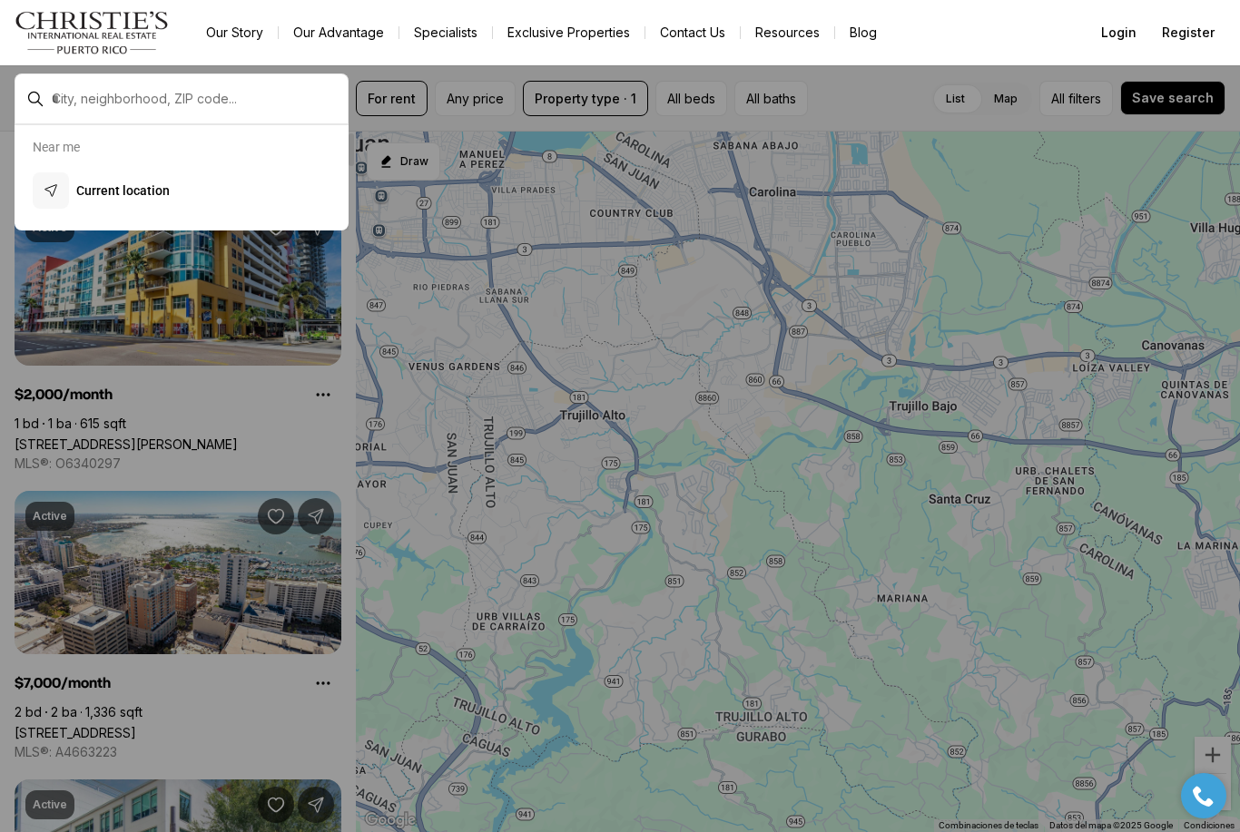
click at [992, 253] on div at bounding box center [620, 416] width 1240 height 832
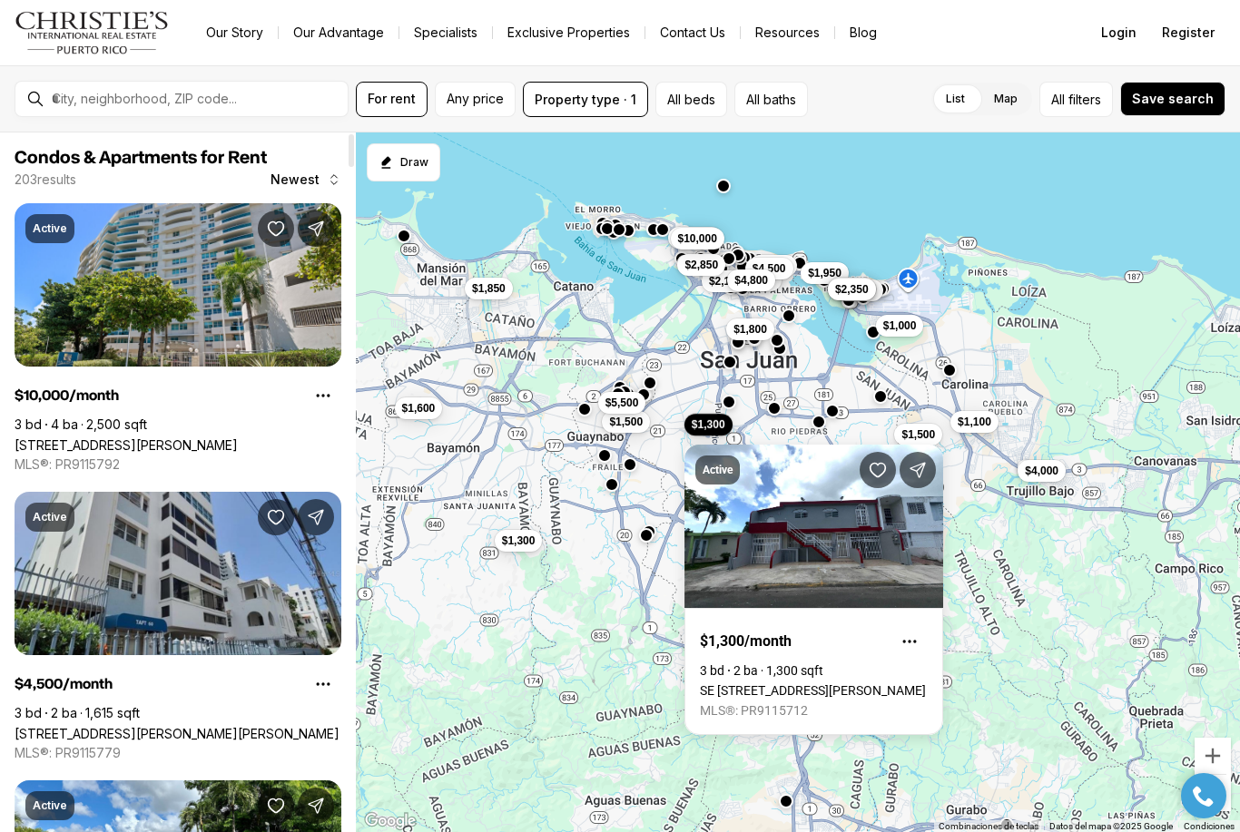
click at [871, 683] on link "SE [STREET_ADDRESS][PERSON_NAME]" at bounding box center [813, 690] width 226 height 15
